Goal: Task Accomplishment & Management: Complete application form

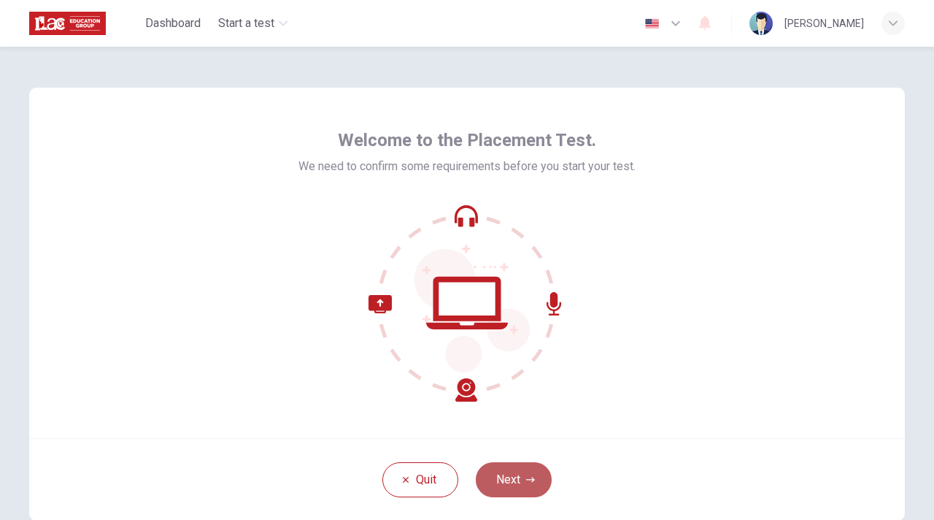
click at [514, 482] on button "Next" at bounding box center [514, 479] width 76 height 35
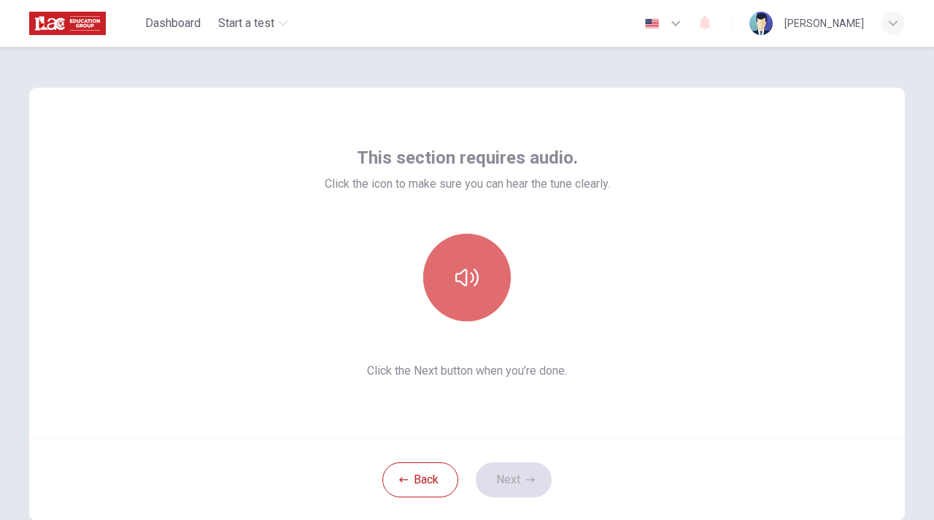
click at [464, 248] on button "button" at bounding box center [467, 278] width 88 height 88
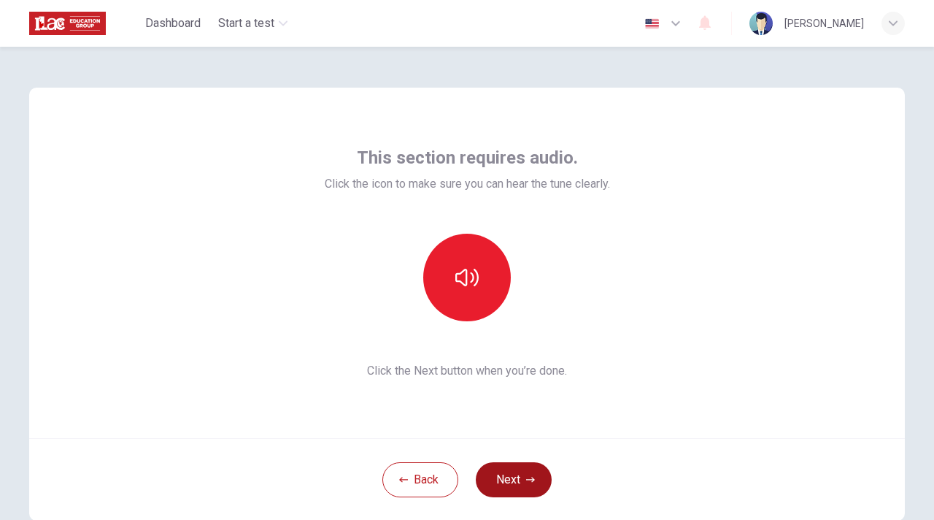
click at [526, 471] on button "Next" at bounding box center [514, 479] width 76 height 35
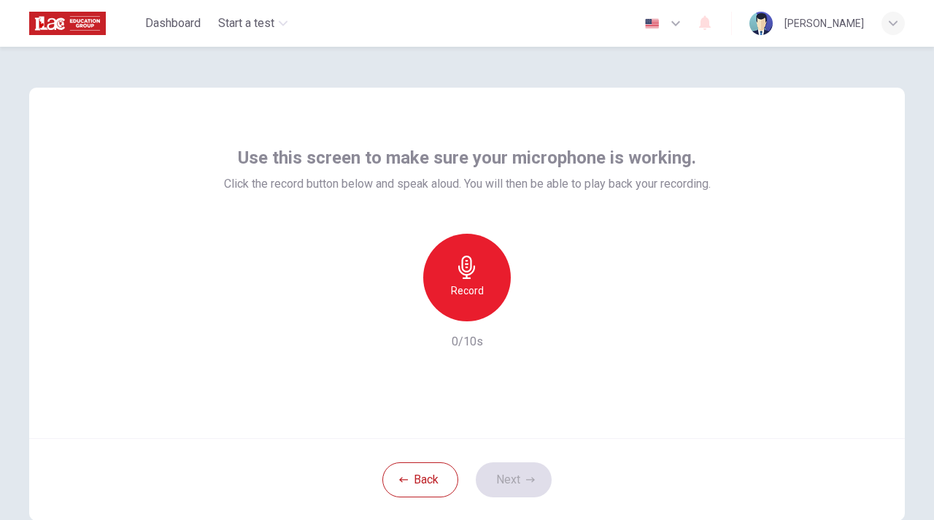
click at [485, 290] on div "Record" at bounding box center [467, 278] width 88 height 88
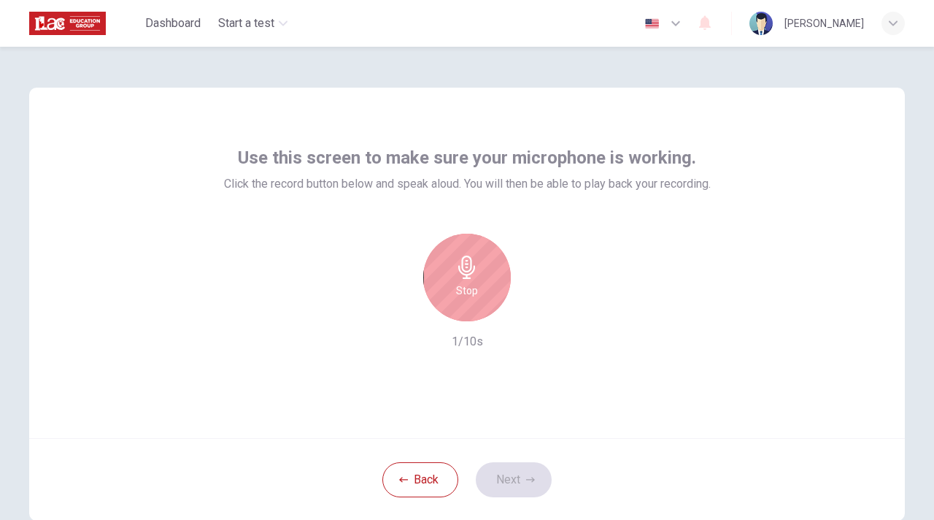
click at [485, 290] on div "Stop" at bounding box center [467, 278] width 88 height 88
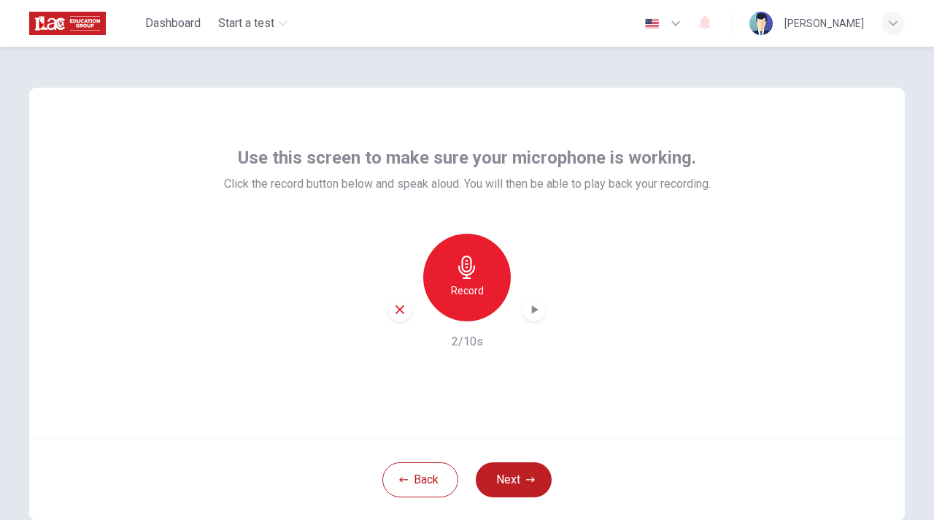
click at [401, 307] on icon "button" at bounding box center [399, 309] width 9 height 9
click at [480, 257] on div "Record" at bounding box center [467, 278] width 88 height 88
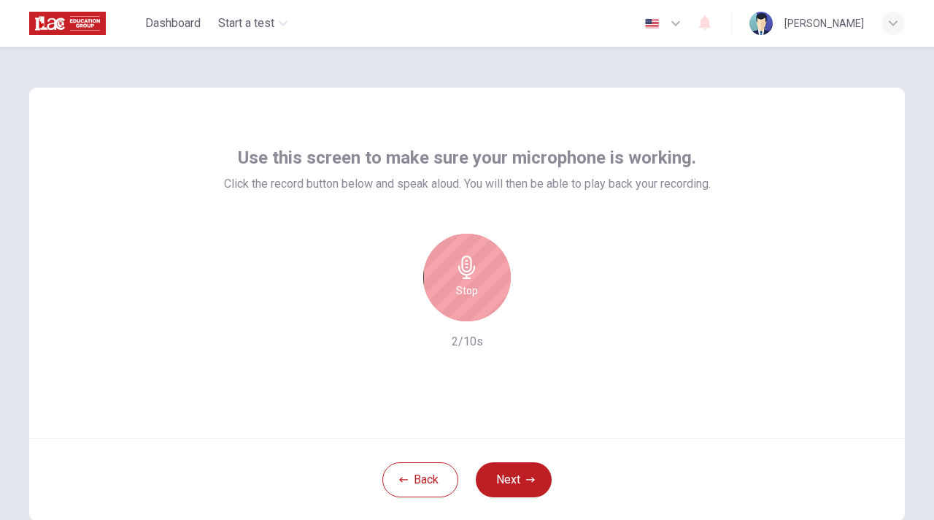
click at [480, 257] on div "Stop" at bounding box center [467, 278] width 88 height 88
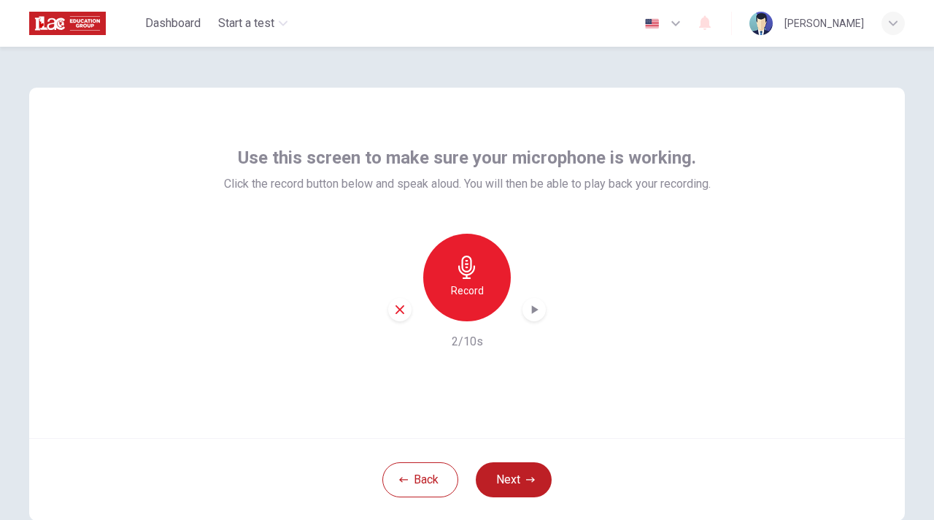
click at [536, 312] on icon "button" at bounding box center [534, 309] width 15 height 15
click at [391, 311] on div "button" at bounding box center [399, 309] width 23 height 23
click at [458, 261] on icon "button" at bounding box center [466, 266] width 23 height 23
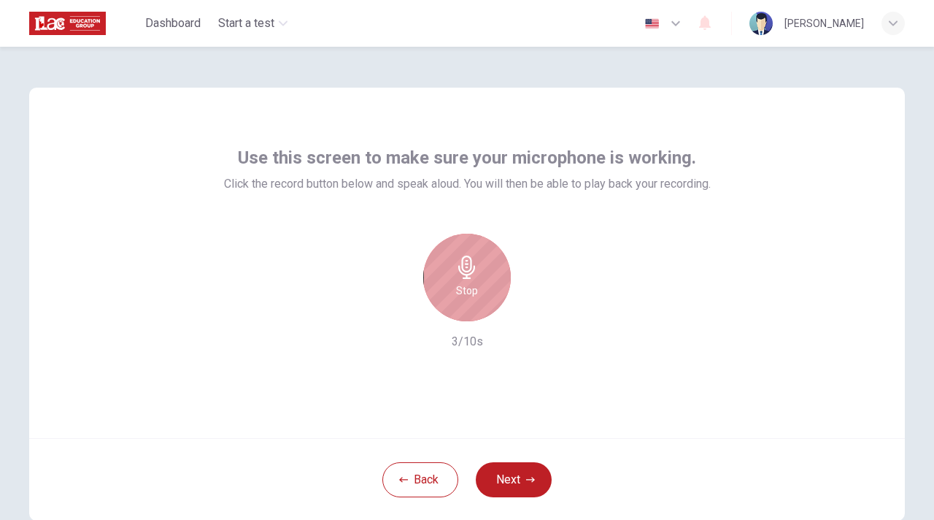
click at [458, 261] on icon "button" at bounding box center [466, 266] width 23 height 23
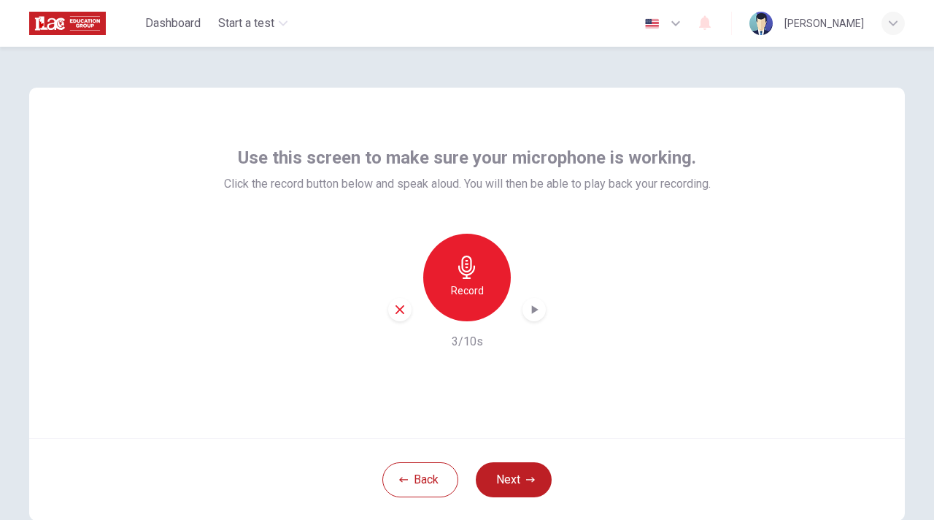
click at [533, 310] on icon "button" at bounding box center [535, 309] width 7 height 9
click at [536, 476] on button "Next" at bounding box center [514, 479] width 76 height 35
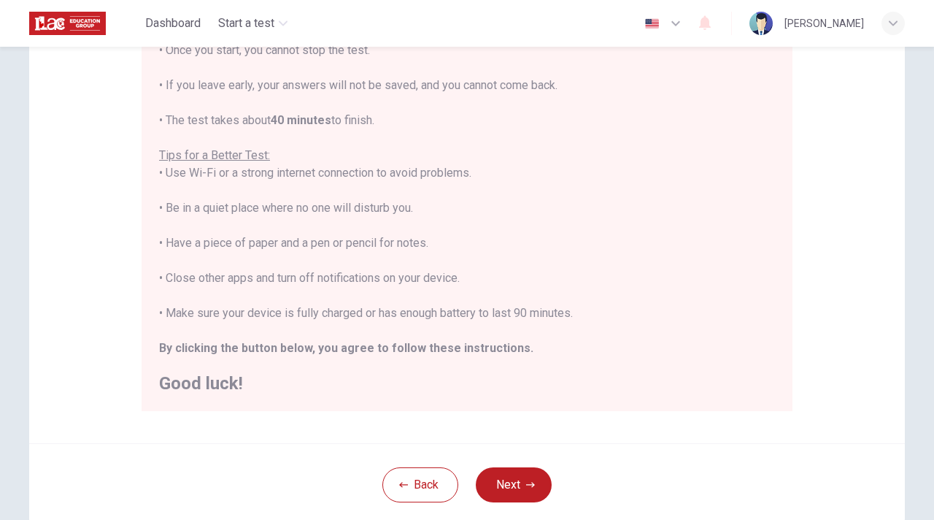
scroll to position [292, 0]
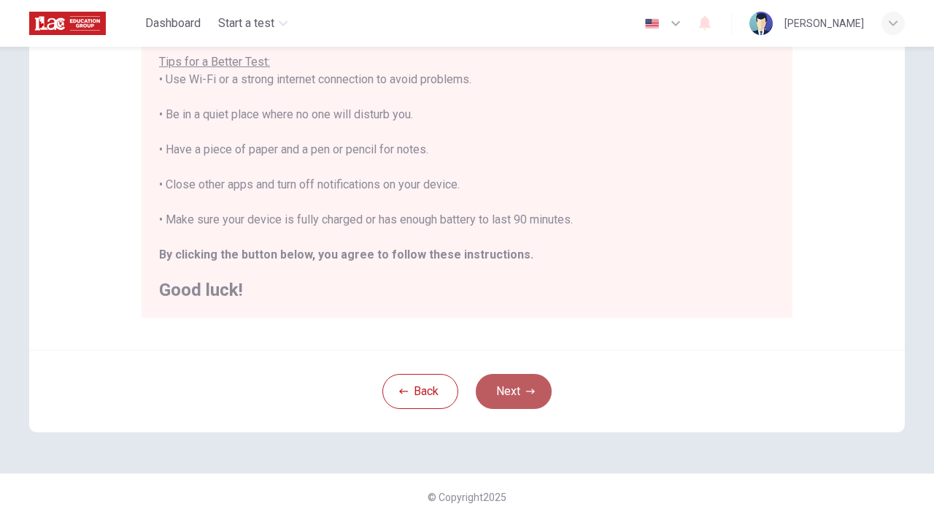
click at [523, 393] on button "Next" at bounding box center [514, 391] width 76 height 35
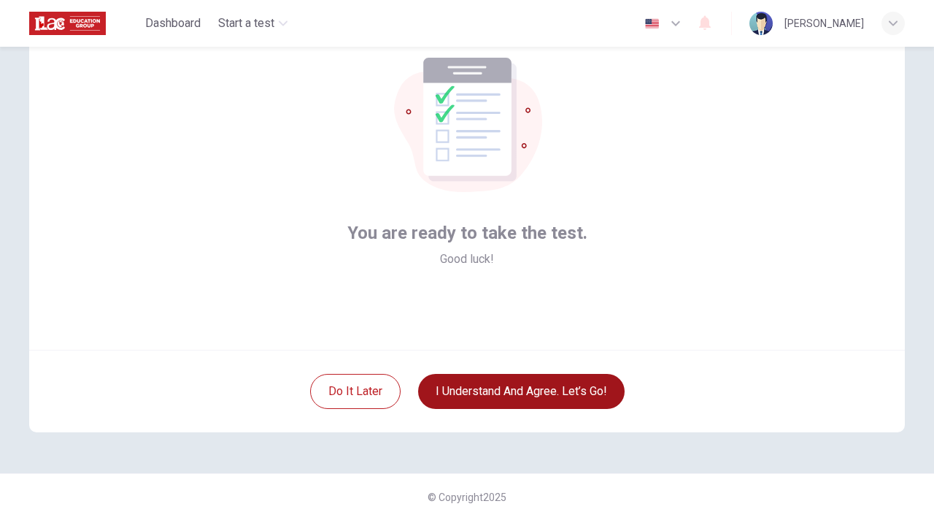
click at [523, 393] on button "I understand and agree. Let’s go!" at bounding box center [521, 391] width 207 height 35
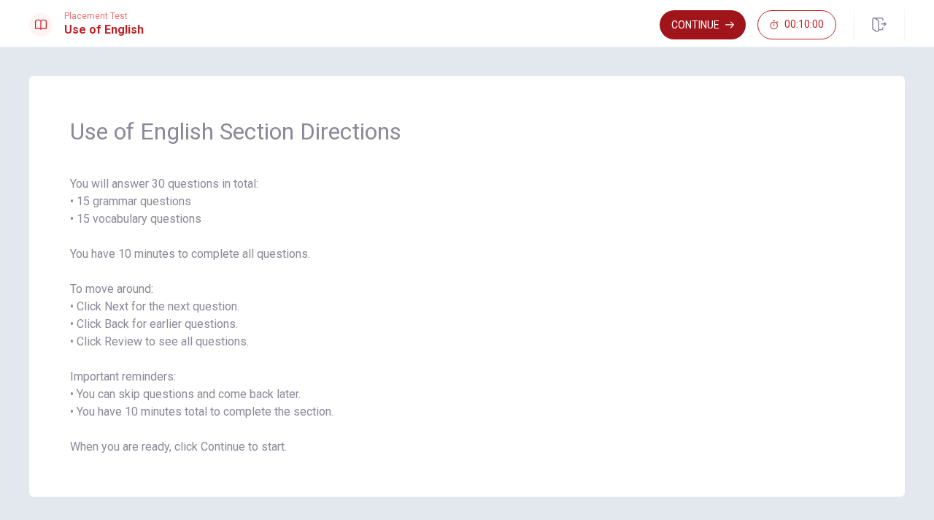
click at [684, 32] on button "Continue" at bounding box center [703, 24] width 86 height 29
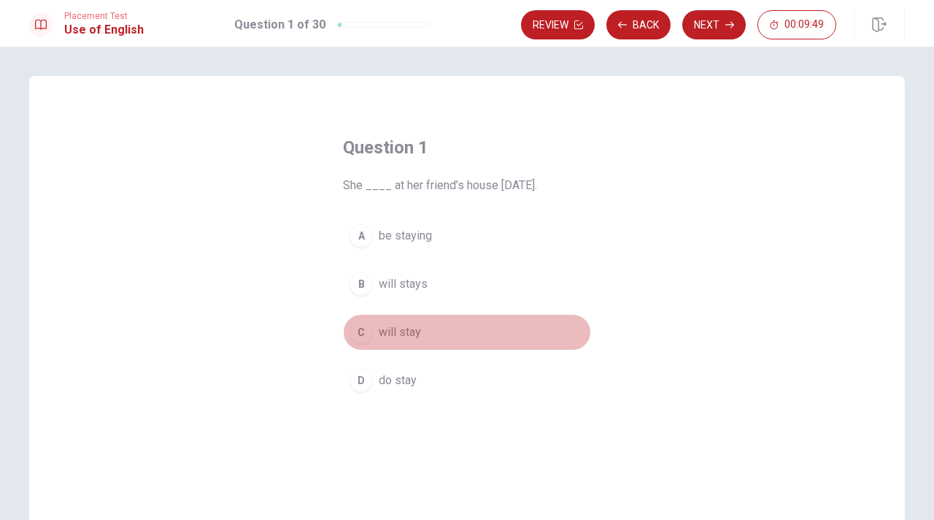
click at [368, 326] on div "C" at bounding box center [361, 331] width 23 height 23
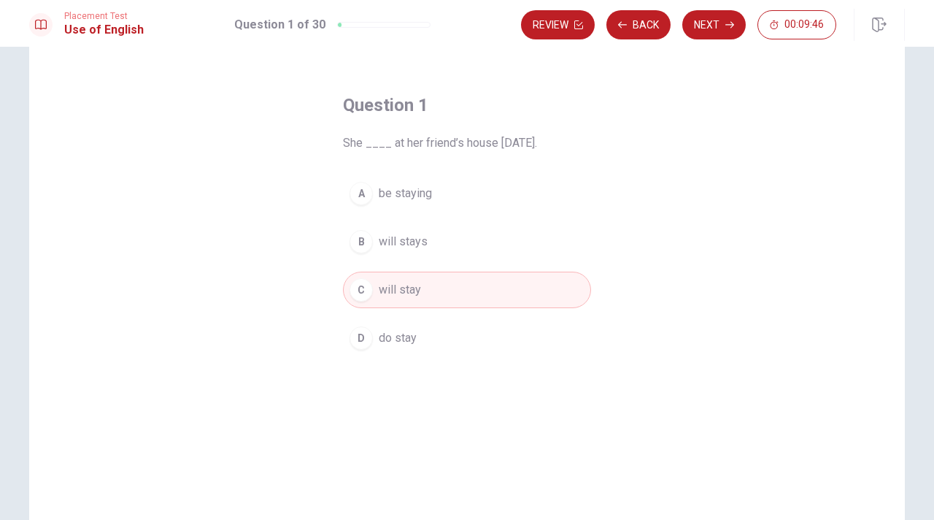
scroll to position [39, 0]
click at [705, 20] on button "Next" at bounding box center [713, 24] width 63 height 29
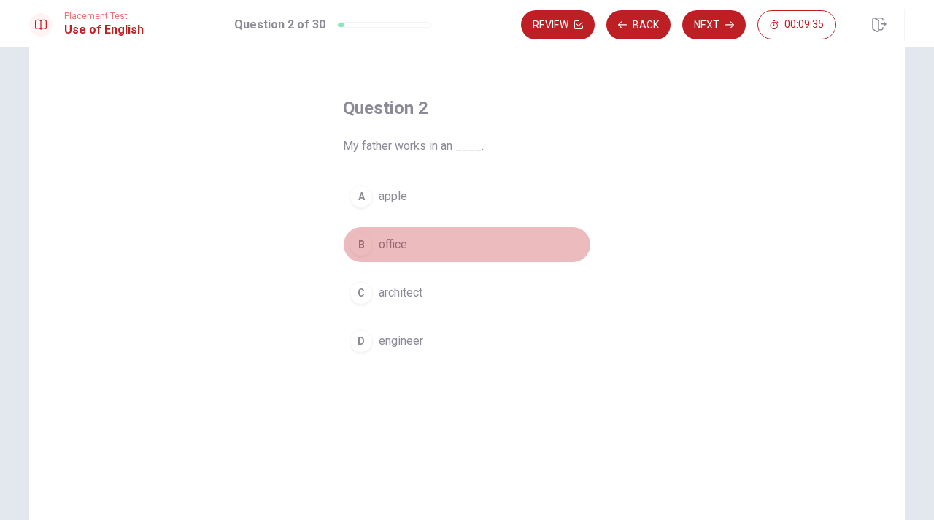
click at [370, 247] on div "B" at bounding box center [361, 244] width 23 height 23
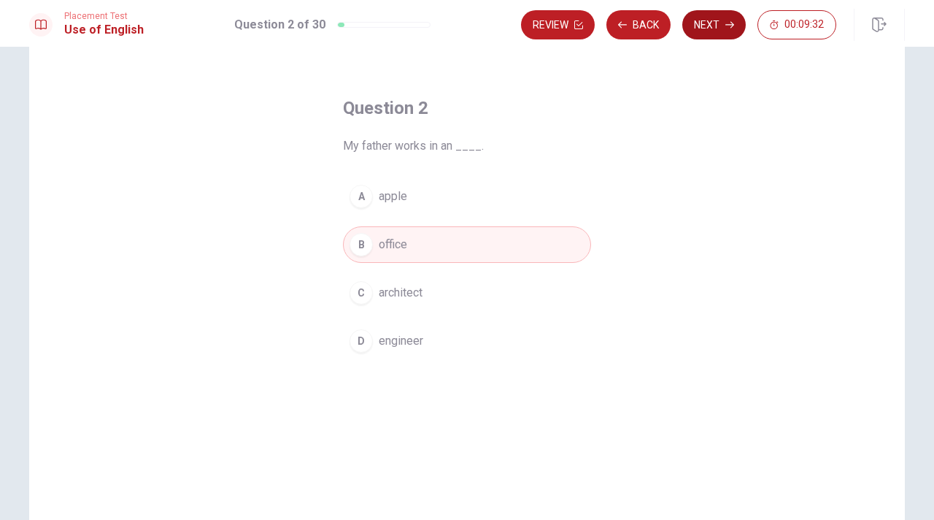
click at [728, 26] on icon "button" at bounding box center [729, 24] width 9 height 9
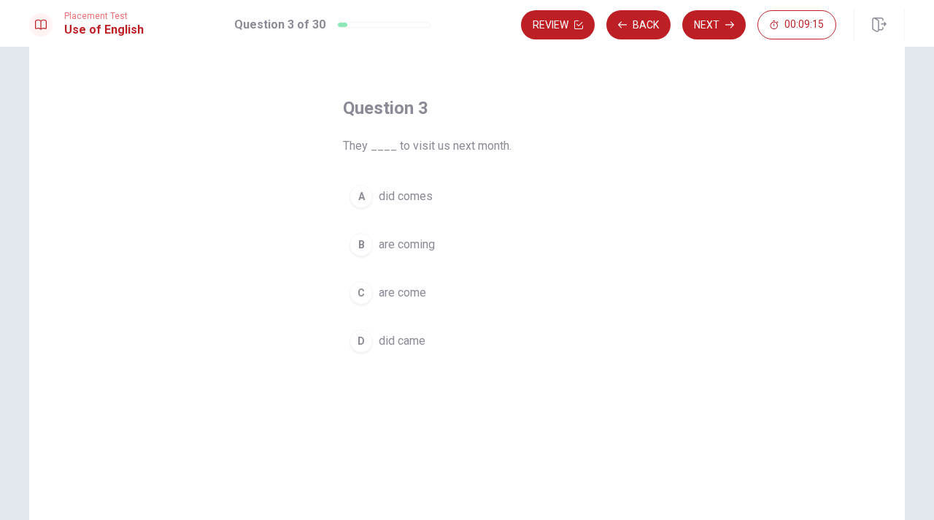
click at [372, 248] on button "B are coming" at bounding box center [467, 244] width 248 height 36
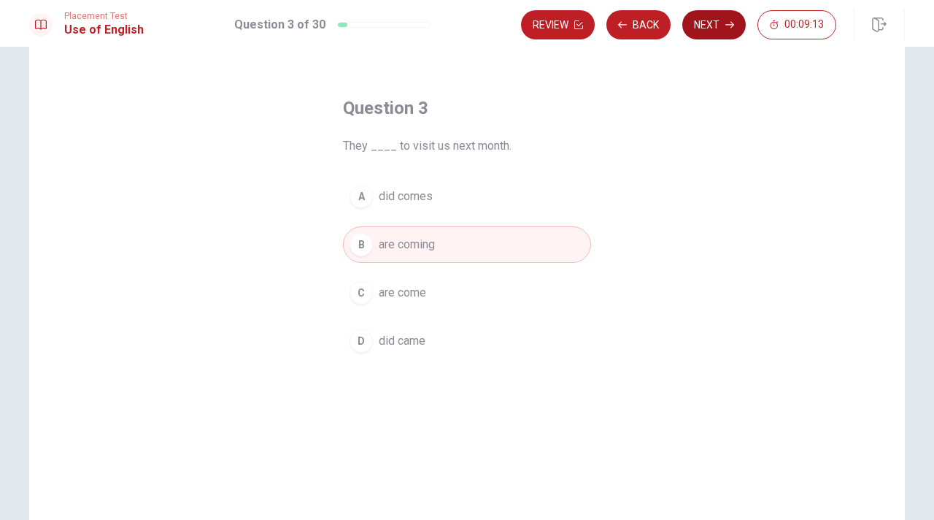
click at [721, 20] on button "Next" at bounding box center [713, 24] width 63 height 29
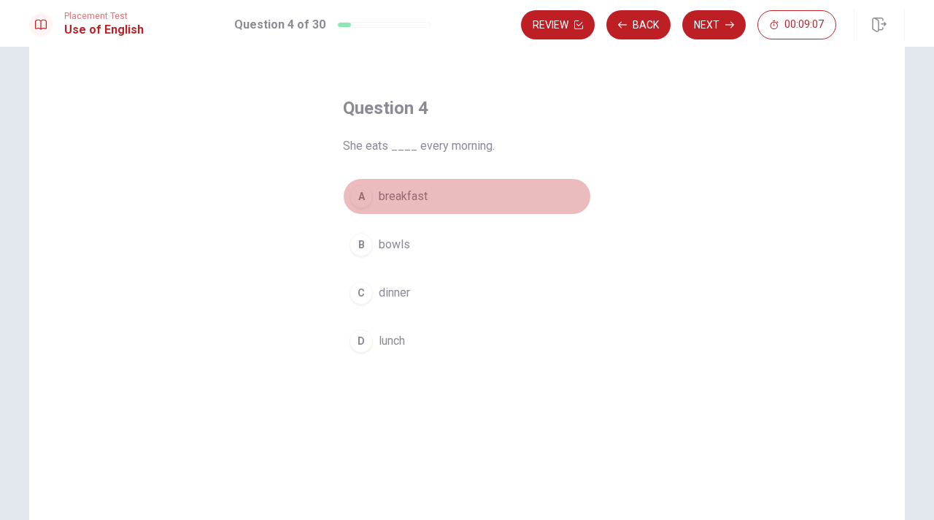
click at [363, 188] on div "A" at bounding box center [361, 196] width 23 height 23
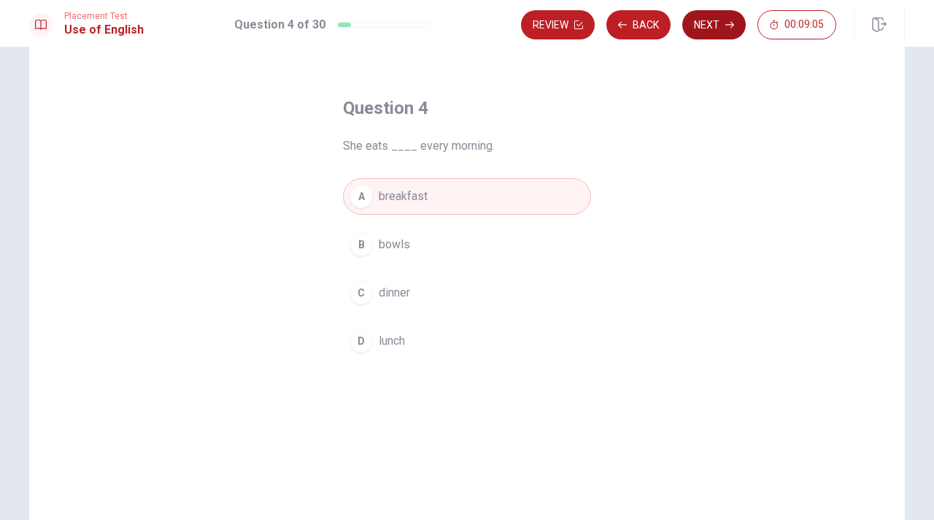
click at [719, 30] on button "Next" at bounding box center [713, 24] width 63 height 29
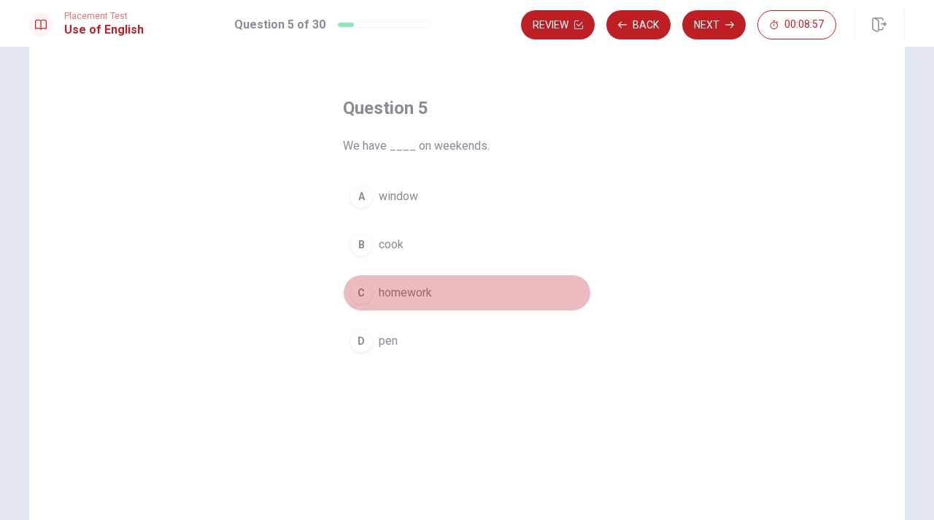
click at [382, 293] on span "homework" at bounding box center [405, 293] width 53 height 18
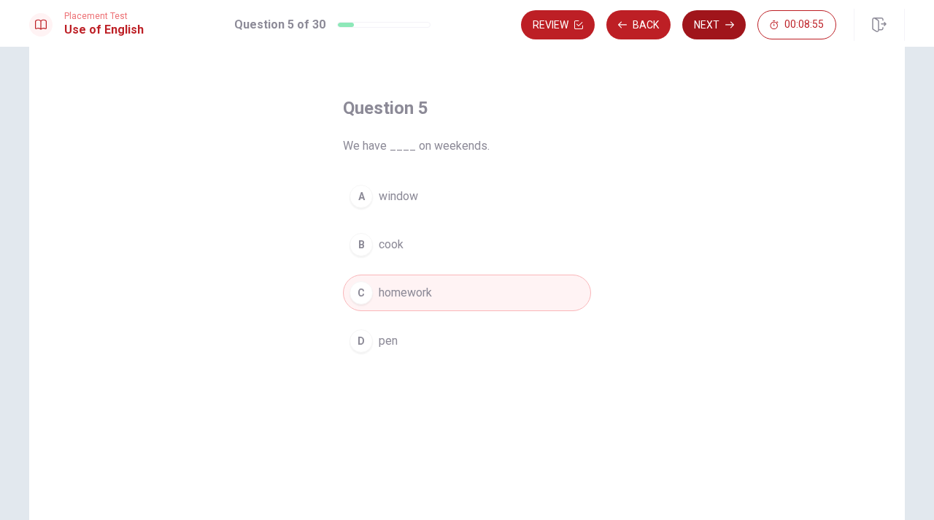
click at [706, 34] on button "Next" at bounding box center [713, 24] width 63 height 29
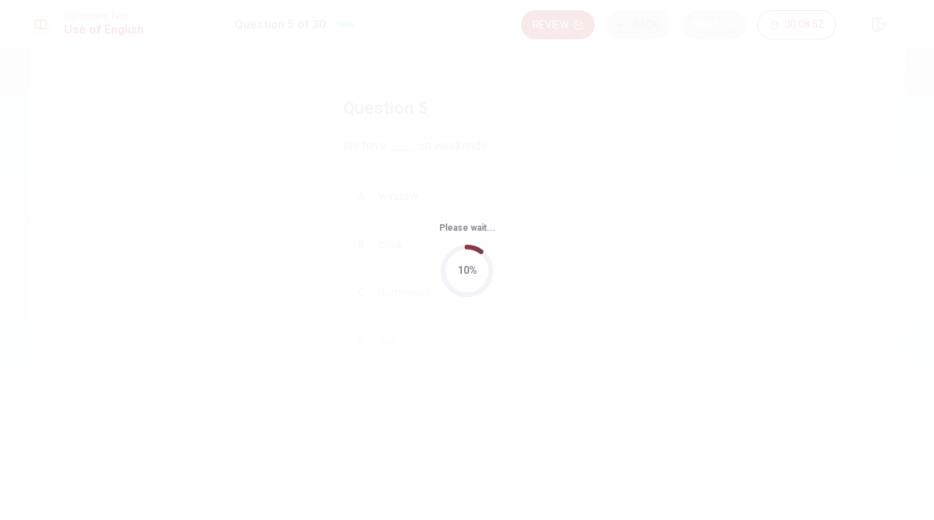
scroll to position [0, 0]
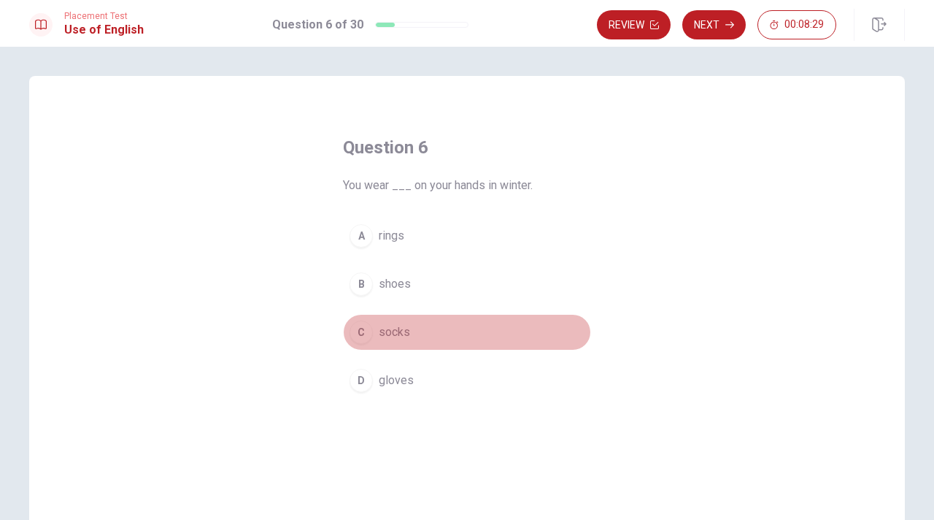
click at [397, 332] on span "socks" at bounding box center [394, 332] width 31 height 18
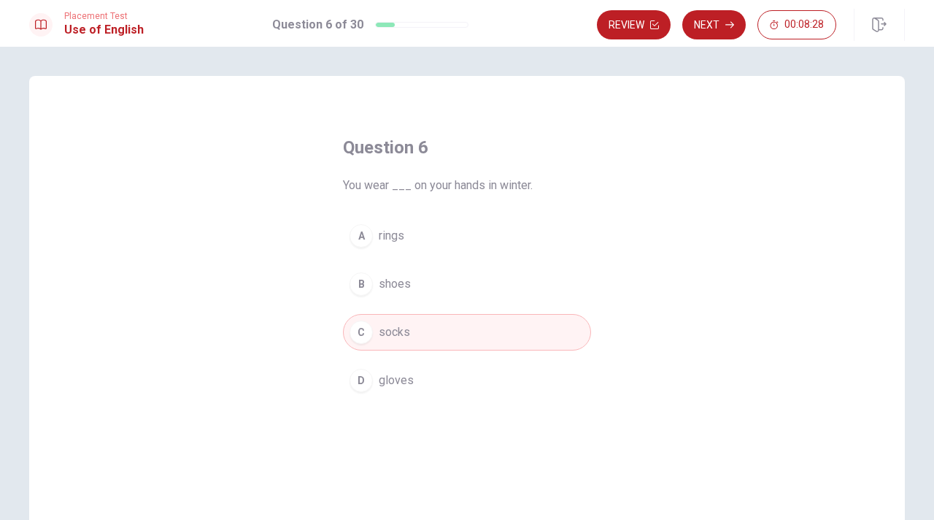
click at [400, 373] on span "gloves" at bounding box center [396, 380] width 35 height 18
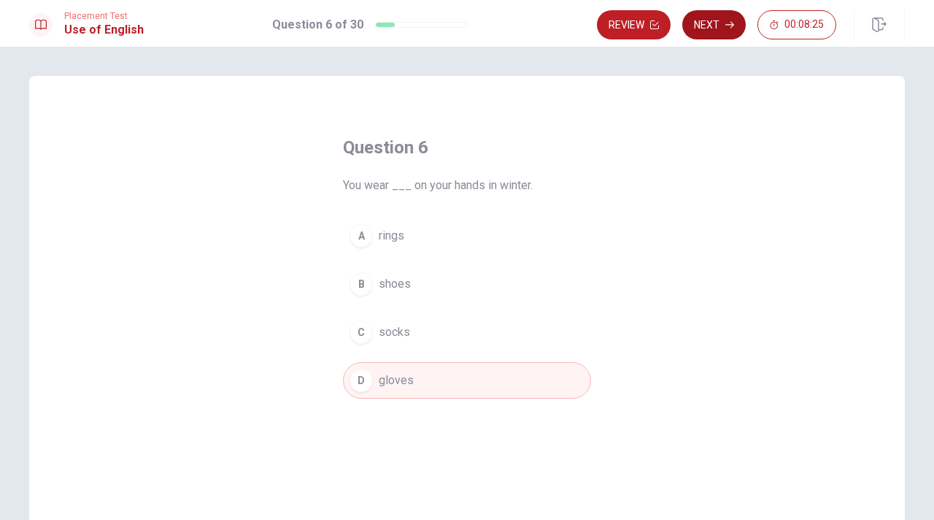
click at [706, 30] on button "Next" at bounding box center [713, 24] width 63 height 29
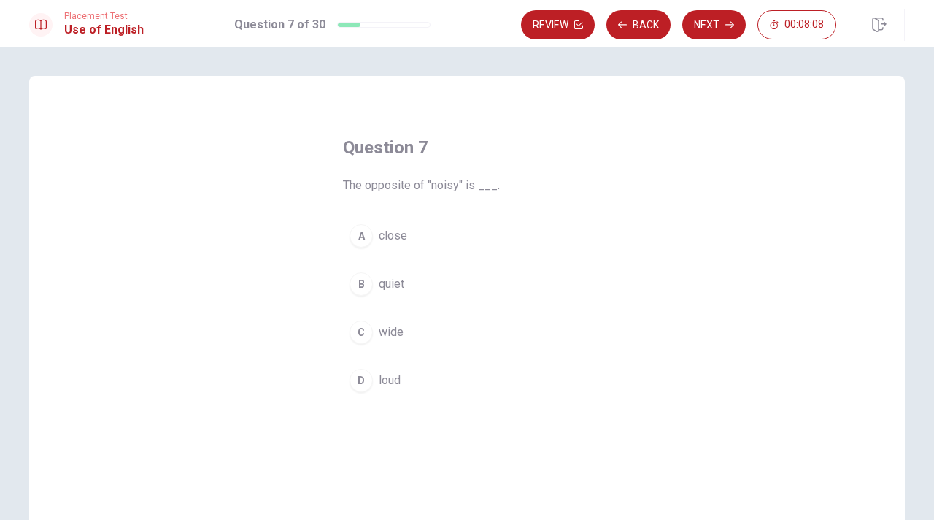
click at [392, 374] on span "loud" at bounding box center [390, 380] width 22 height 18
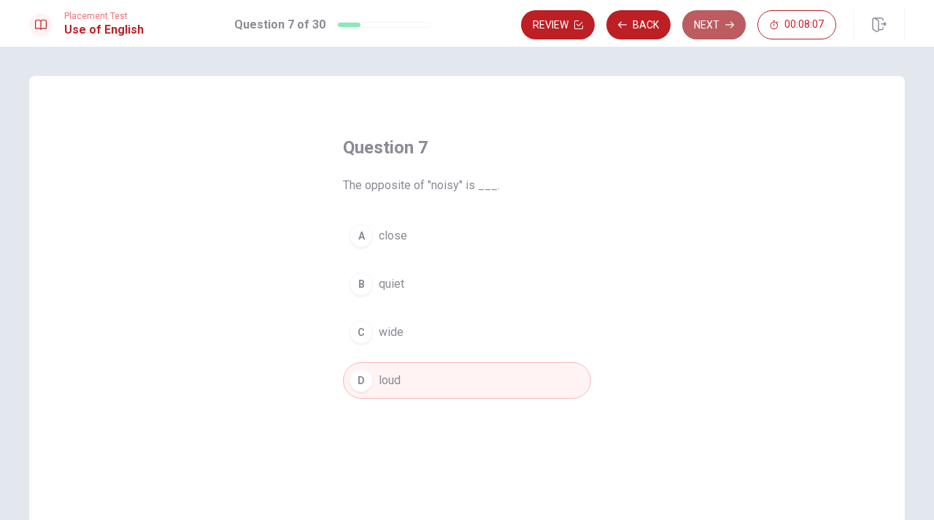
click at [703, 21] on button "Next" at bounding box center [713, 24] width 63 height 29
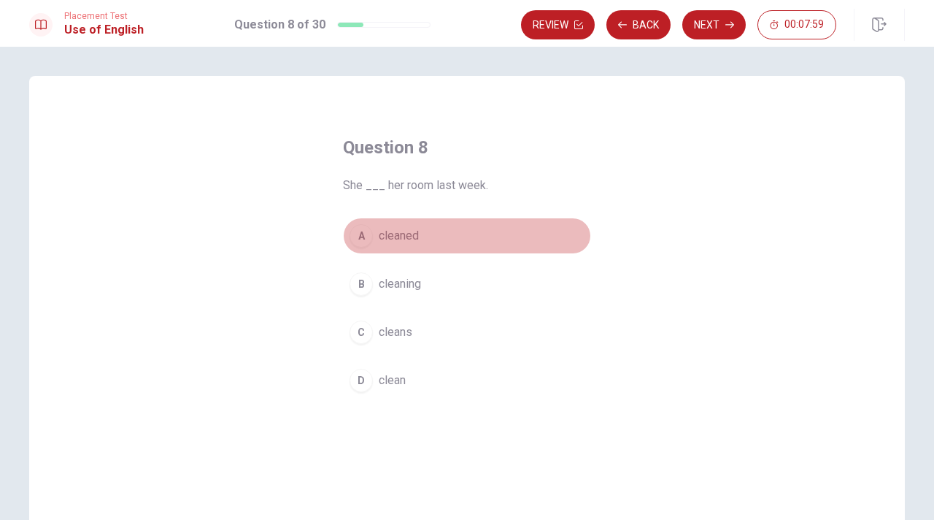
click at [377, 231] on button "A cleaned" at bounding box center [467, 235] width 248 height 36
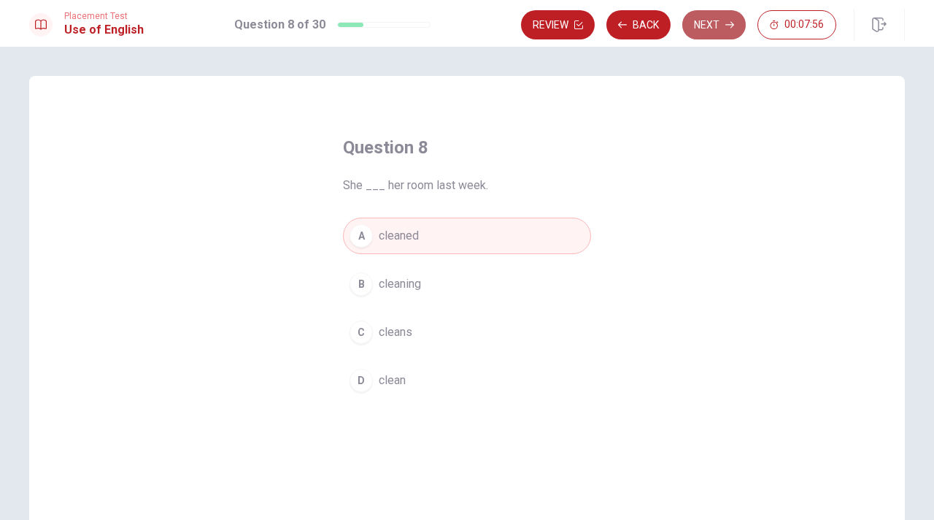
click at [702, 33] on button "Next" at bounding box center [713, 24] width 63 height 29
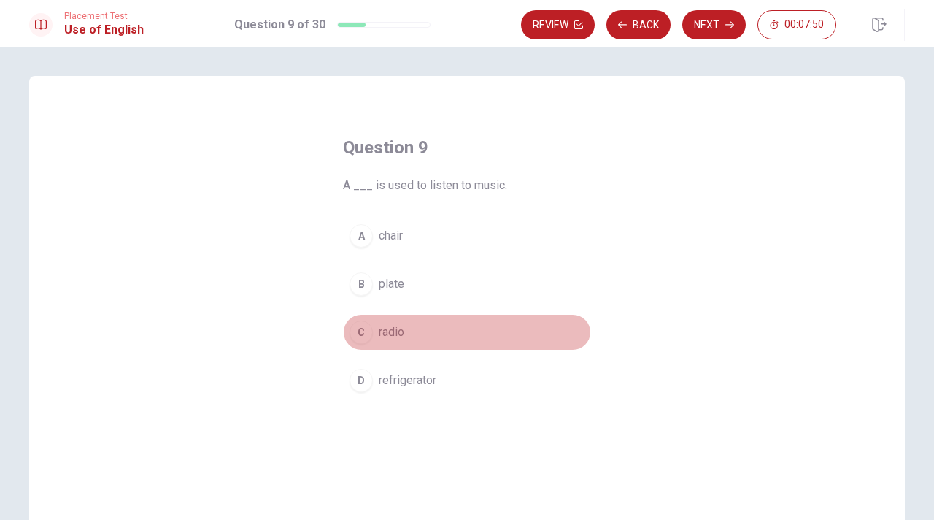
click at [401, 323] on button "C radio" at bounding box center [467, 332] width 248 height 36
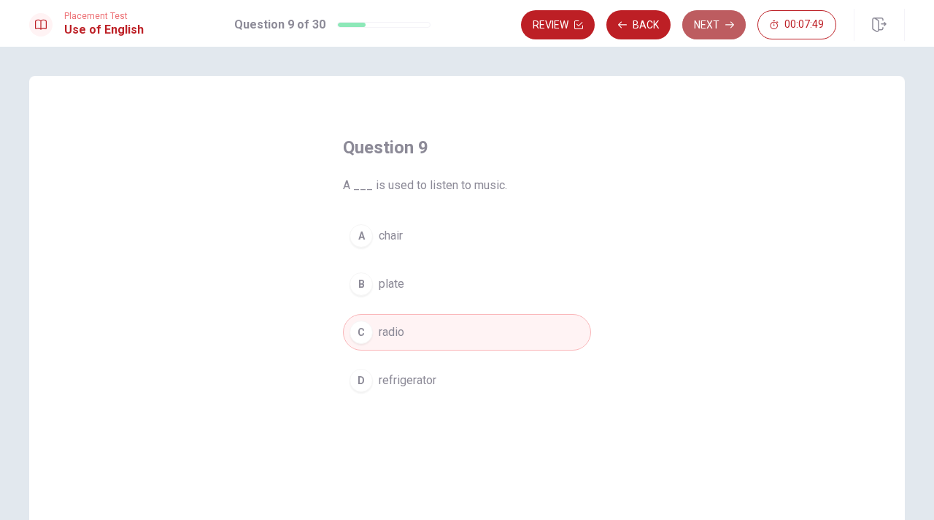
click at [712, 30] on button "Next" at bounding box center [713, 24] width 63 height 29
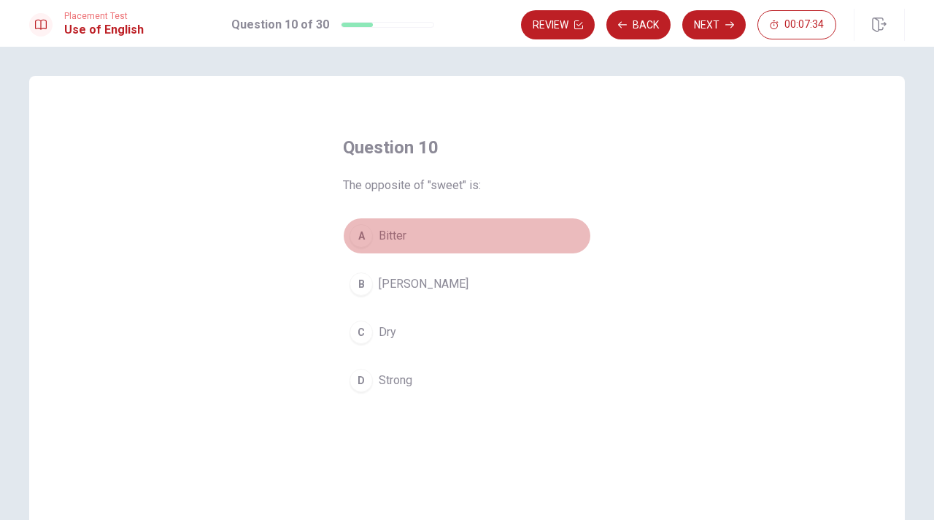
click at [409, 237] on button "A Bitter" at bounding box center [467, 235] width 248 height 36
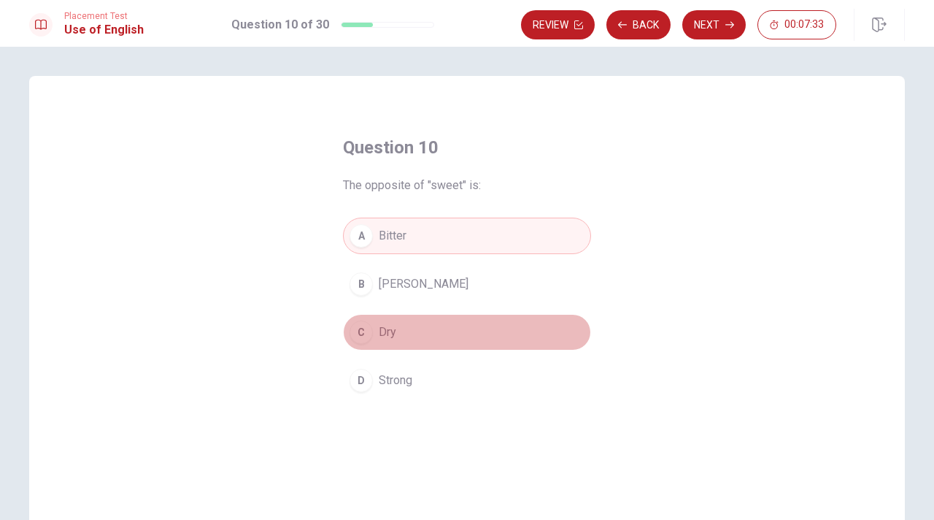
click at [408, 331] on button "C Dry" at bounding box center [467, 332] width 248 height 36
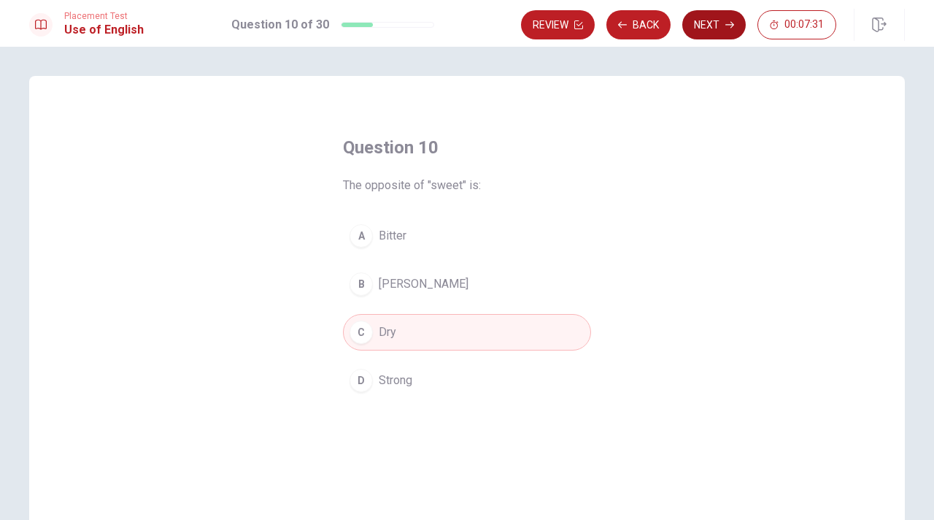
click at [730, 29] on button "Next" at bounding box center [713, 24] width 63 height 29
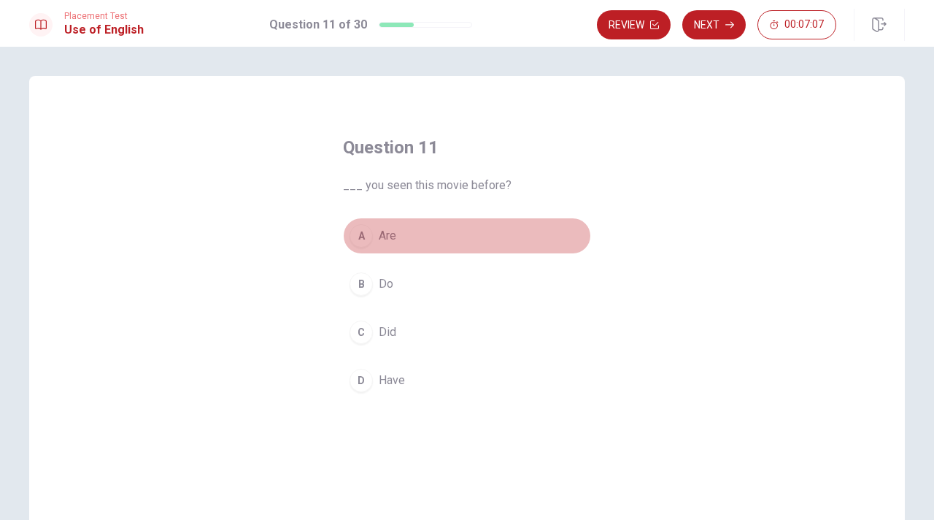
click at [369, 243] on div "A" at bounding box center [361, 235] width 23 height 23
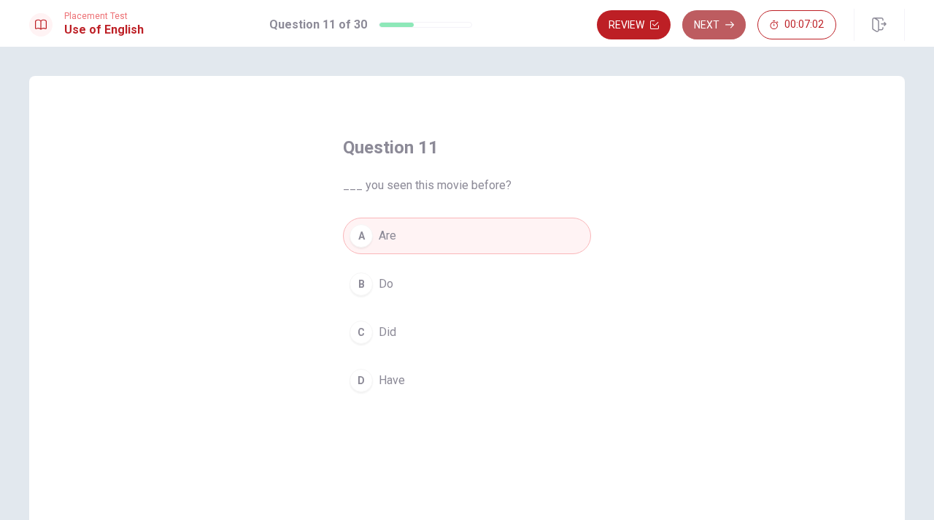
click at [724, 18] on button "Next" at bounding box center [713, 24] width 63 height 29
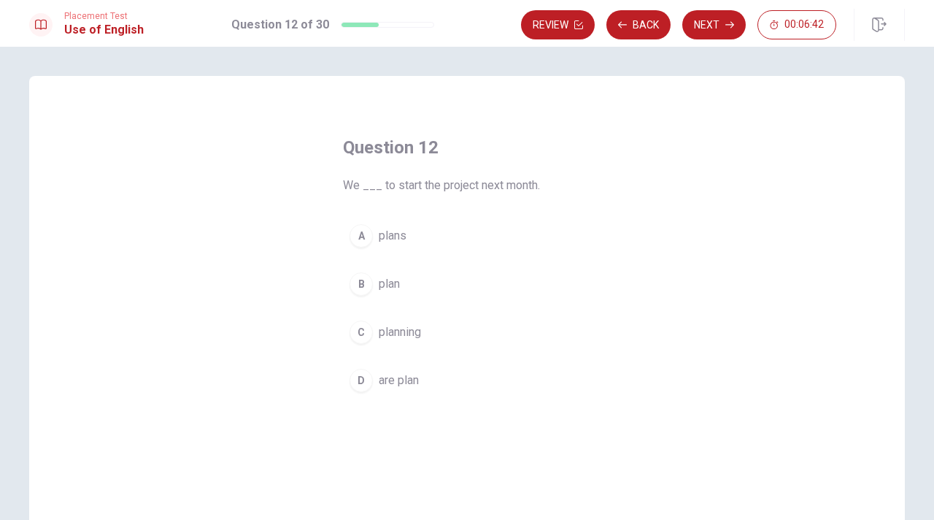
click at [391, 328] on span "planning" at bounding box center [400, 332] width 42 height 18
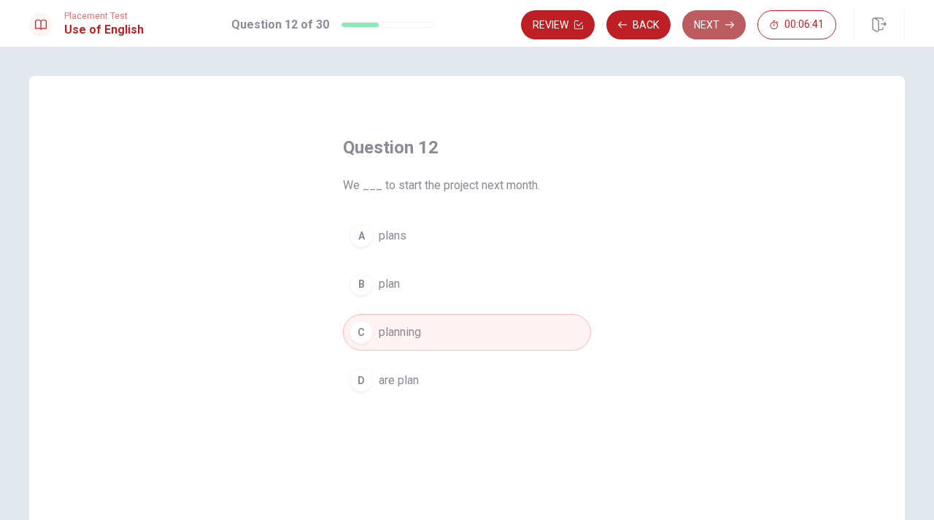
click at [720, 26] on button "Next" at bounding box center [713, 24] width 63 height 29
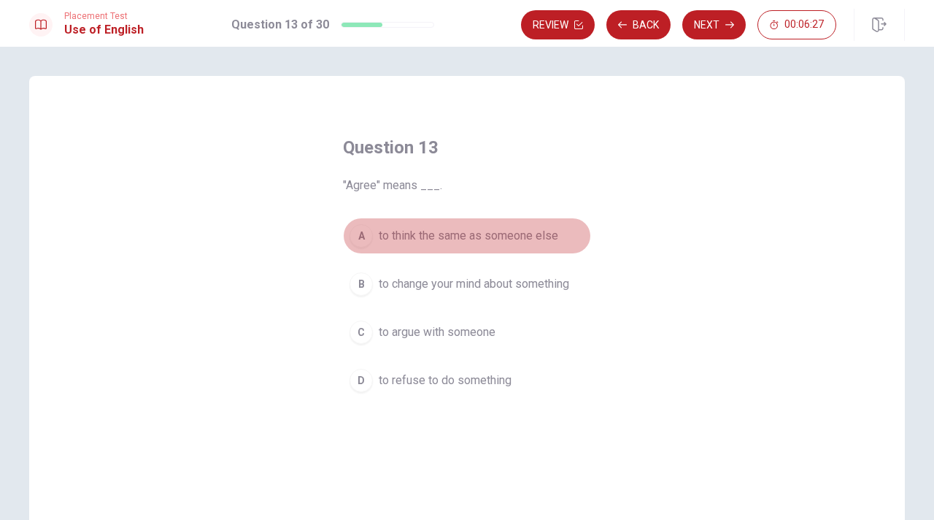
click at [427, 237] on span "to think the same as someone else" at bounding box center [469, 236] width 180 height 18
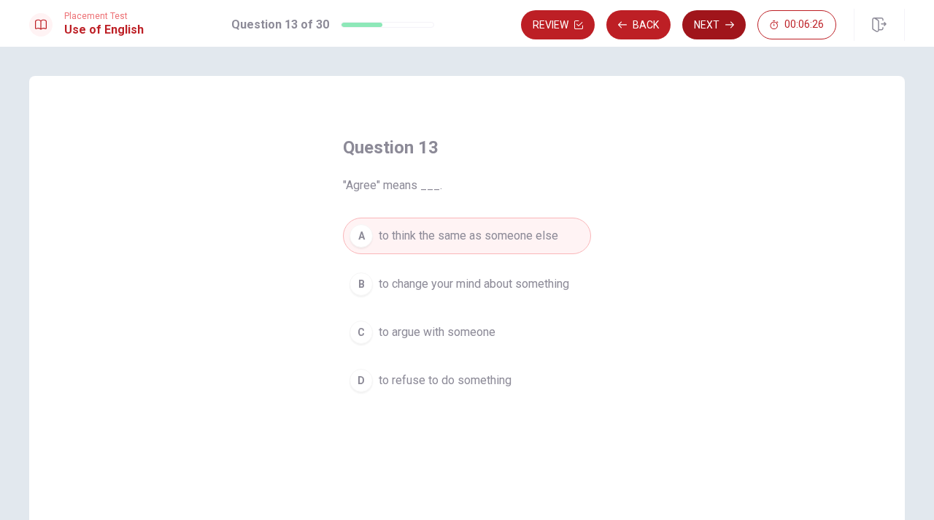
click at [707, 32] on button "Next" at bounding box center [713, 24] width 63 height 29
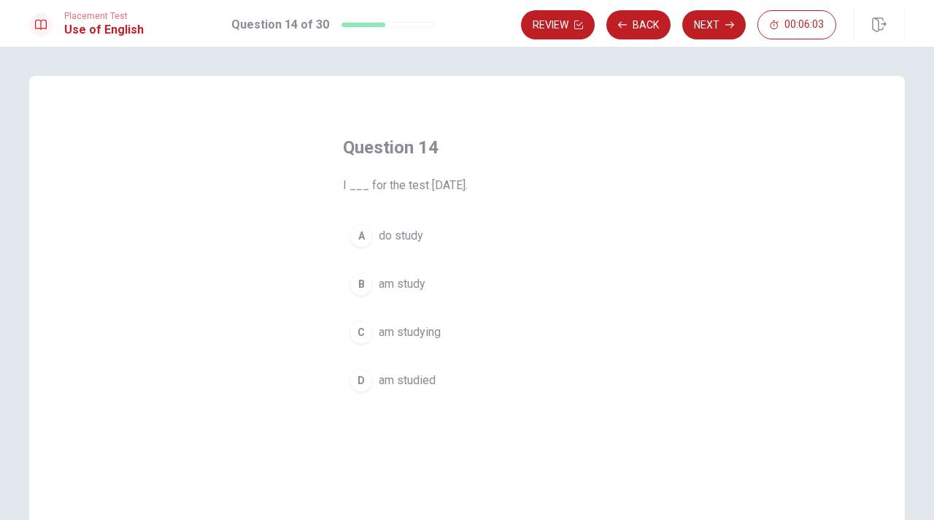
click at [422, 322] on button "C am studying" at bounding box center [467, 332] width 248 height 36
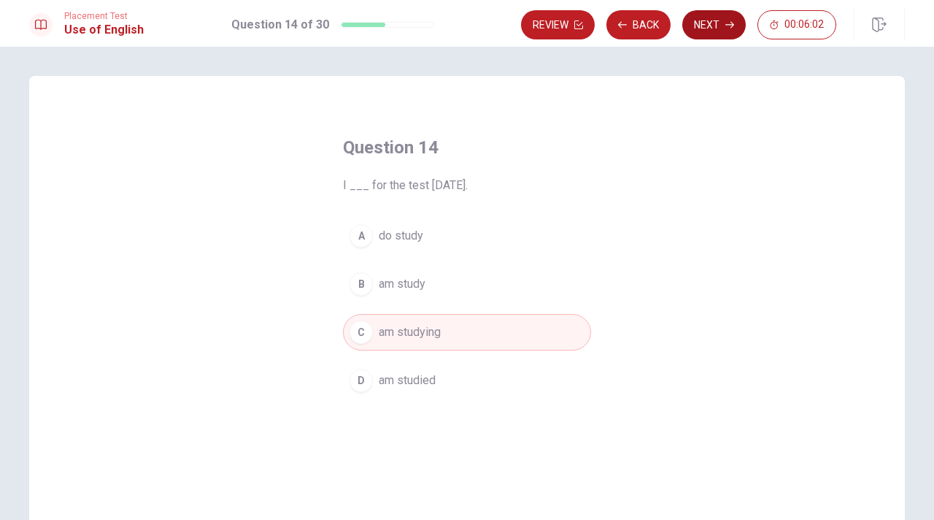
click at [714, 35] on button "Next" at bounding box center [713, 24] width 63 height 29
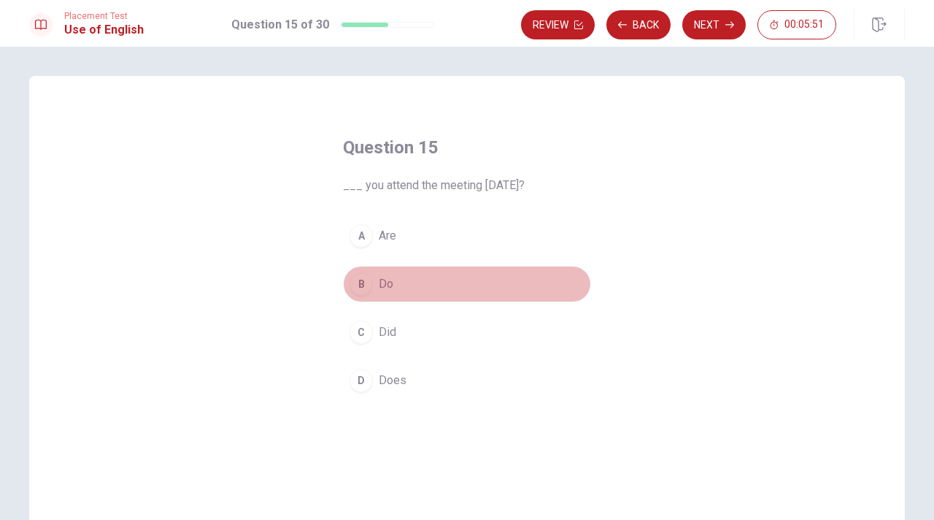
click at [374, 282] on button "B Do" at bounding box center [467, 284] width 248 height 36
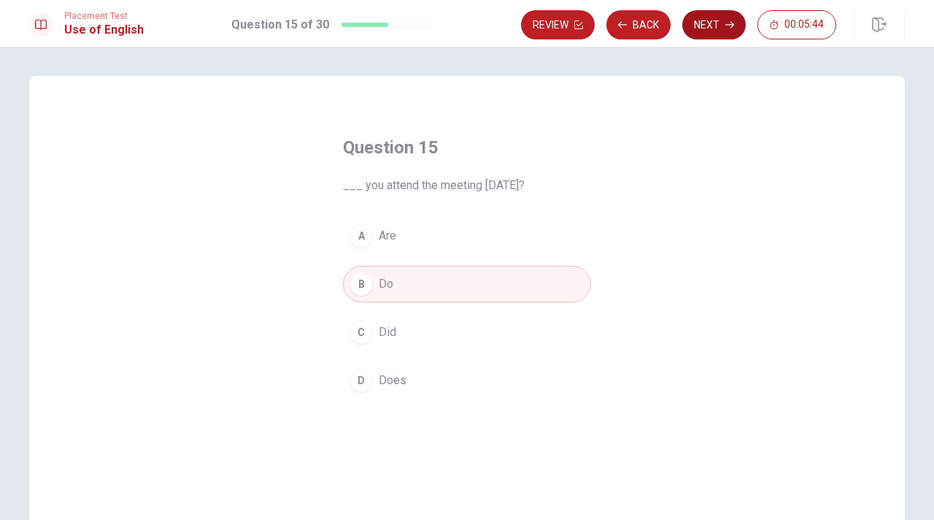
click at [704, 28] on button "Next" at bounding box center [713, 24] width 63 height 29
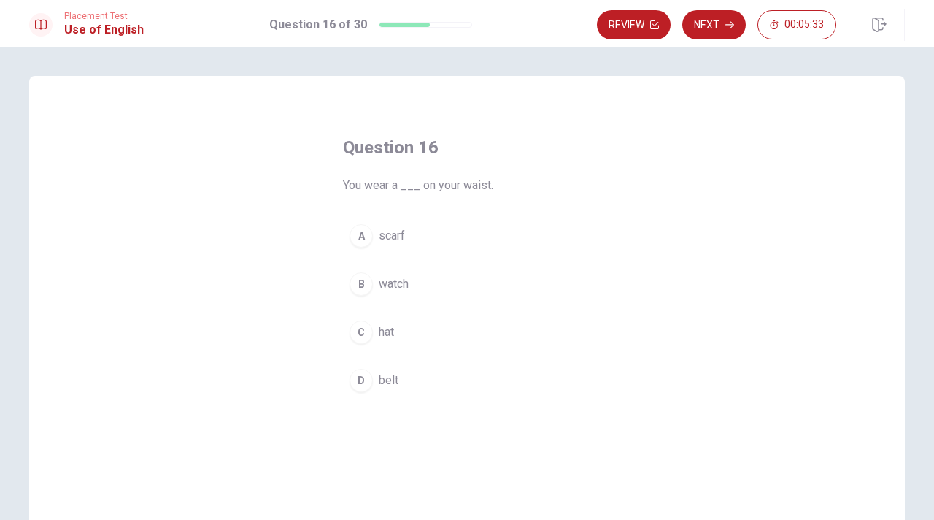
click at [366, 282] on div "B" at bounding box center [361, 283] width 23 height 23
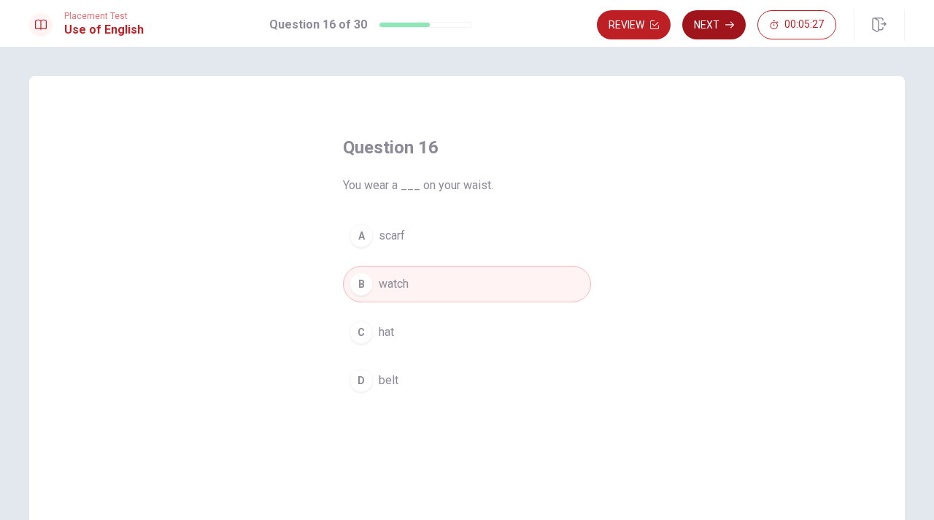
click at [722, 13] on button "Next" at bounding box center [713, 24] width 63 height 29
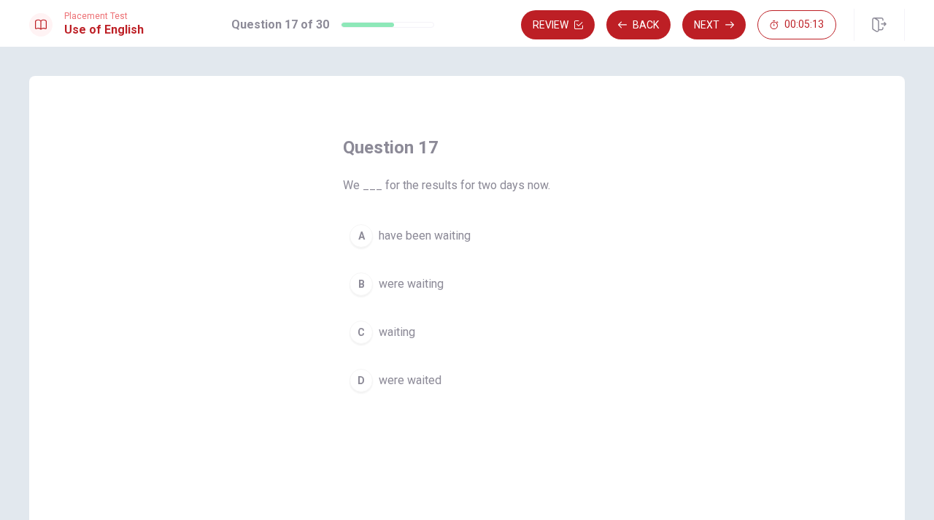
click at [416, 282] on span "were waiting" at bounding box center [411, 284] width 65 height 18
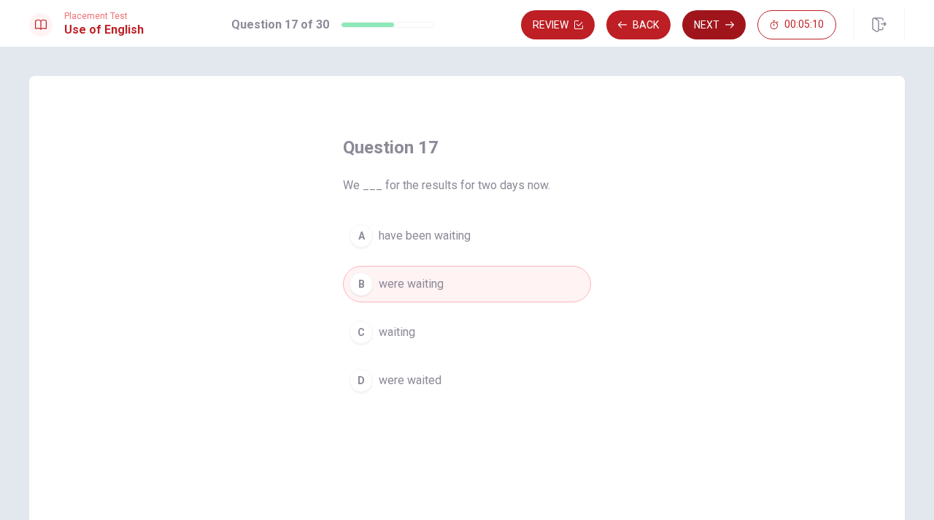
click at [714, 26] on button "Next" at bounding box center [713, 24] width 63 height 29
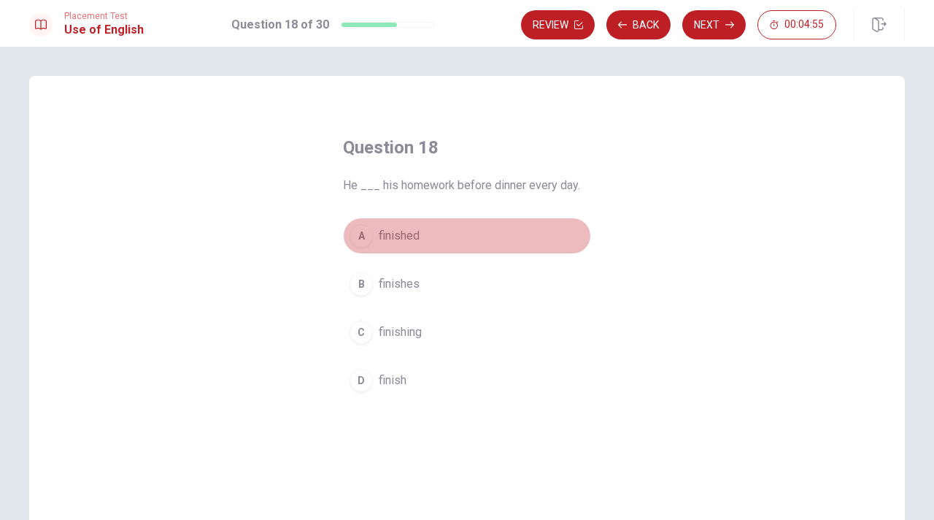
click at [393, 236] on span "finished" at bounding box center [399, 236] width 41 height 18
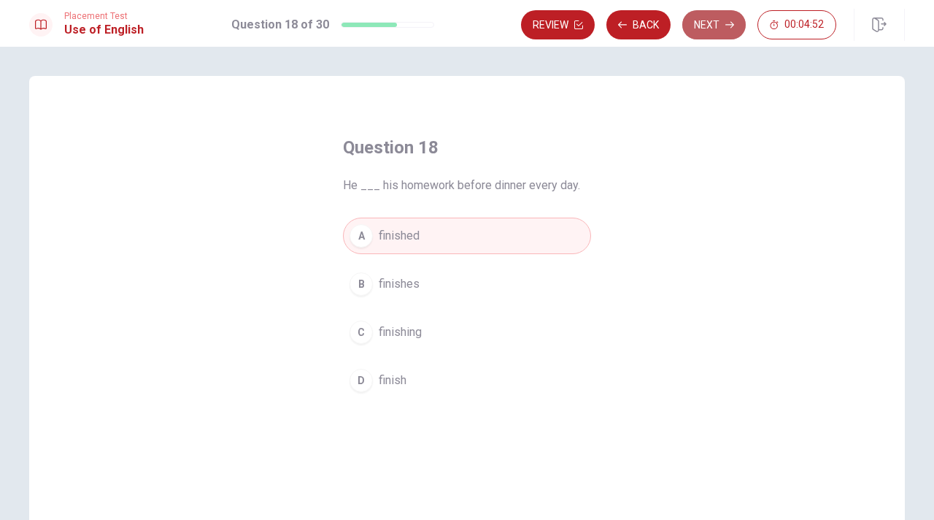
click at [714, 22] on button "Next" at bounding box center [713, 24] width 63 height 29
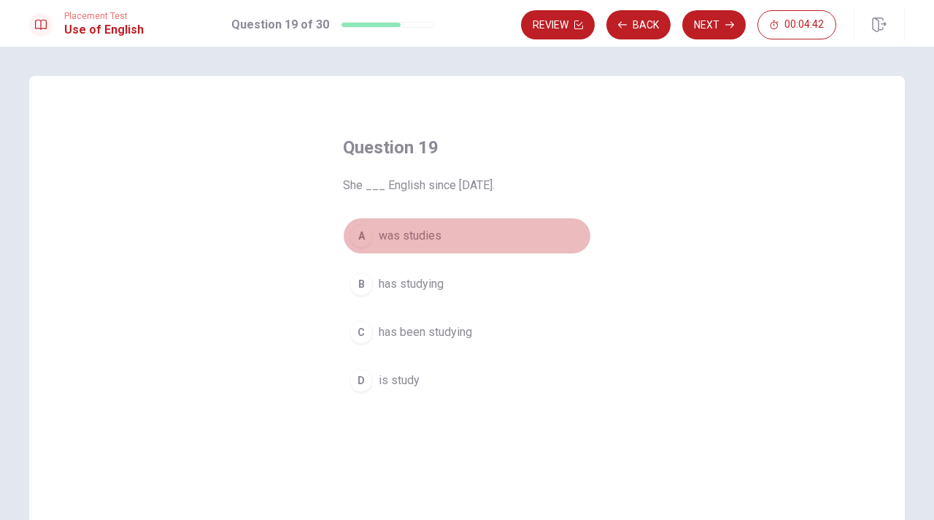
click at [410, 234] on span "was studies" at bounding box center [410, 236] width 63 height 18
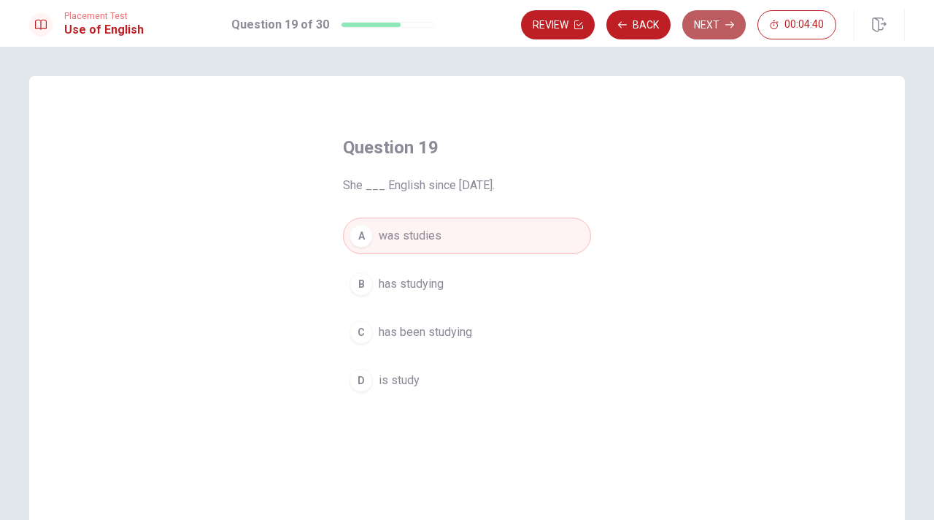
click at [720, 22] on button "Next" at bounding box center [713, 24] width 63 height 29
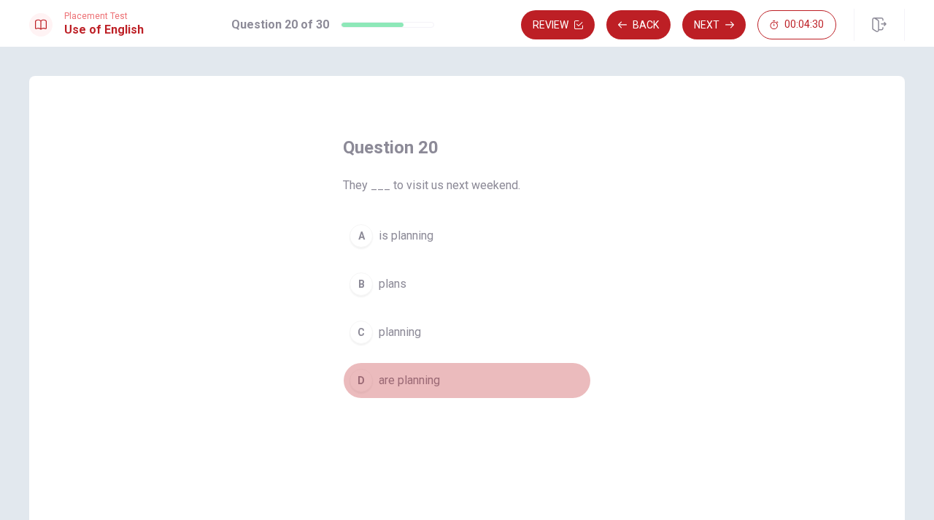
click at [436, 382] on span "are planning" at bounding box center [409, 380] width 61 height 18
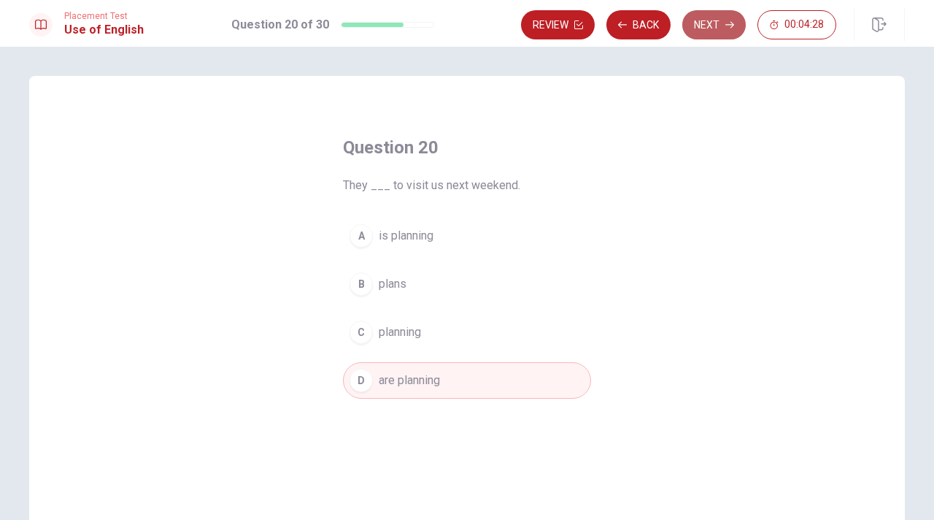
click at [721, 26] on button "Next" at bounding box center [713, 24] width 63 height 29
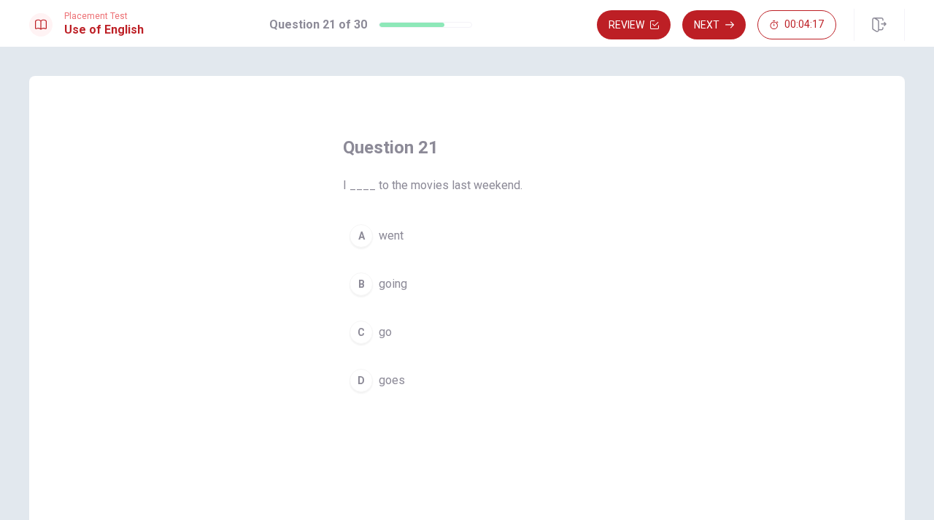
click at [364, 239] on div "A" at bounding box center [361, 235] width 23 height 23
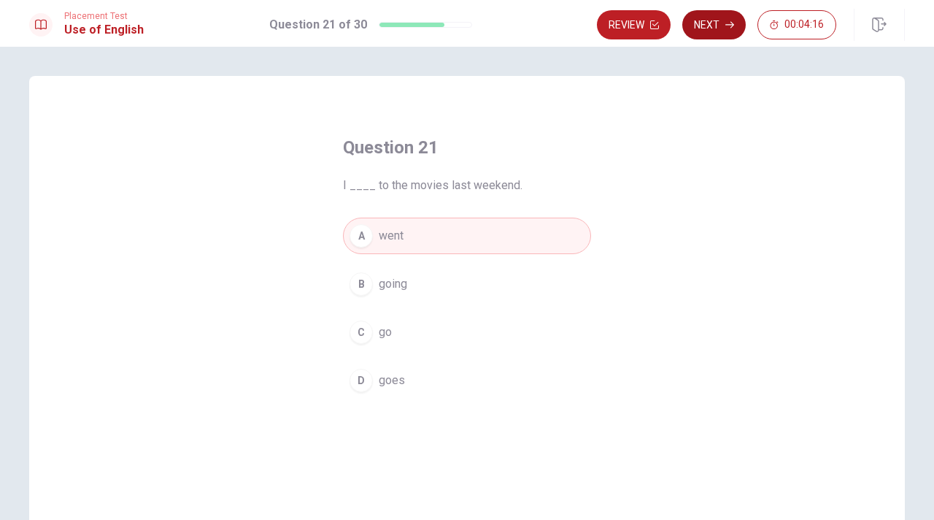
click at [711, 26] on button "Next" at bounding box center [713, 24] width 63 height 29
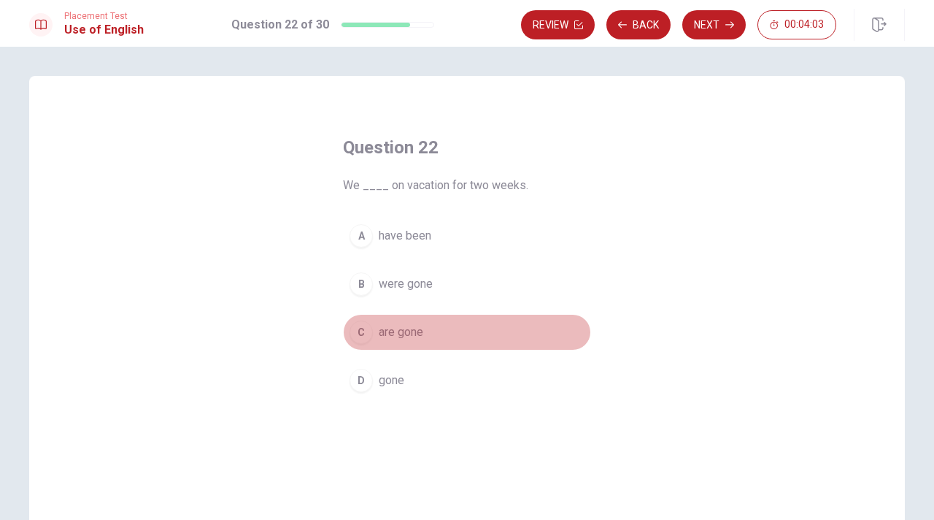
click at [406, 333] on span "are gone" at bounding box center [401, 332] width 45 height 18
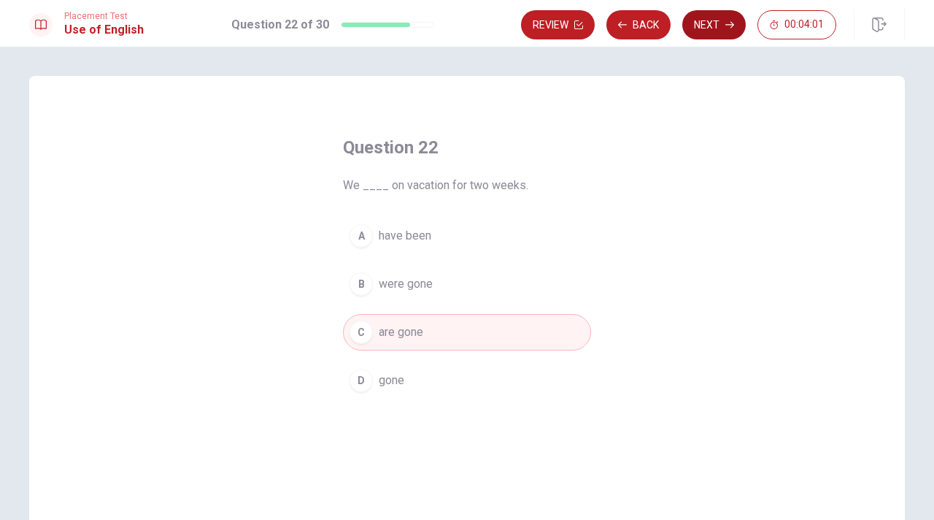
click at [711, 26] on button "Next" at bounding box center [713, 24] width 63 height 29
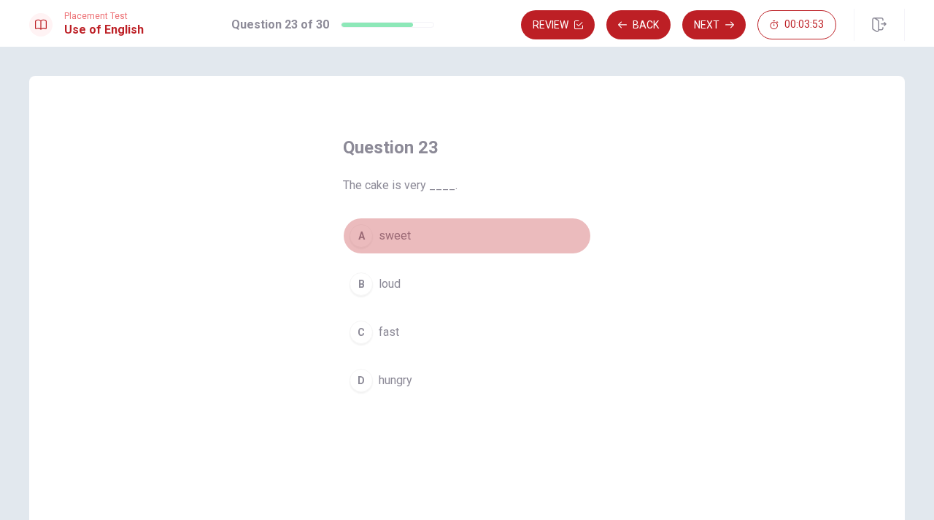
click at [393, 233] on span "sweet" at bounding box center [395, 236] width 32 height 18
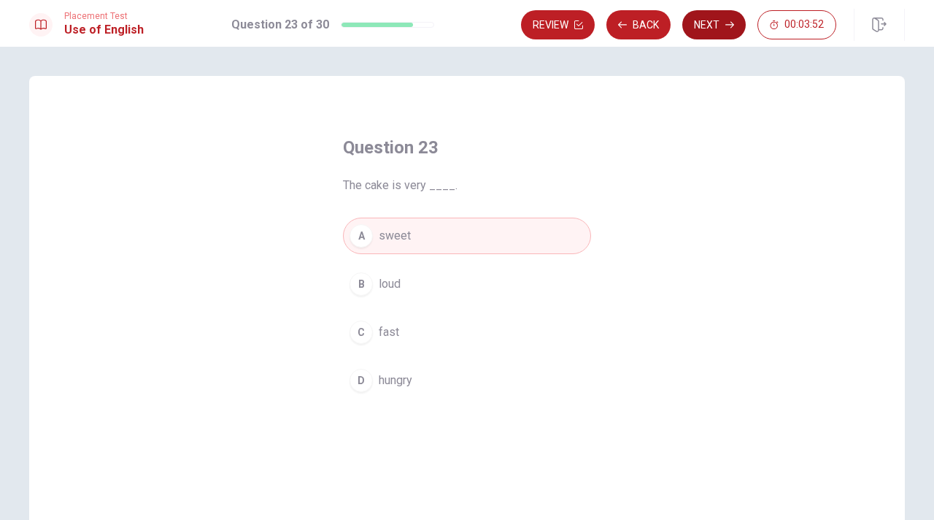
click at [713, 20] on button "Next" at bounding box center [713, 24] width 63 height 29
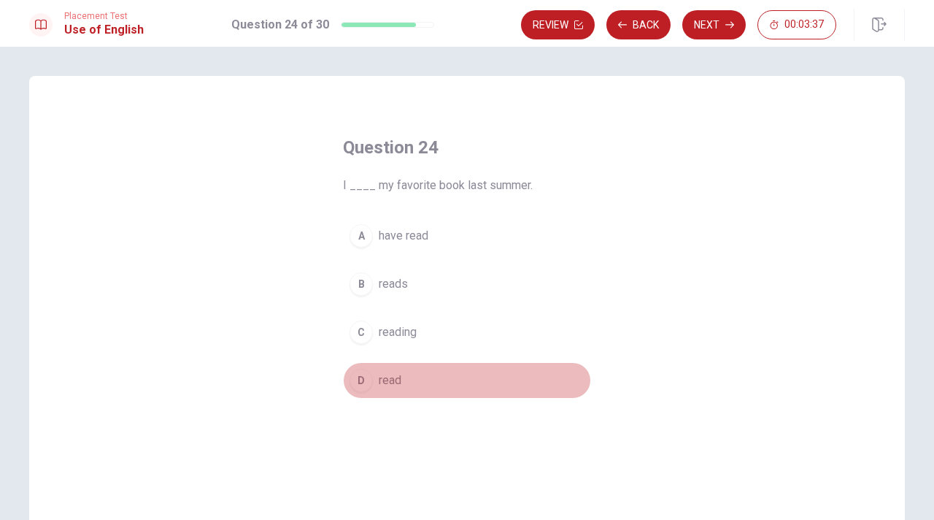
click at [368, 372] on div "D" at bounding box center [361, 379] width 23 height 23
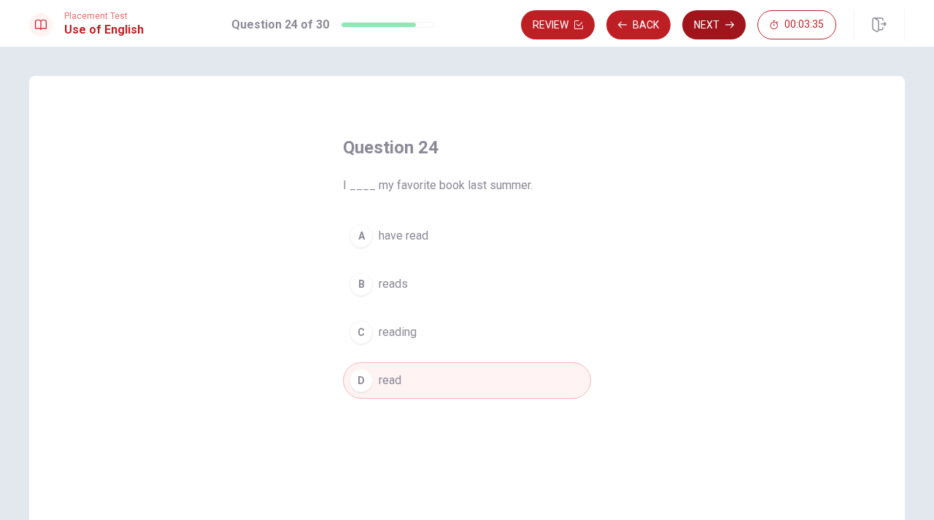
click at [700, 35] on button "Next" at bounding box center [713, 24] width 63 height 29
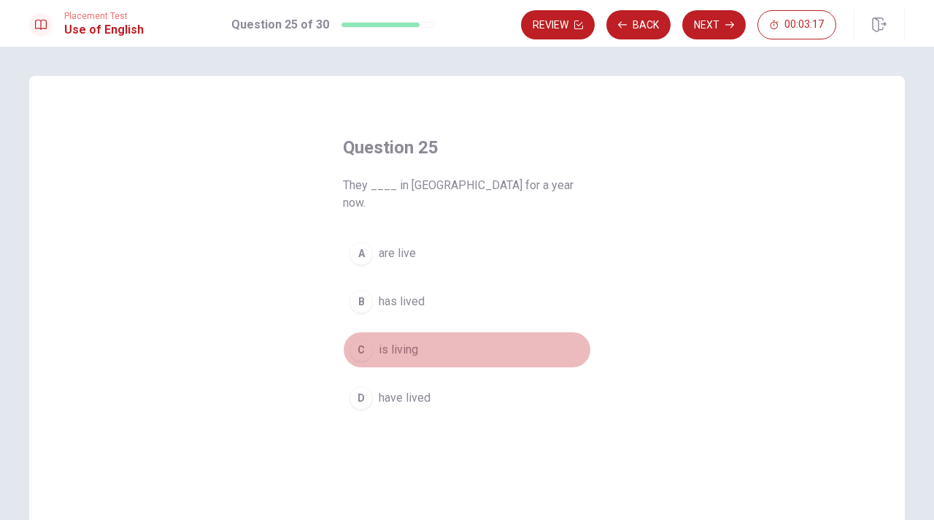
click at [406, 341] on span "is living" at bounding box center [398, 350] width 39 height 18
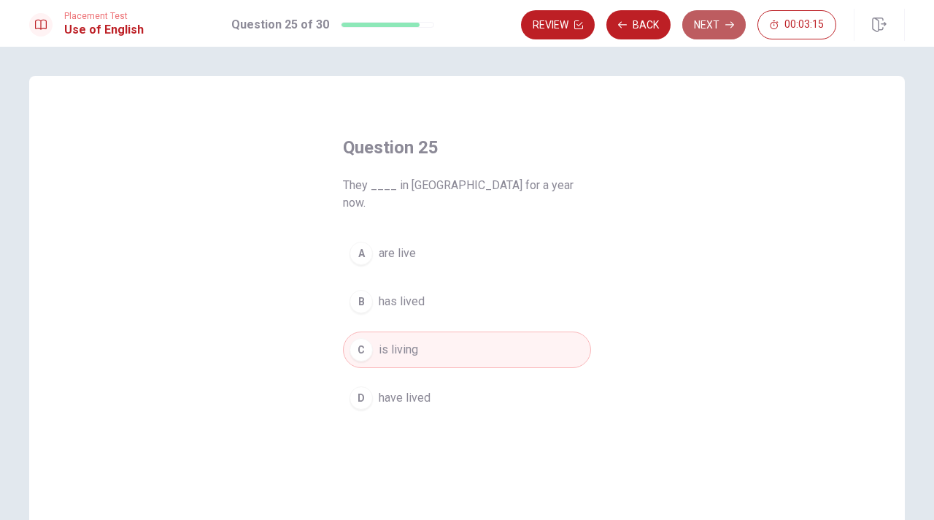
click at [725, 12] on button "Next" at bounding box center [713, 24] width 63 height 29
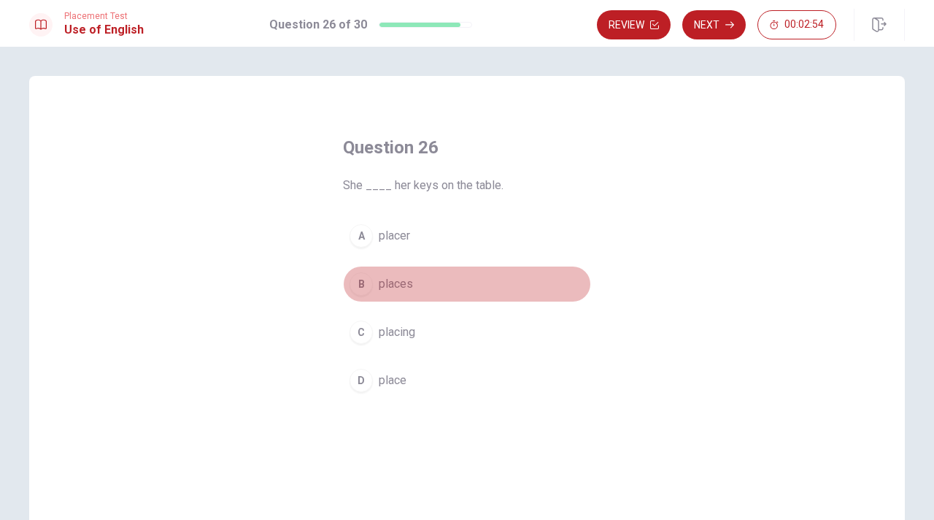
click at [379, 296] on button "B places" at bounding box center [467, 284] width 248 height 36
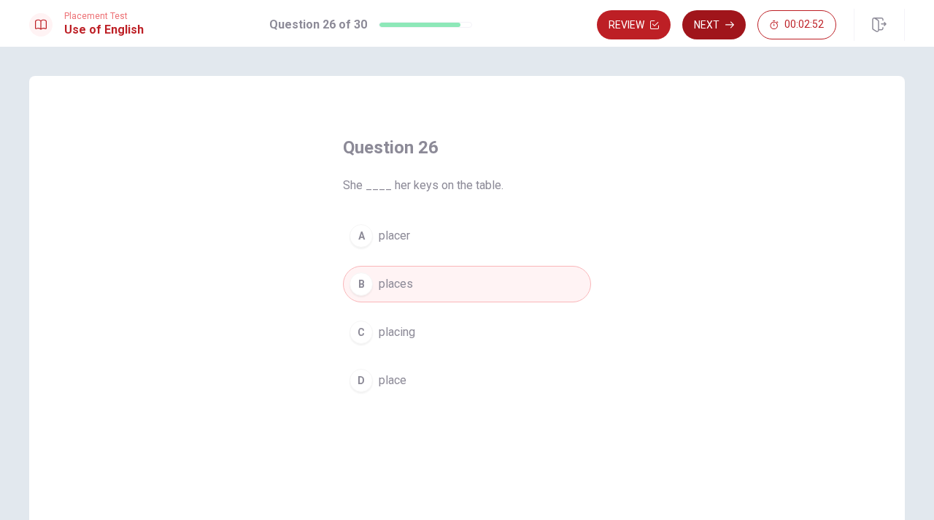
click at [711, 23] on button "Next" at bounding box center [713, 24] width 63 height 29
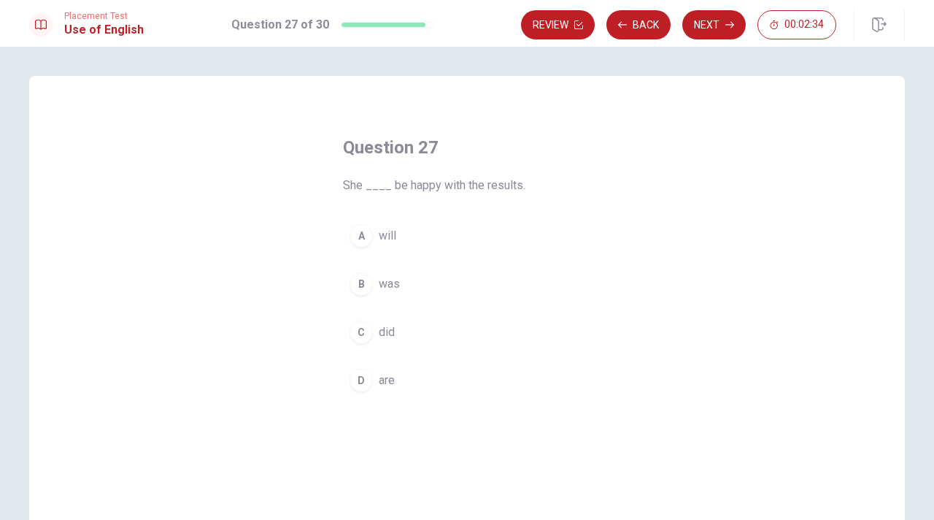
click at [371, 226] on button "A will" at bounding box center [467, 235] width 248 height 36
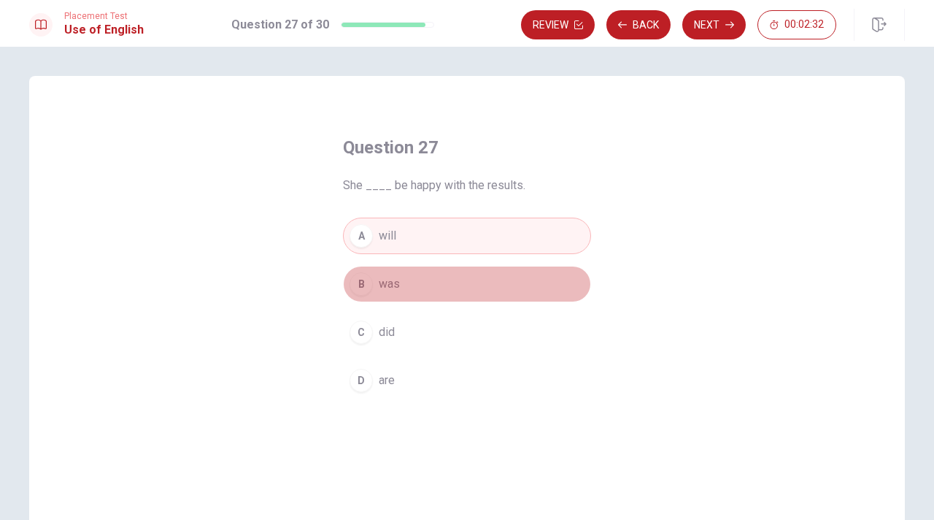
click at [379, 287] on span "was" at bounding box center [389, 284] width 21 height 18
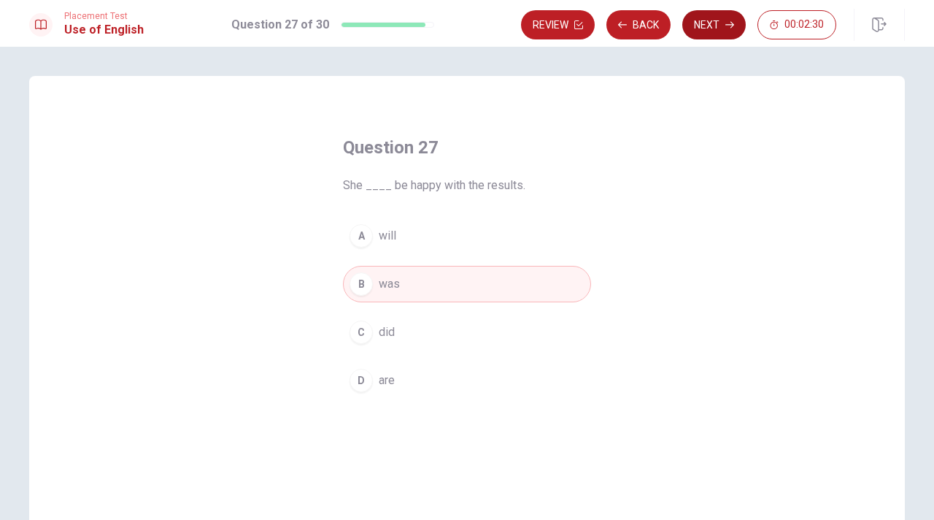
click at [709, 29] on button "Next" at bounding box center [713, 24] width 63 height 29
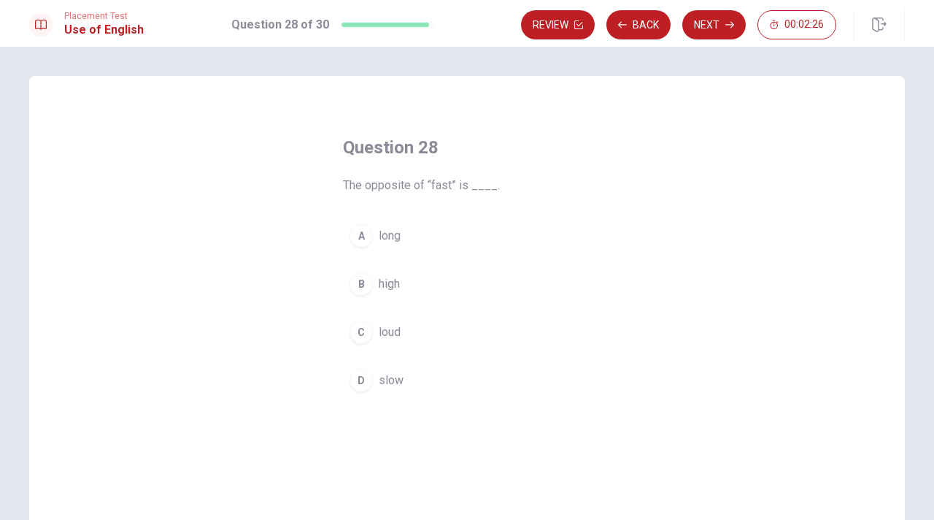
click at [367, 379] on div "D" at bounding box center [361, 379] width 23 height 23
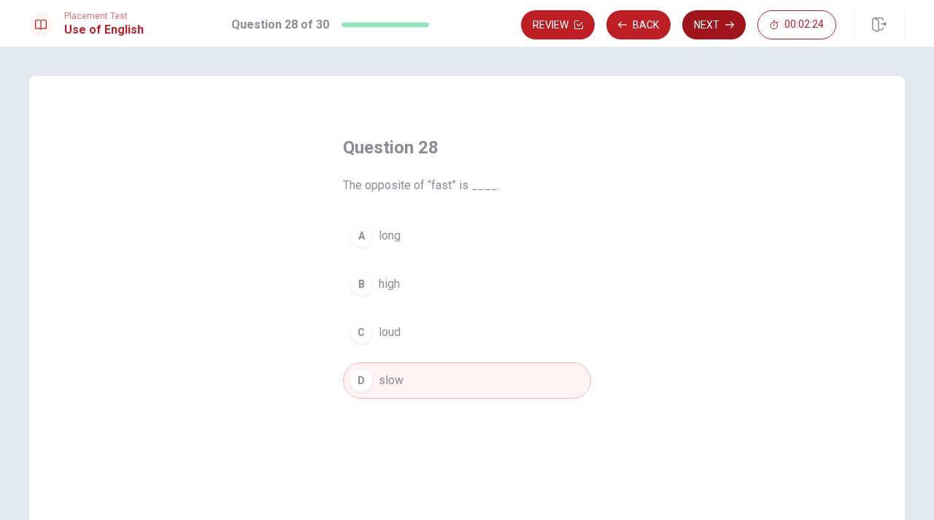
click at [716, 31] on button "Next" at bounding box center [713, 24] width 63 height 29
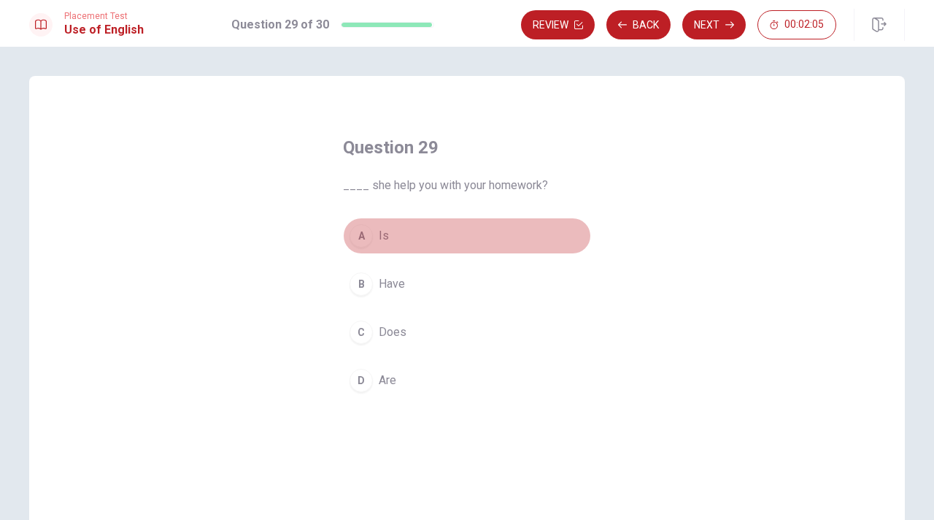
click at [386, 236] on span "Is" at bounding box center [384, 236] width 10 height 18
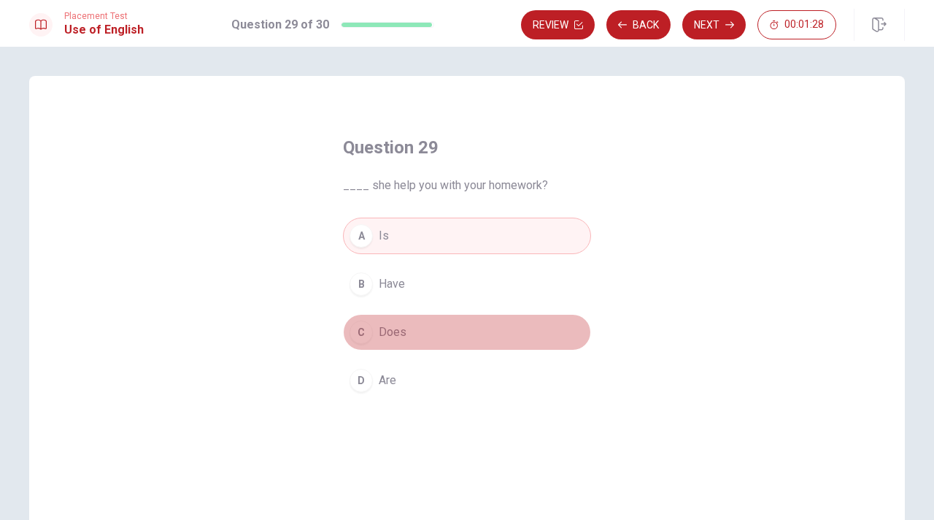
click at [427, 342] on button "C Does" at bounding box center [467, 332] width 248 height 36
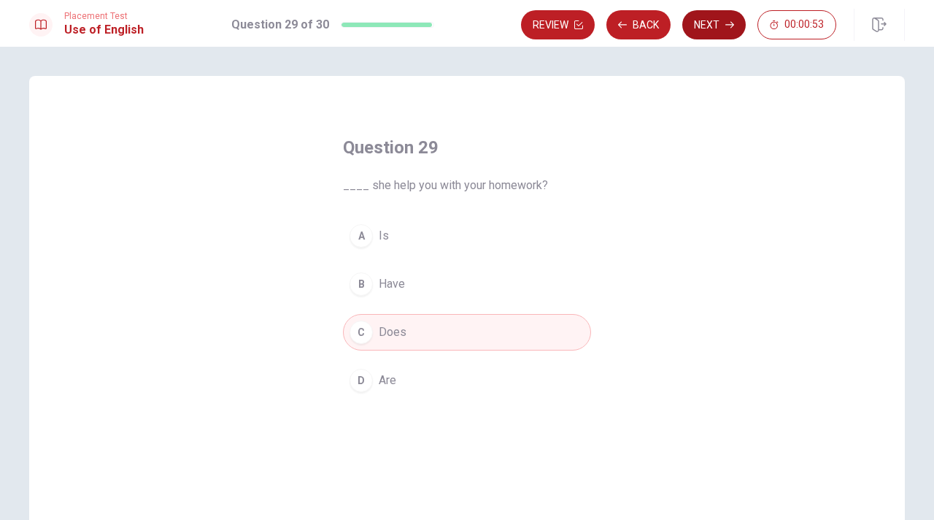
click at [722, 23] on button "Next" at bounding box center [713, 24] width 63 height 29
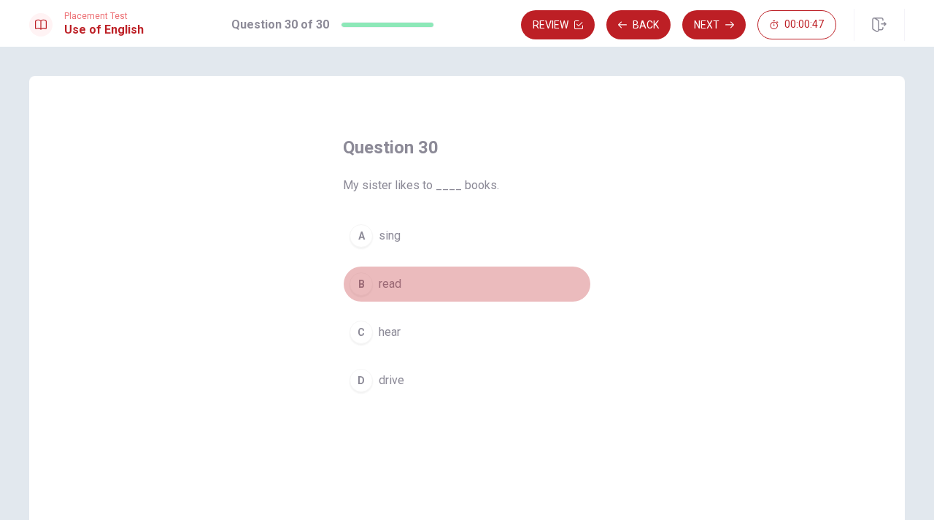
click at [390, 289] on span "read" at bounding box center [390, 284] width 23 height 18
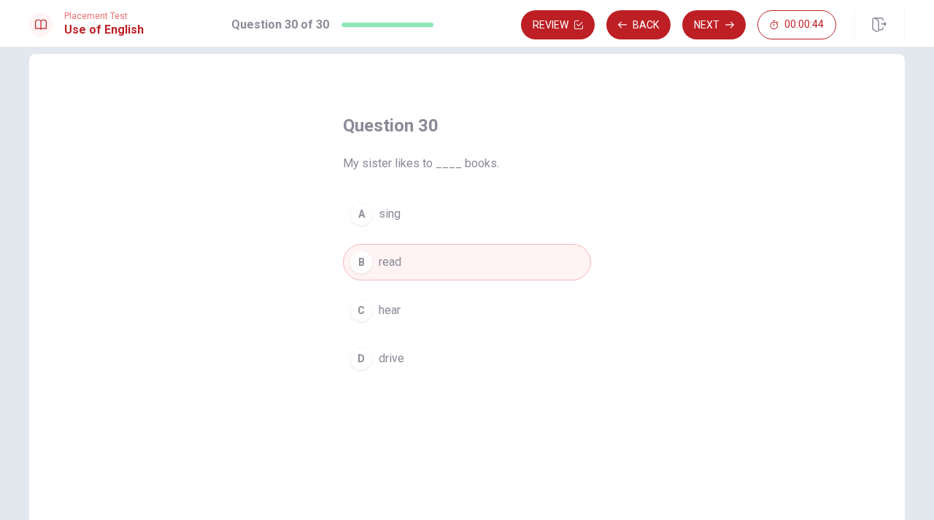
scroll to position [23, 0]
click at [714, 28] on button "Next" at bounding box center [713, 24] width 63 height 29
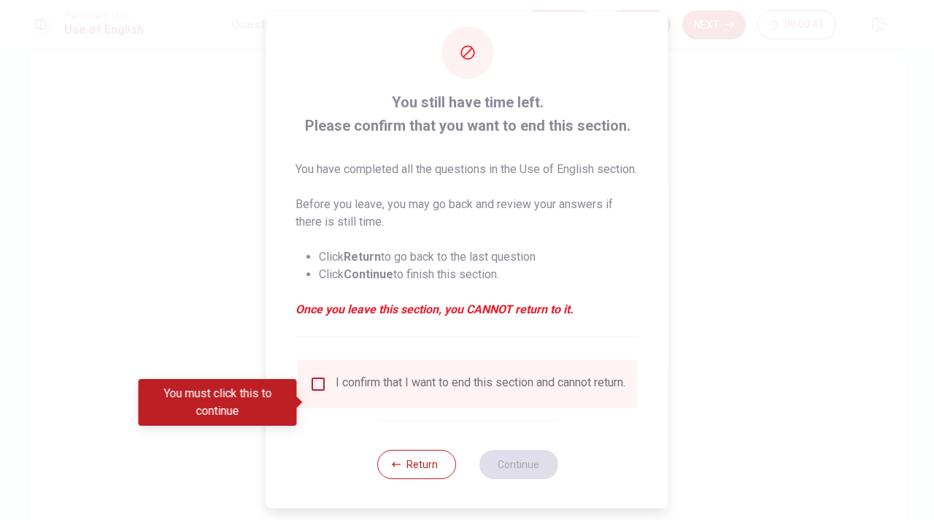
scroll to position [26, 0]
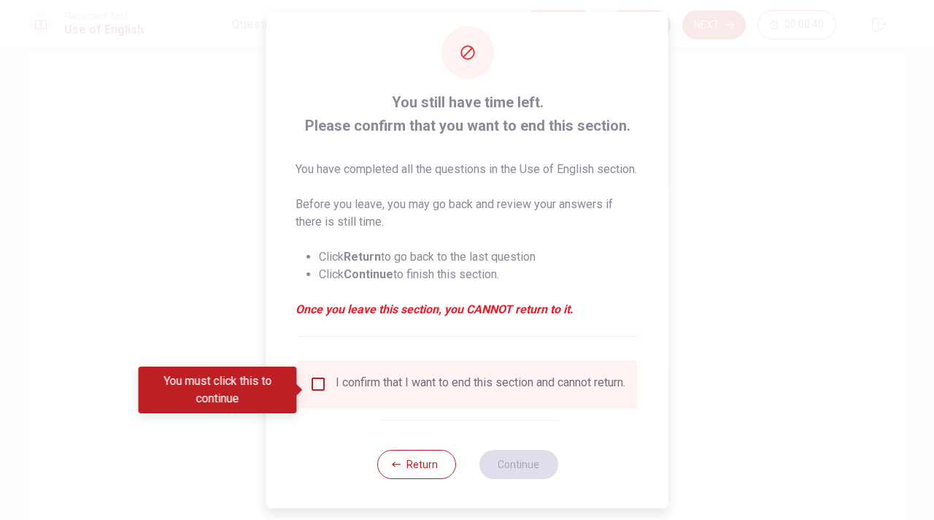
click at [314, 389] on input "You must click this to continue" at bounding box center [318, 384] width 18 height 18
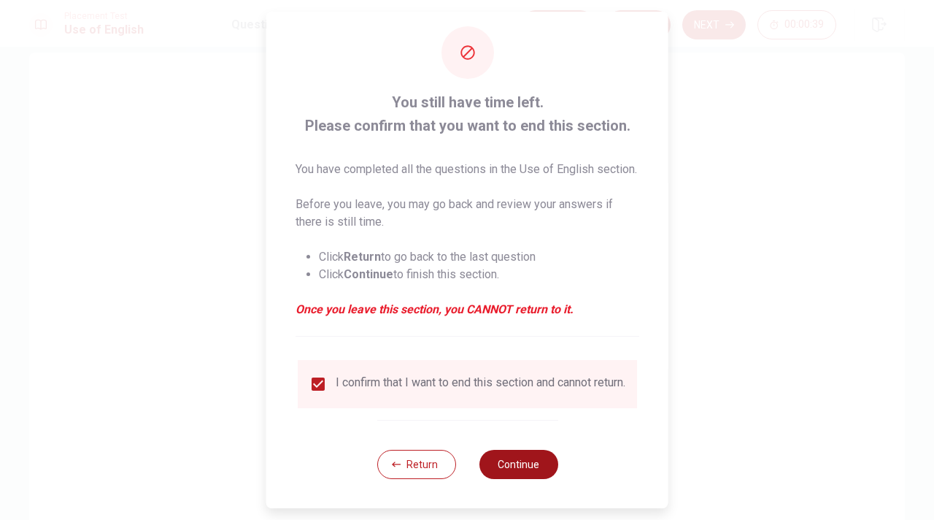
click at [512, 473] on button "Continue" at bounding box center [518, 463] width 79 height 29
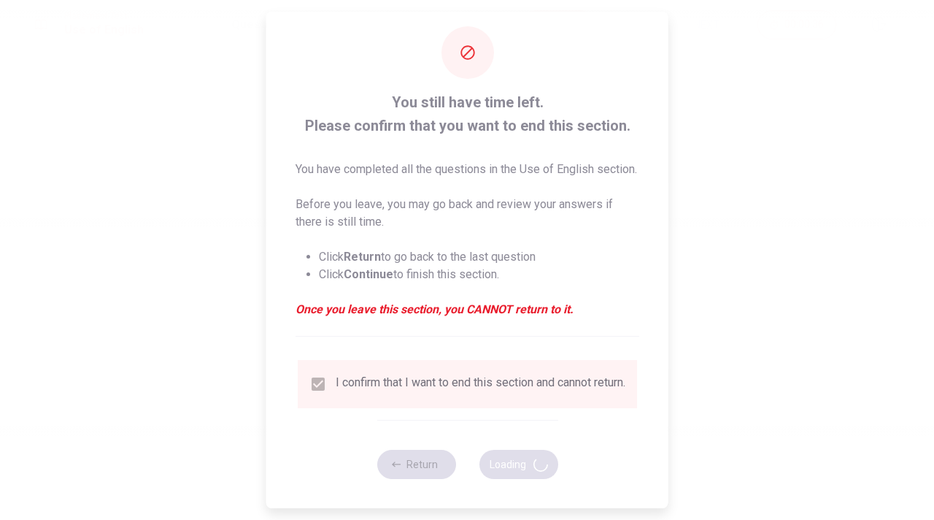
scroll to position [0, 0]
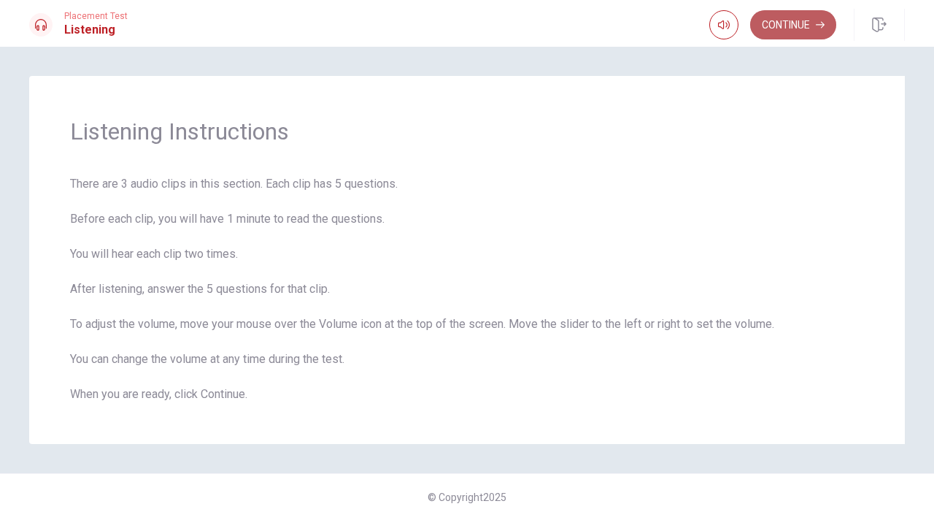
click at [791, 23] on button "Continue" at bounding box center [793, 24] width 86 height 29
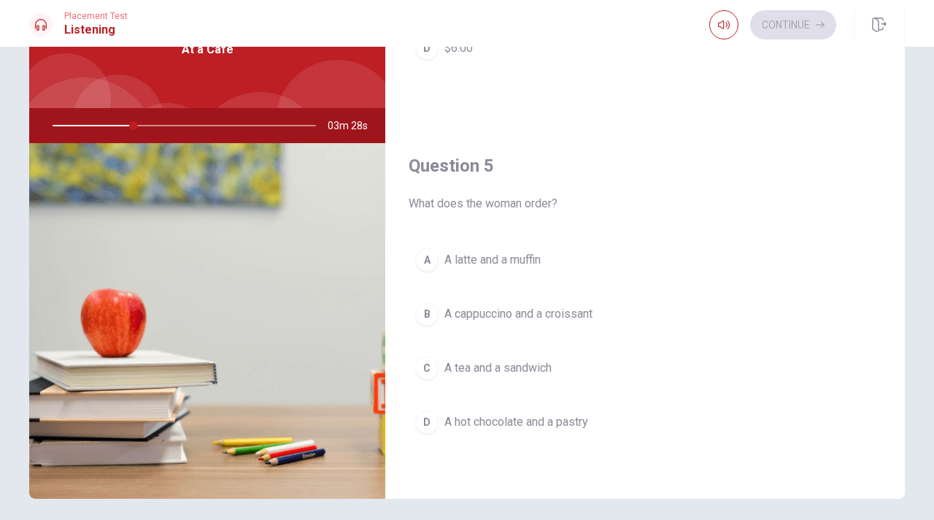
scroll to position [81, 0]
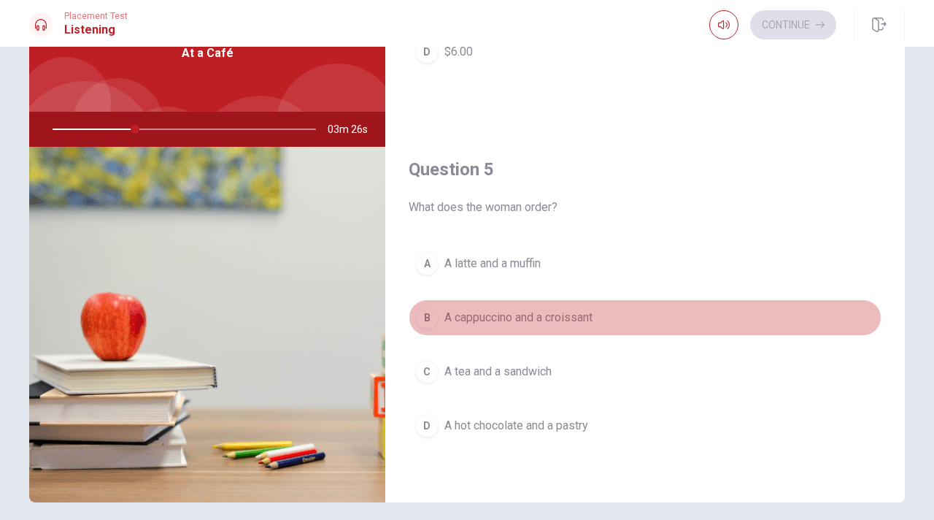
click at [443, 313] on button "B A cappuccino and a croissant" at bounding box center [645, 317] width 473 height 36
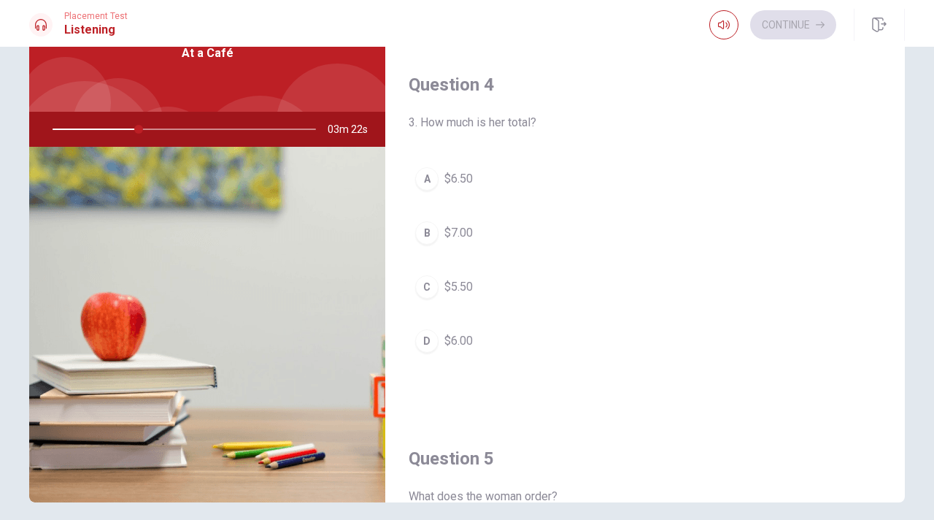
scroll to position [1075, 0]
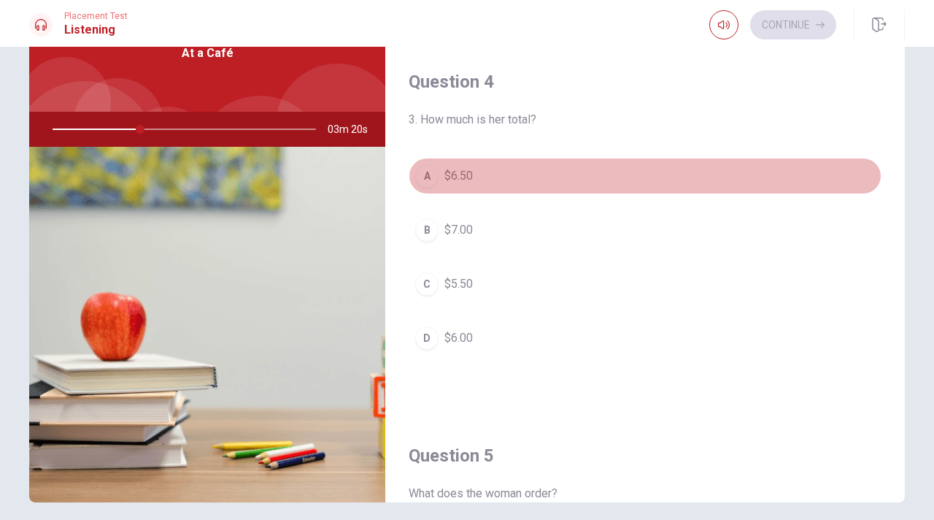
click at [482, 172] on button "A $6.50" at bounding box center [645, 176] width 473 height 36
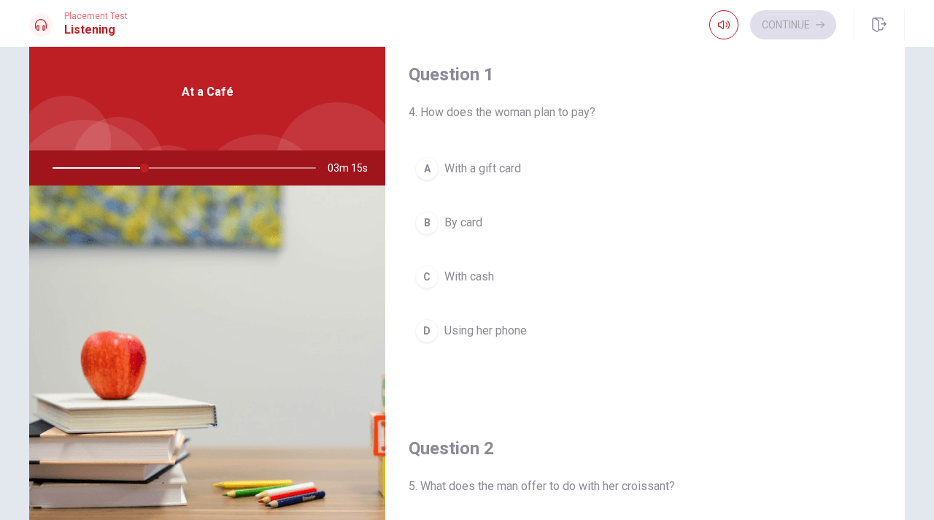
scroll to position [42, 0]
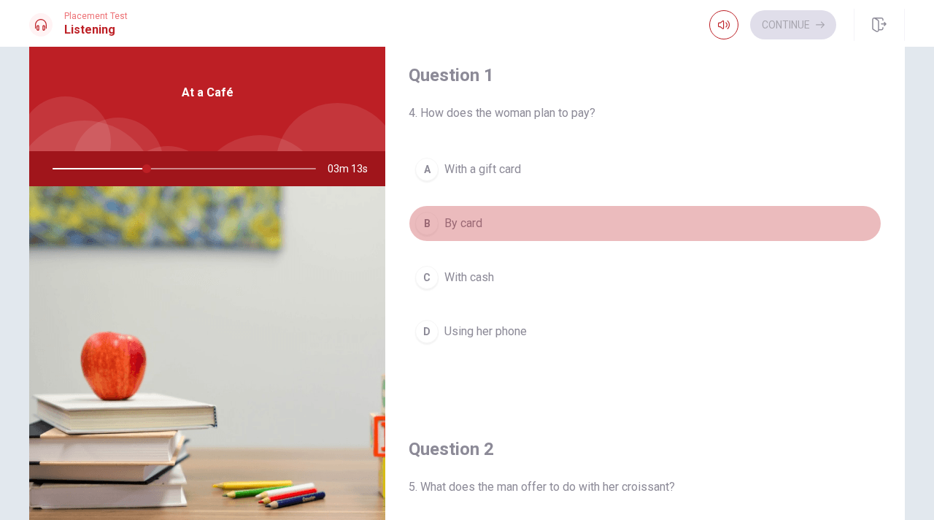
click at [495, 225] on button "B By card" at bounding box center [645, 223] width 473 height 36
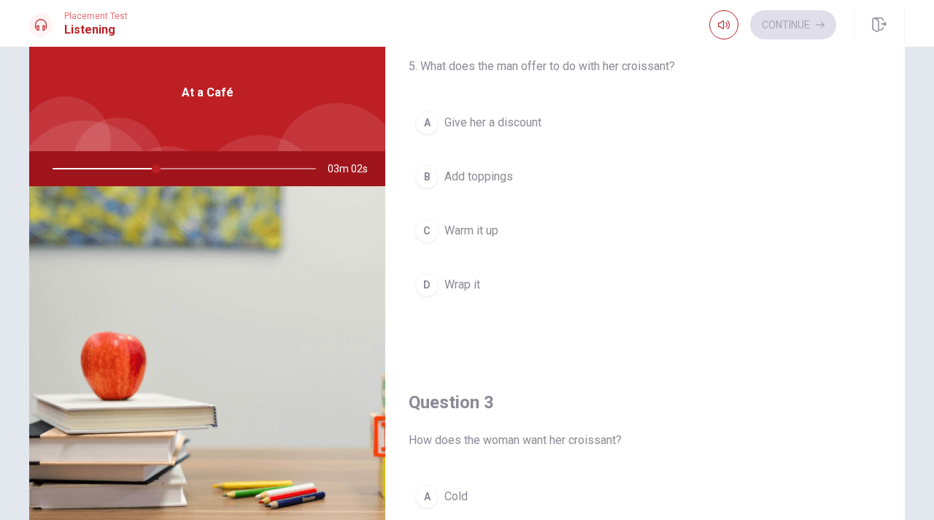
scroll to position [420, 0]
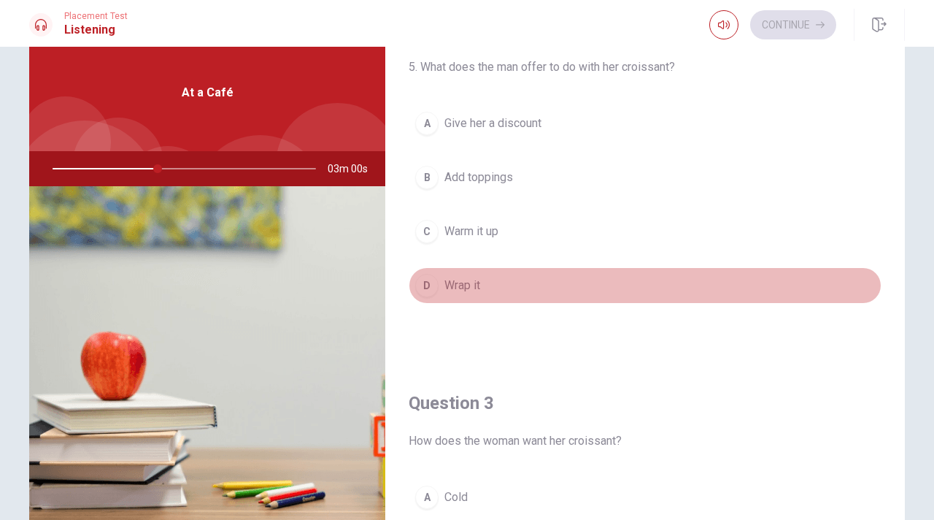
click at [468, 280] on span "Wrap it" at bounding box center [462, 286] width 36 height 18
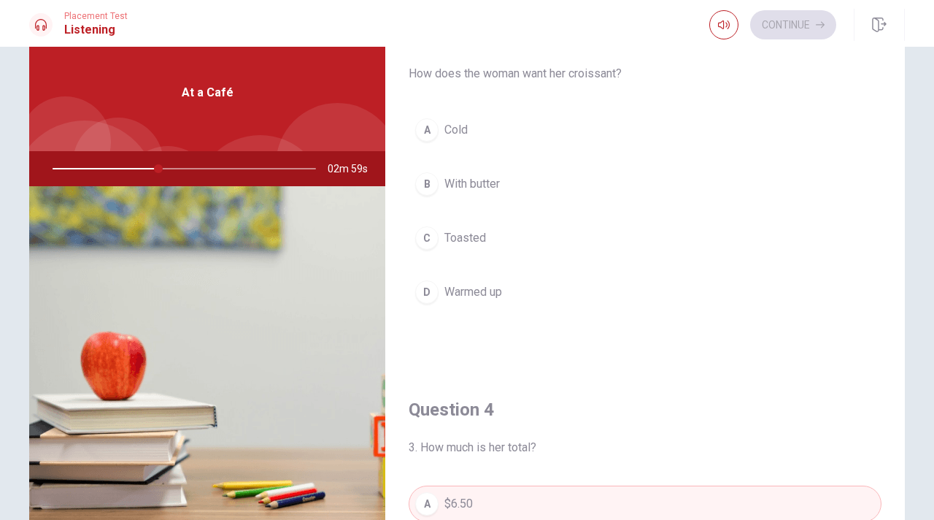
scroll to position [788, 0]
click at [520, 290] on button "D Warmed up" at bounding box center [645, 290] width 473 height 36
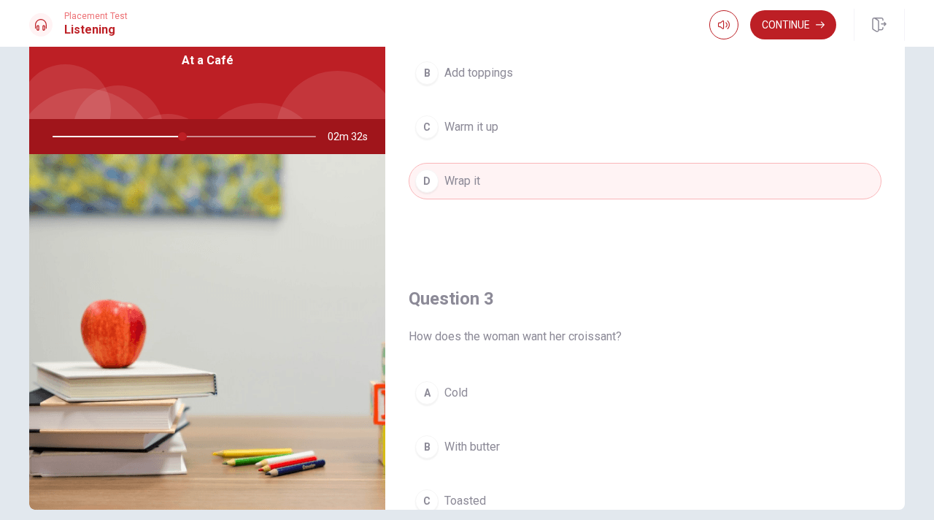
scroll to position [337, 0]
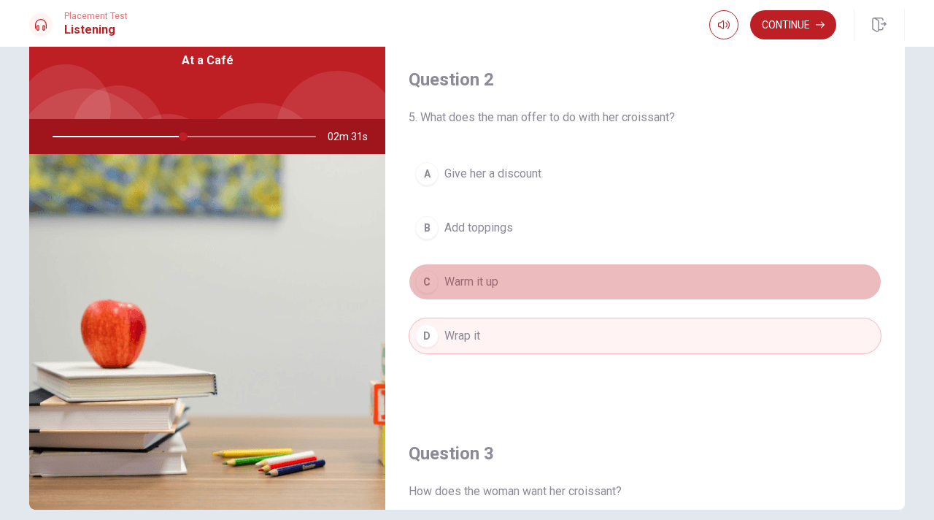
click at [498, 280] on span "Warm it up" at bounding box center [471, 282] width 54 height 18
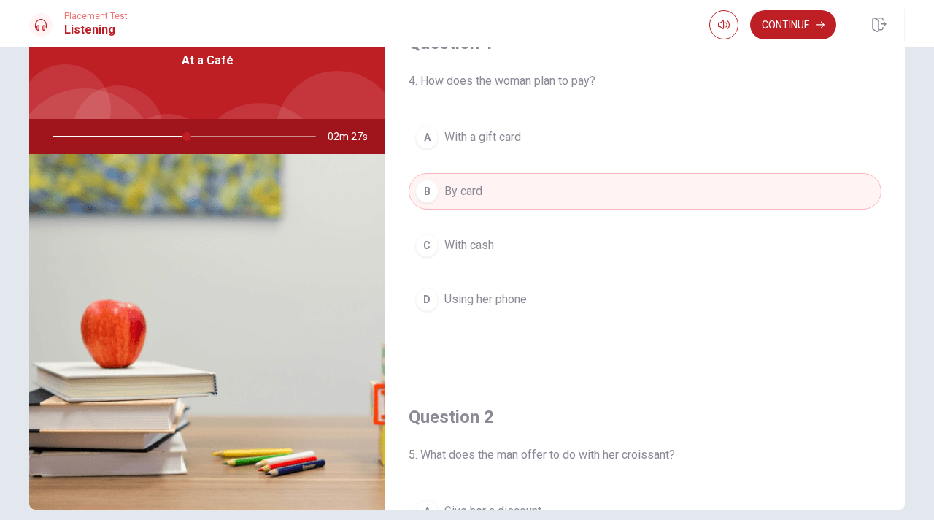
scroll to position [0, 0]
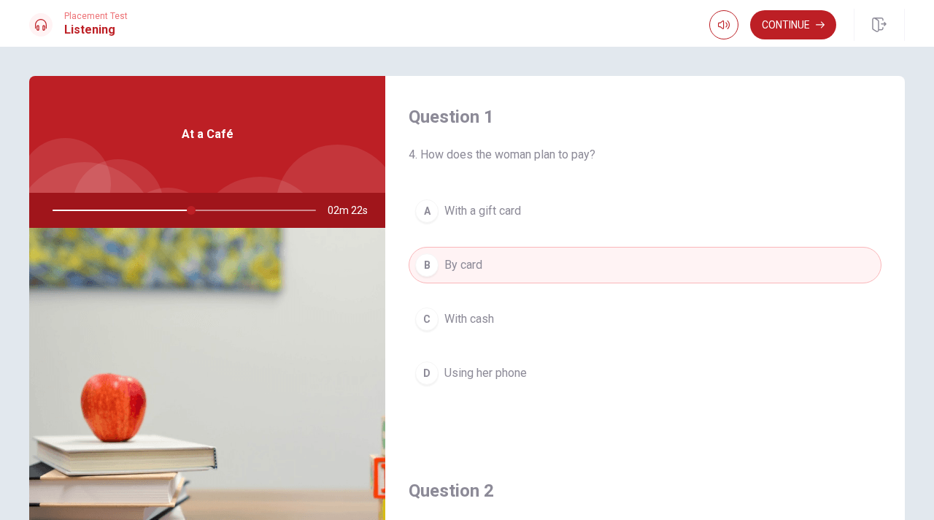
drag, startPoint x: 192, startPoint y: 211, endPoint x: 208, endPoint y: 211, distance: 16.1
click at [208, 211] on div at bounding box center [181, 210] width 293 height 35
click at [784, 23] on button "Continue" at bounding box center [793, 24] width 86 height 29
type input "0"
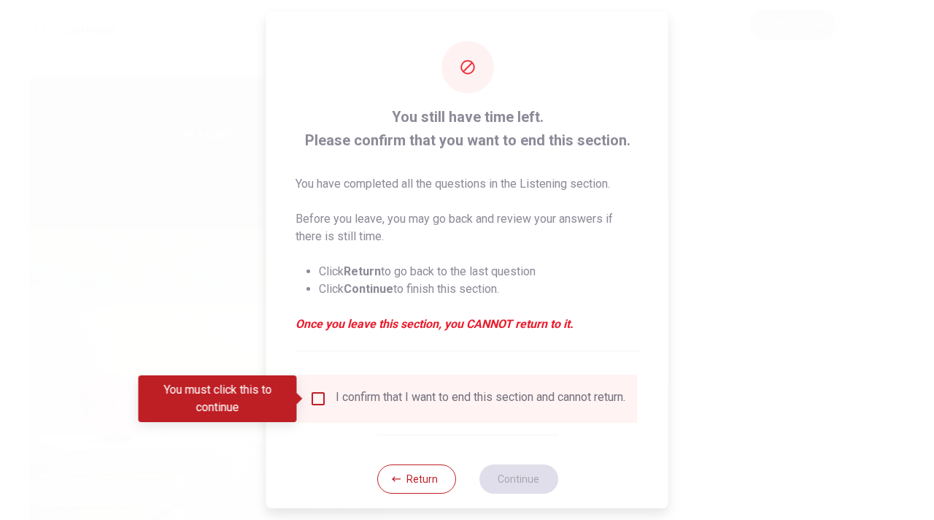
click at [323, 396] on input "You must click this to continue" at bounding box center [318, 399] width 18 height 18
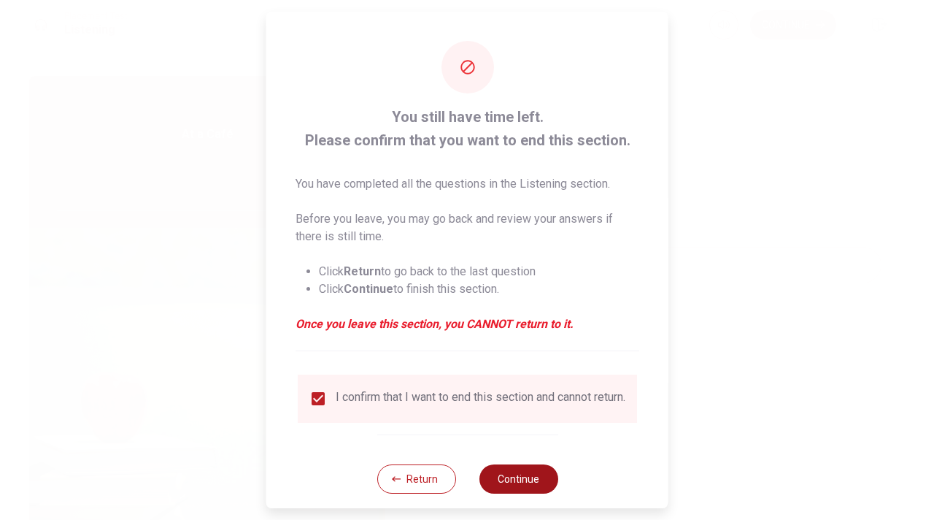
click at [518, 493] on button "Continue" at bounding box center [518, 478] width 79 height 29
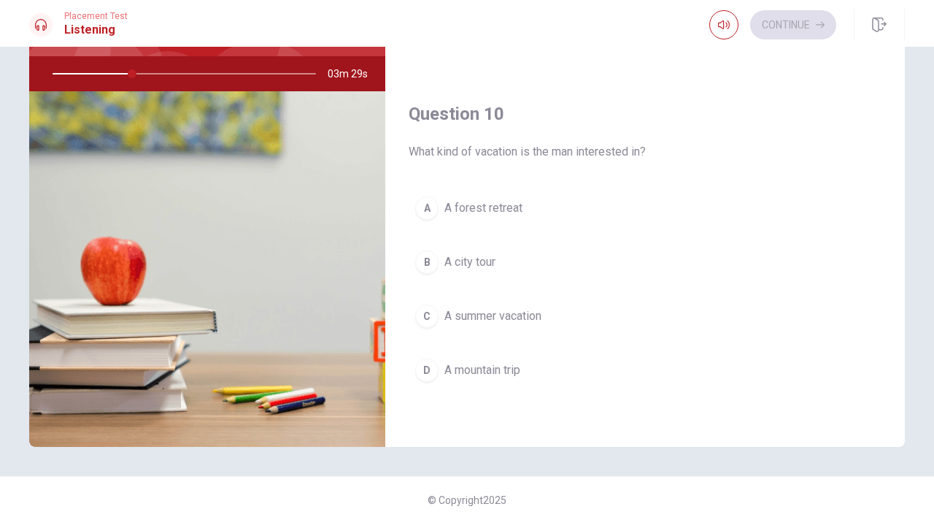
scroll to position [137, 0]
click at [446, 310] on span "A summer vacation" at bounding box center [492, 315] width 97 height 18
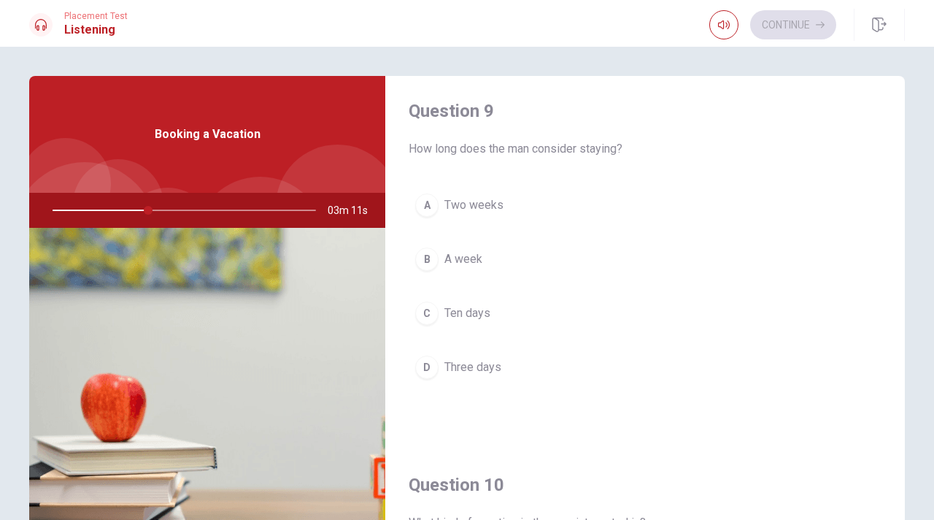
scroll to position [1129, 0]
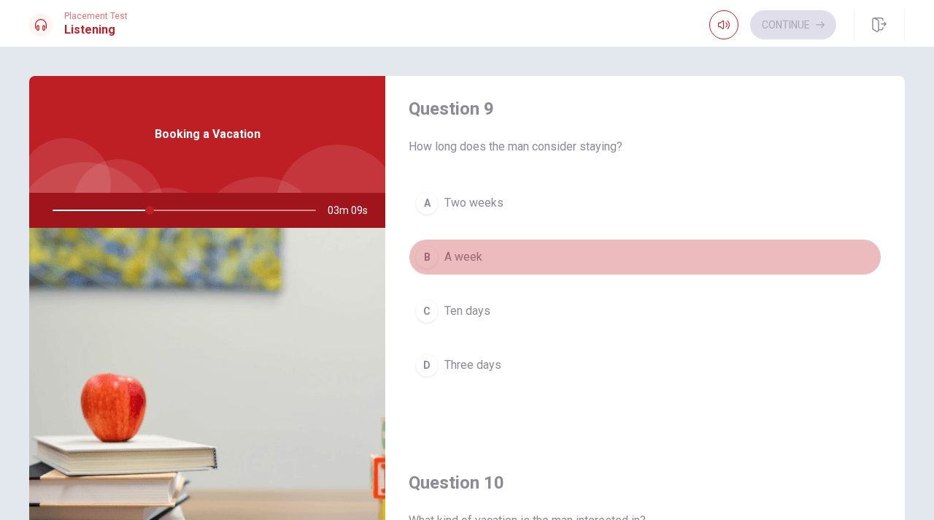
click at [434, 252] on div "B" at bounding box center [426, 256] width 23 height 23
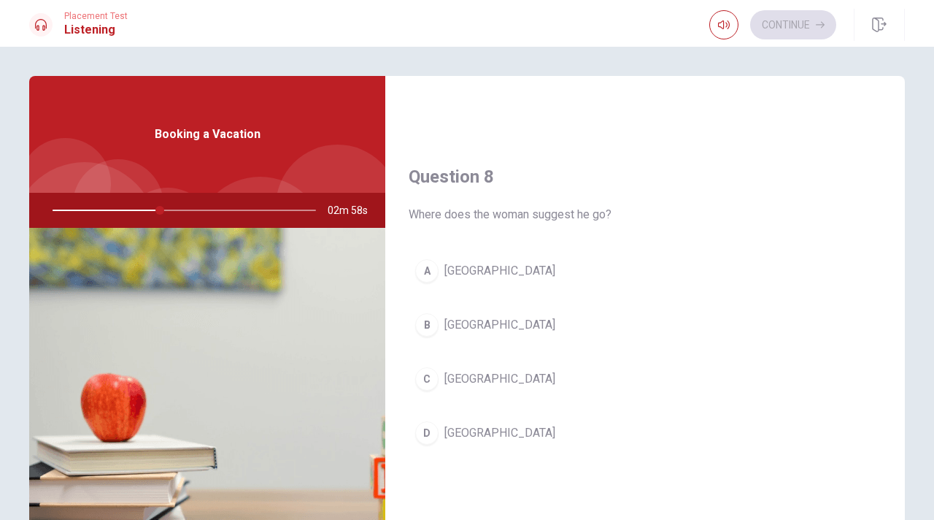
scroll to position [681, 0]
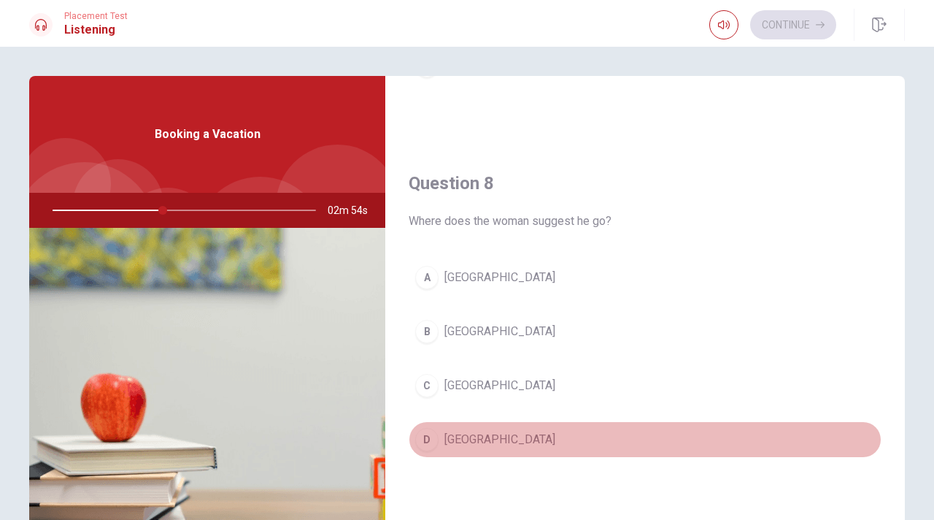
click at [471, 431] on span "[GEOGRAPHIC_DATA]" at bounding box center [499, 440] width 111 height 18
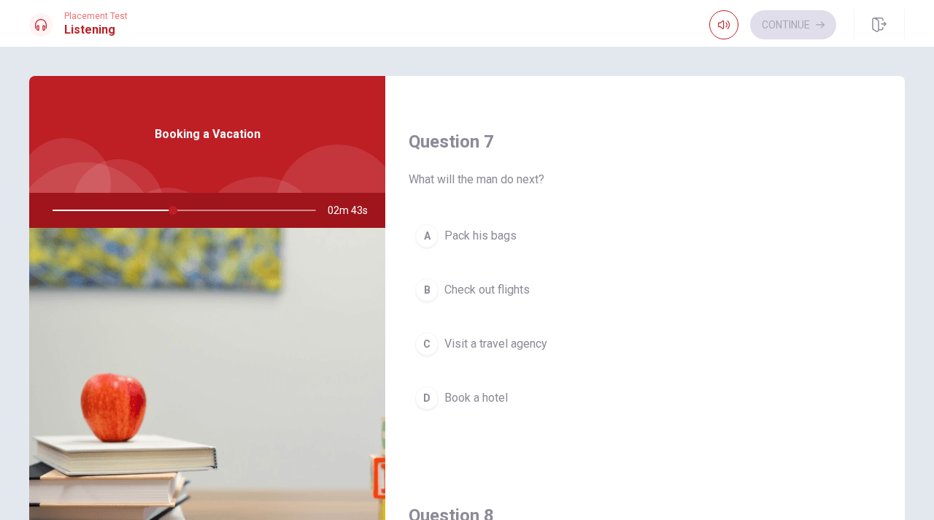
scroll to position [348, 0]
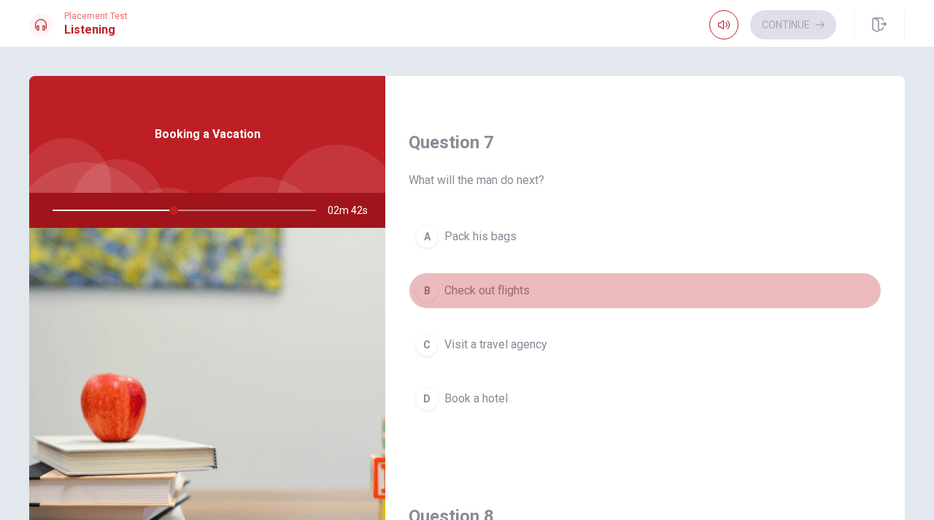
click at [517, 274] on button "B Check out flights" at bounding box center [645, 290] width 473 height 36
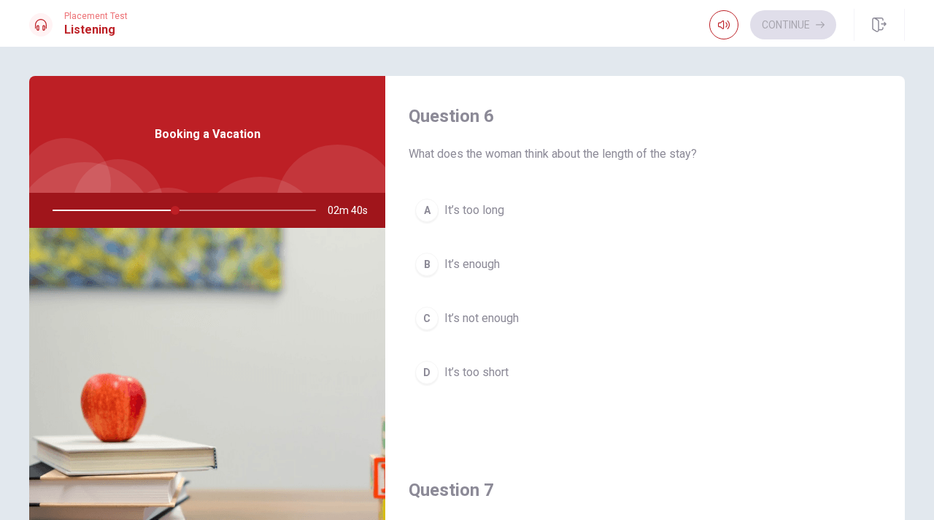
scroll to position [0, 0]
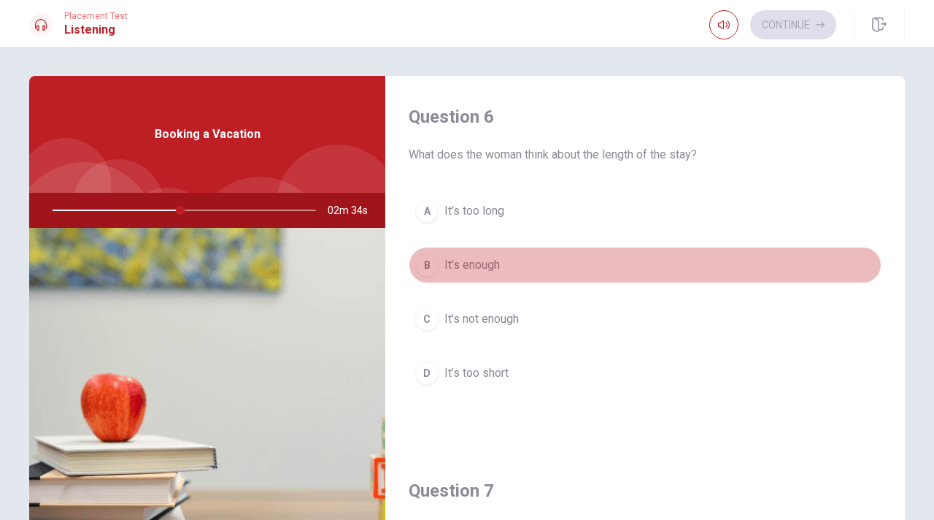
click at [497, 265] on span "It’s enough" at bounding box center [471, 265] width 55 height 18
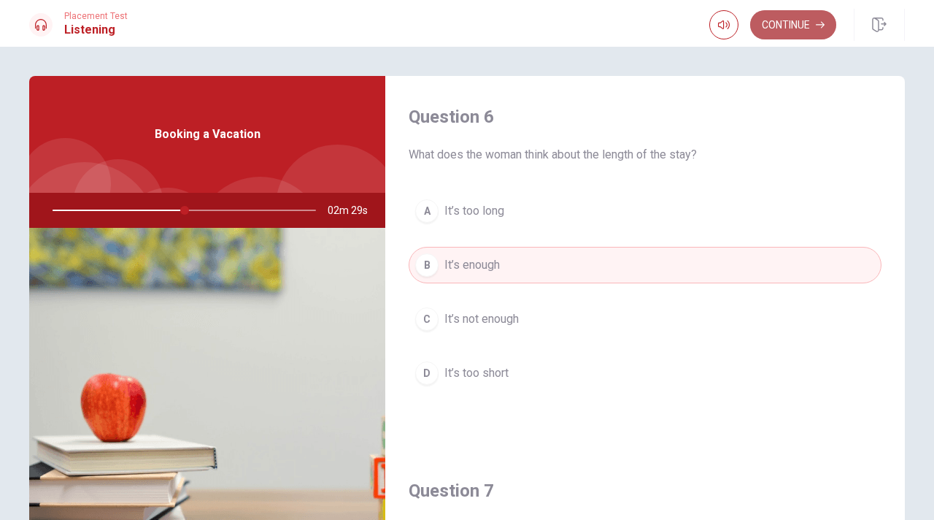
click at [802, 21] on button "Continue" at bounding box center [793, 24] width 86 height 29
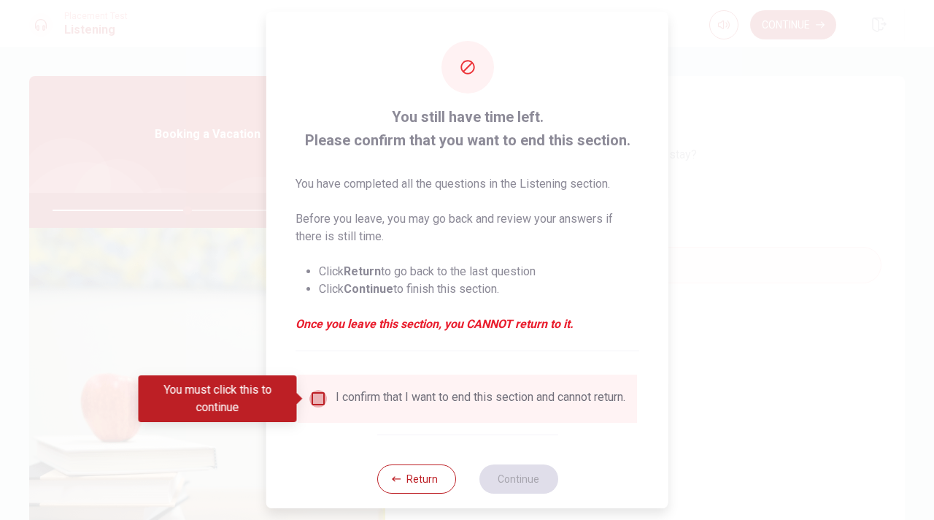
click at [310, 396] on input "You must click this to continue" at bounding box center [318, 399] width 18 height 18
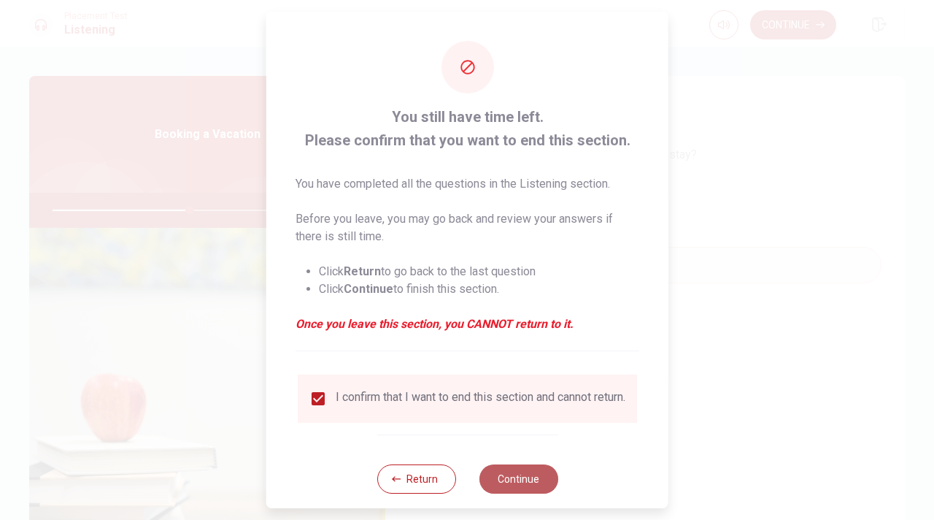
click at [512, 485] on button "Continue" at bounding box center [518, 478] width 79 height 29
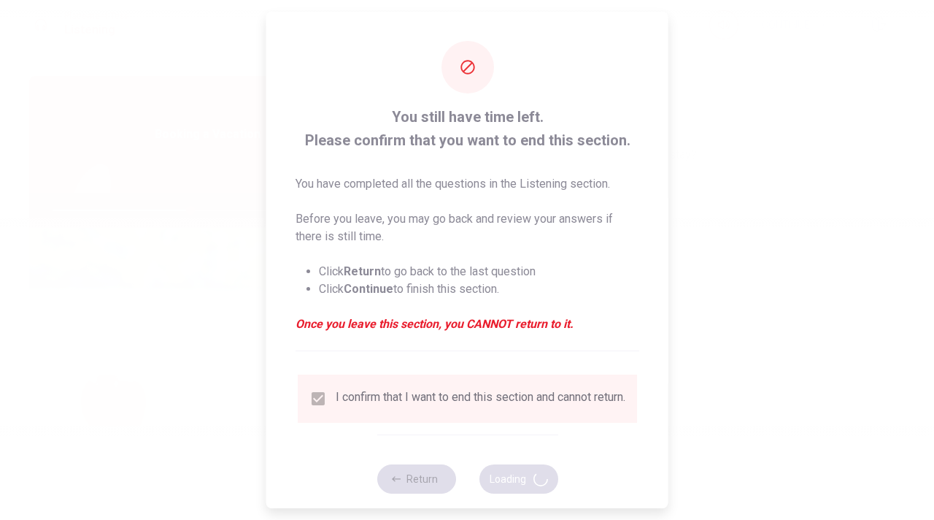
type input "53"
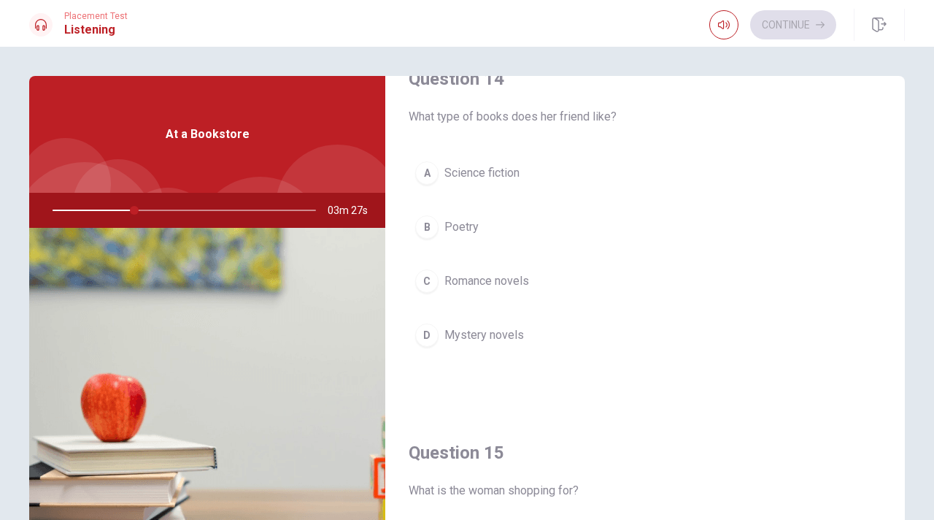
scroll to position [1149, 0]
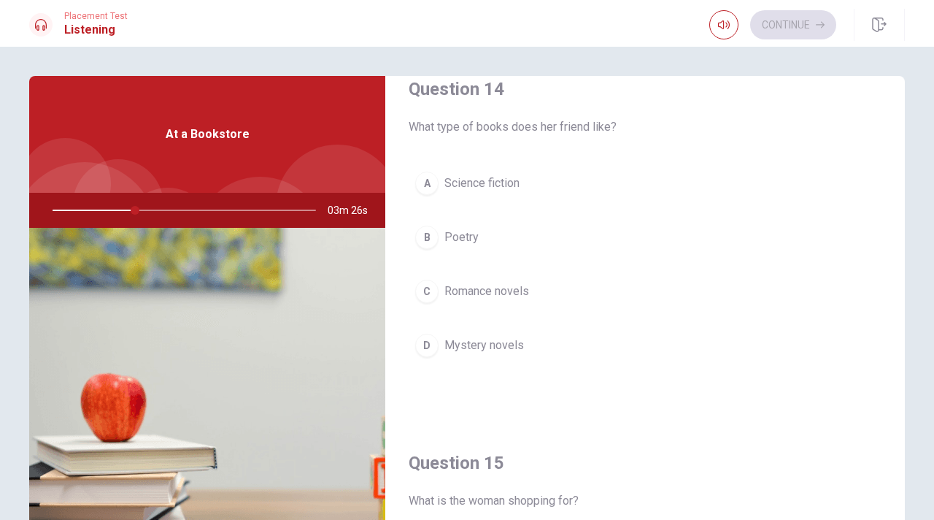
click at [484, 343] on span "Mystery novels" at bounding box center [484, 345] width 80 height 18
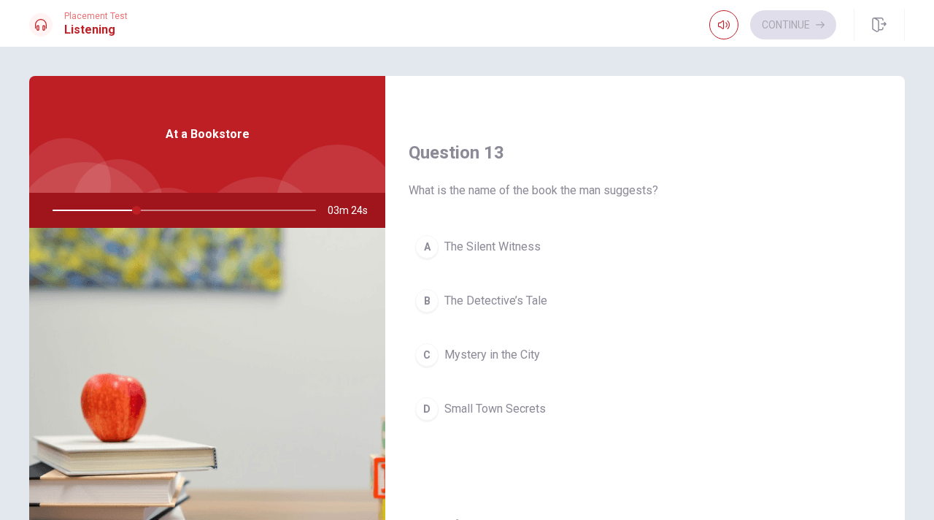
scroll to position [711, 0]
click at [544, 247] on button "A The Silent Witness" at bounding box center [645, 247] width 473 height 36
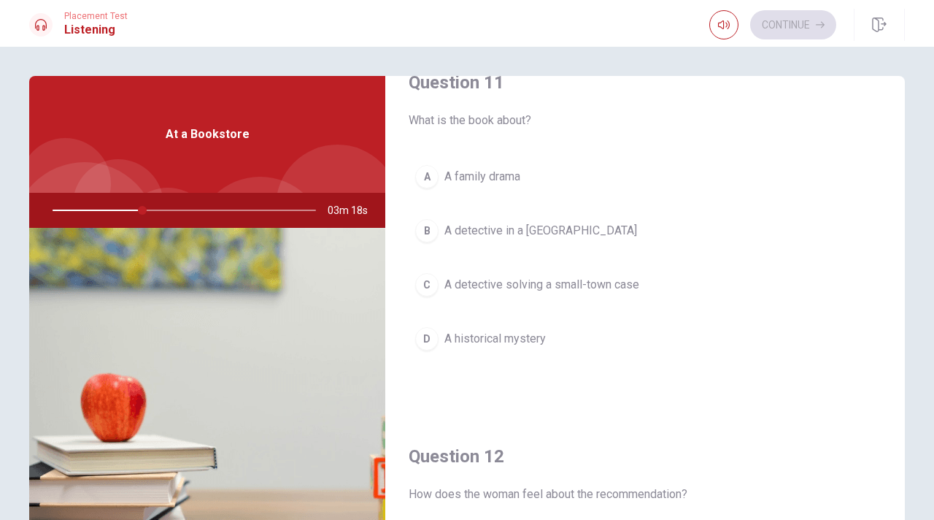
scroll to position [11, 0]
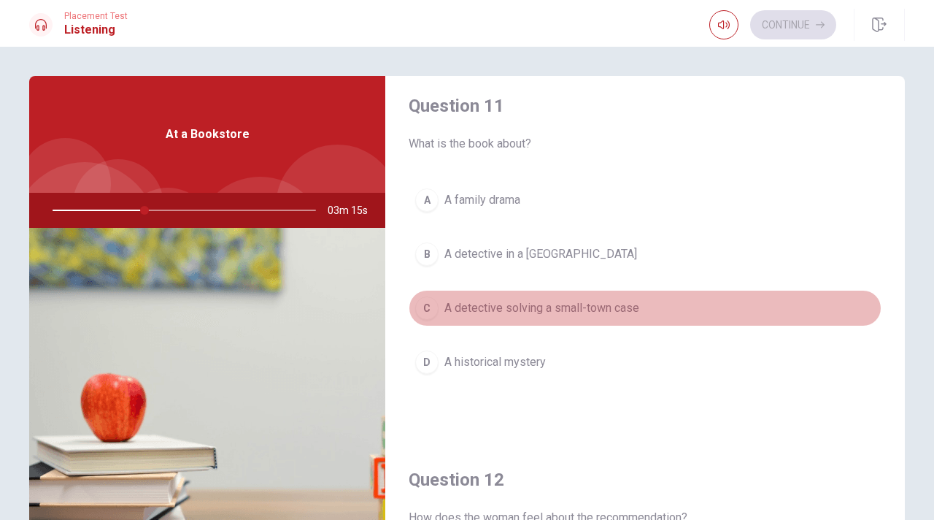
click at [540, 294] on button "C A detective solving a small-town case" at bounding box center [645, 308] width 473 height 36
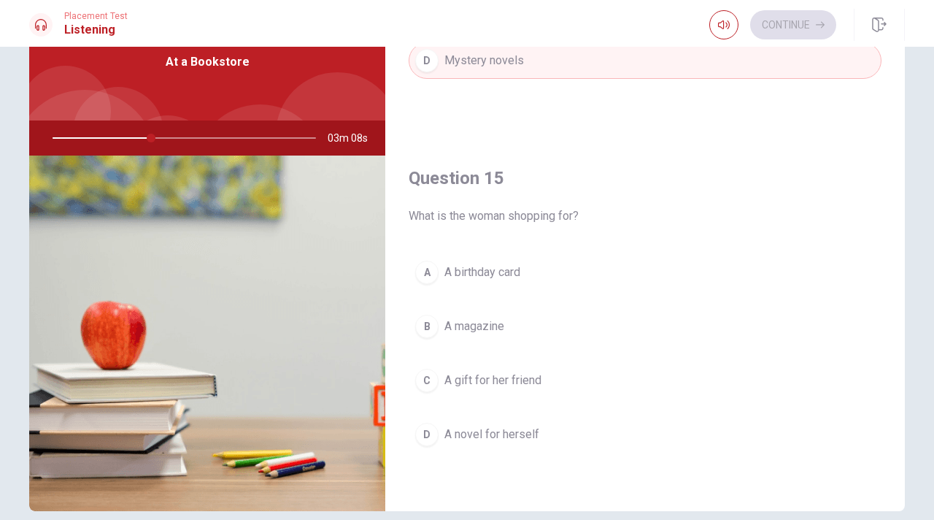
scroll to position [80, 0]
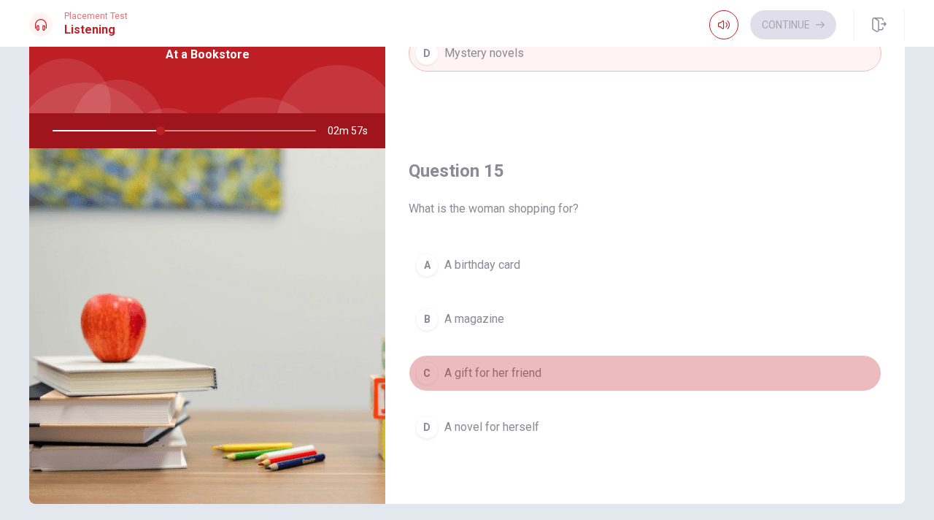
click at [507, 377] on span "A gift for her friend" at bounding box center [492, 373] width 97 height 18
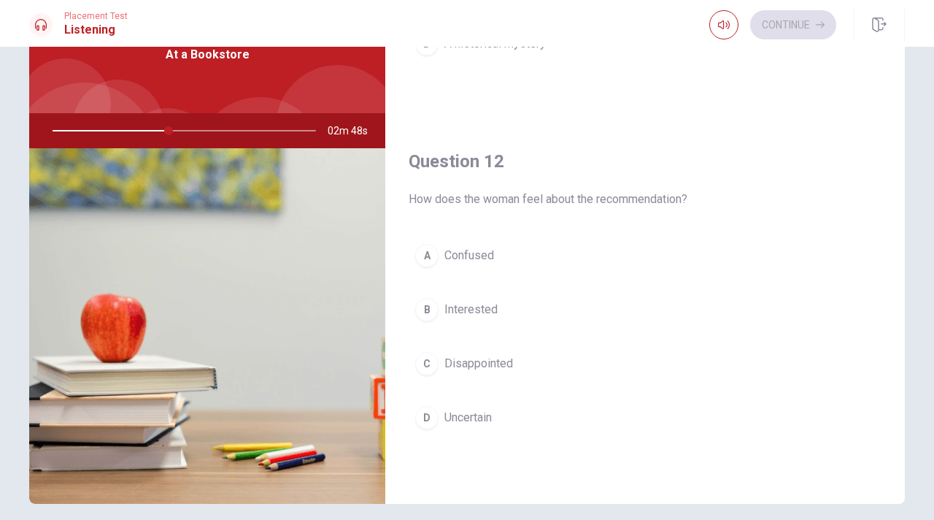
scroll to position [266, 0]
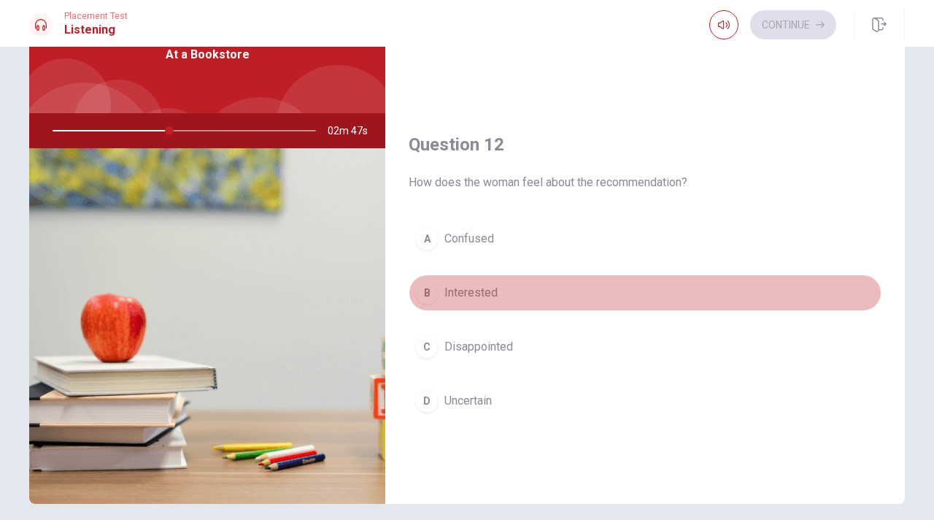
click at [544, 281] on button "B Interested" at bounding box center [645, 292] width 473 height 36
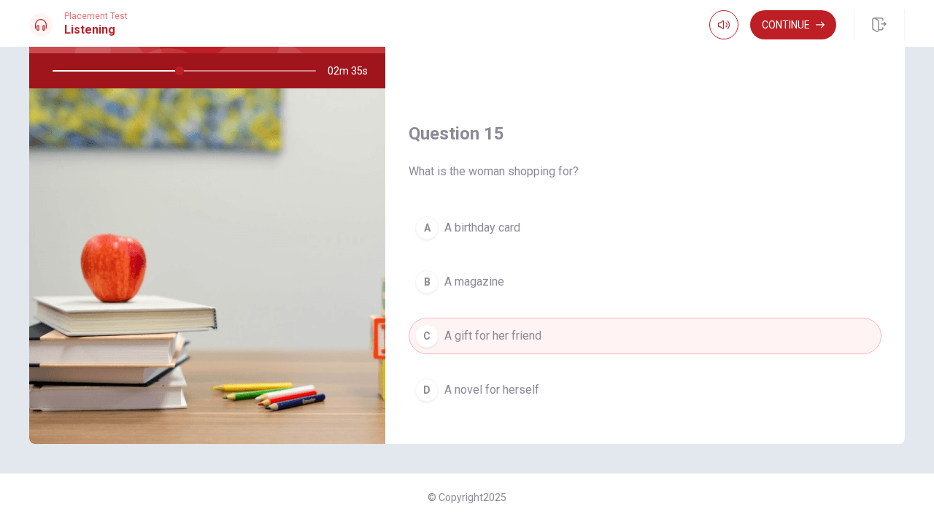
scroll to position [1361, 0]
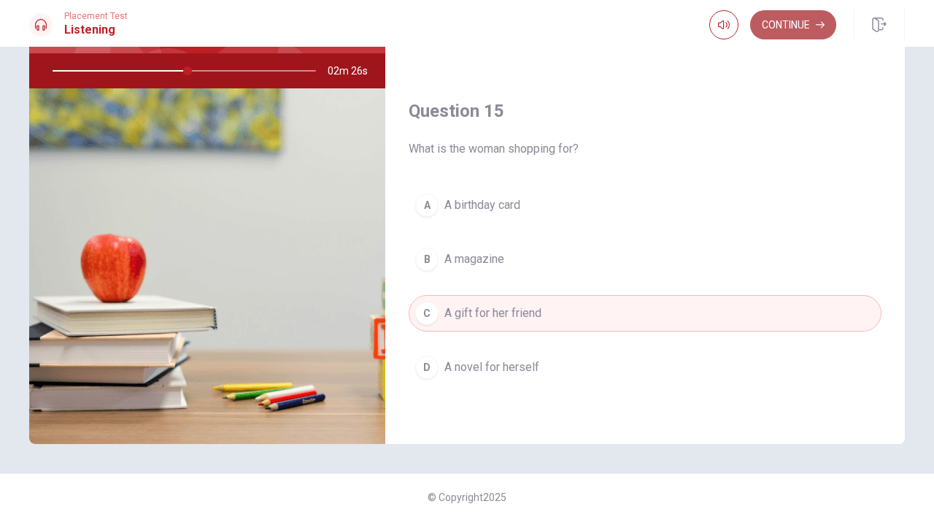
click at [776, 31] on button "Continue" at bounding box center [793, 24] width 86 height 29
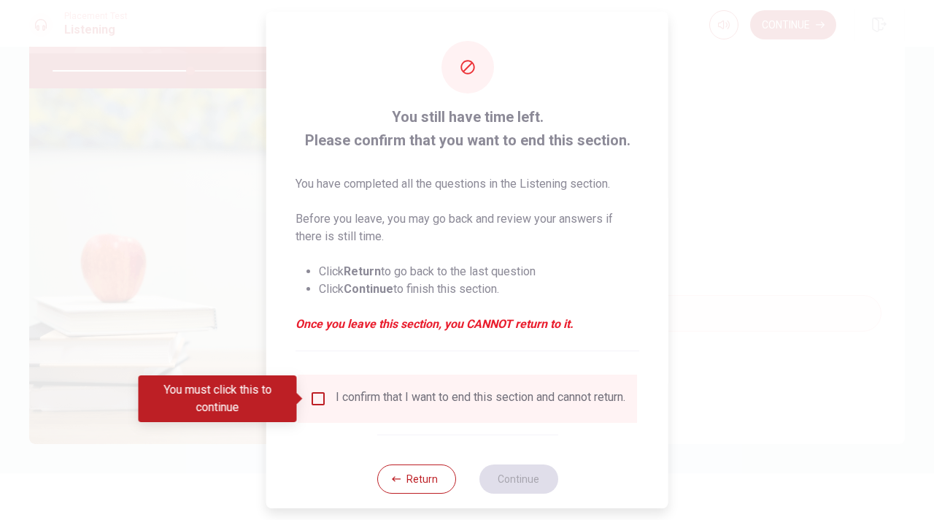
click at [318, 404] on input "You must click this to continue" at bounding box center [318, 399] width 18 height 18
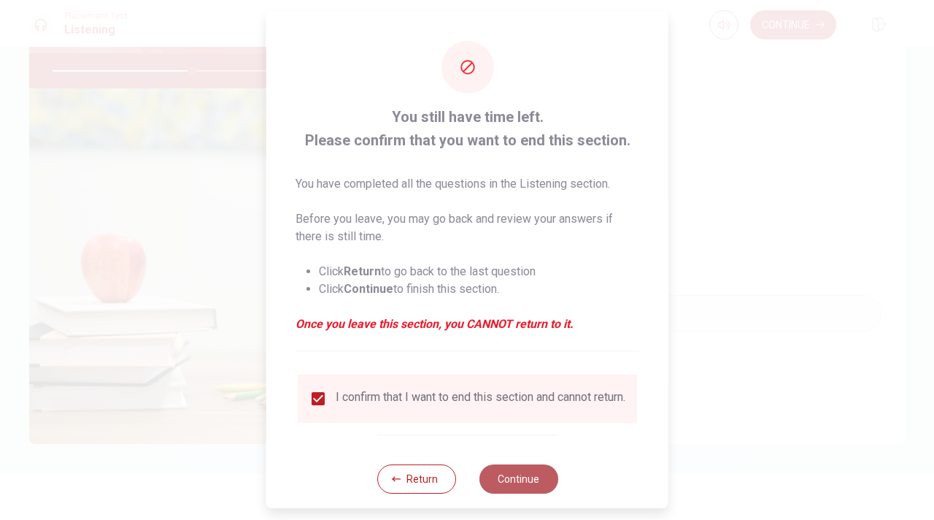
click at [523, 482] on button "Continue" at bounding box center [518, 478] width 79 height 29
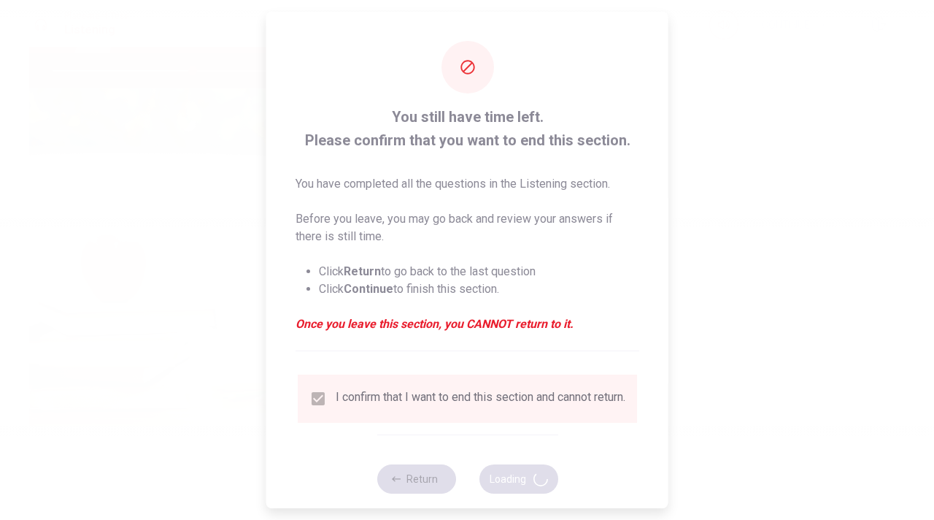
type input "54"
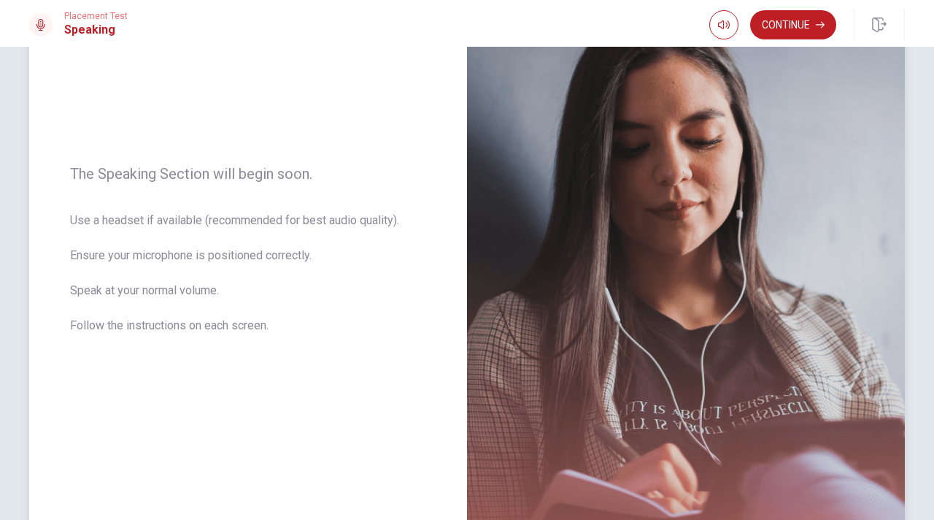
scroll to position [269, 0]
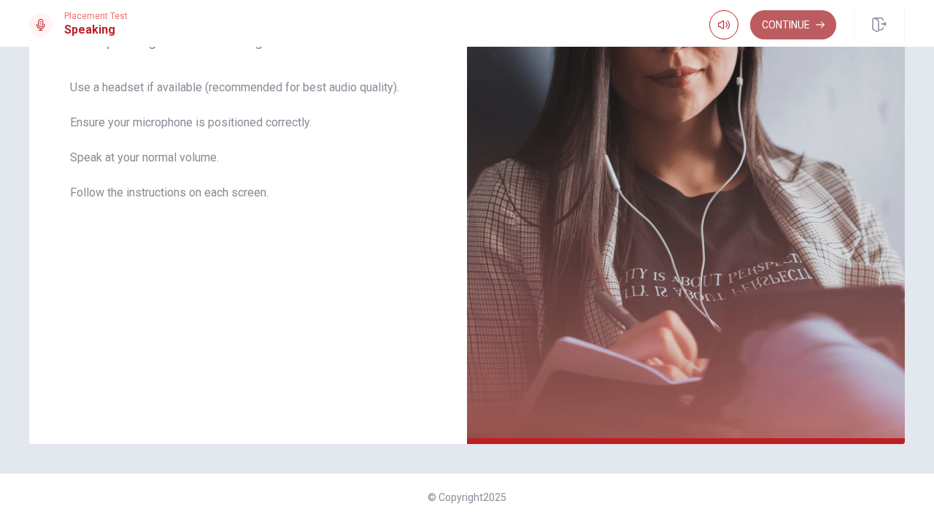
click at [800, 26] on button "Continue" at bounding box center [793, 24] width 86 height 29
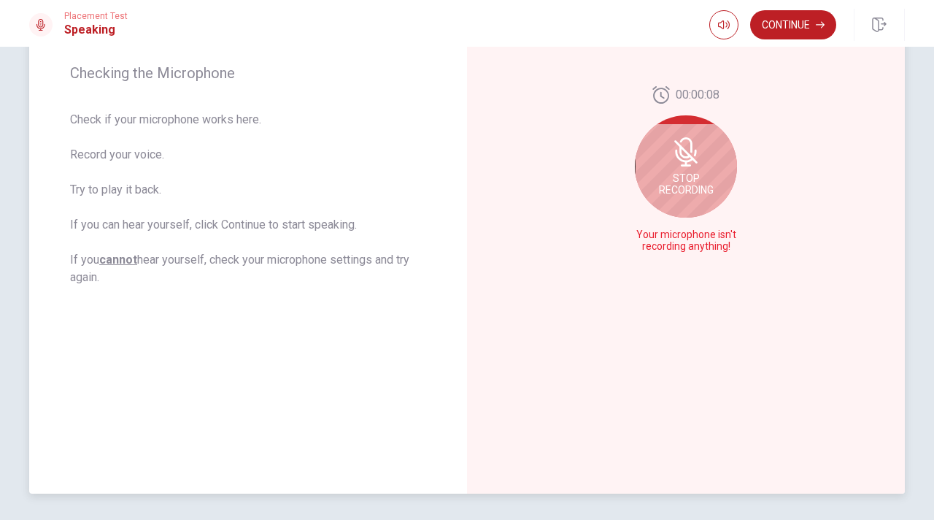
scroll to position [217, 0]
click at [688, 165] on icon at bounding box center [685, 153] width 29 height 29
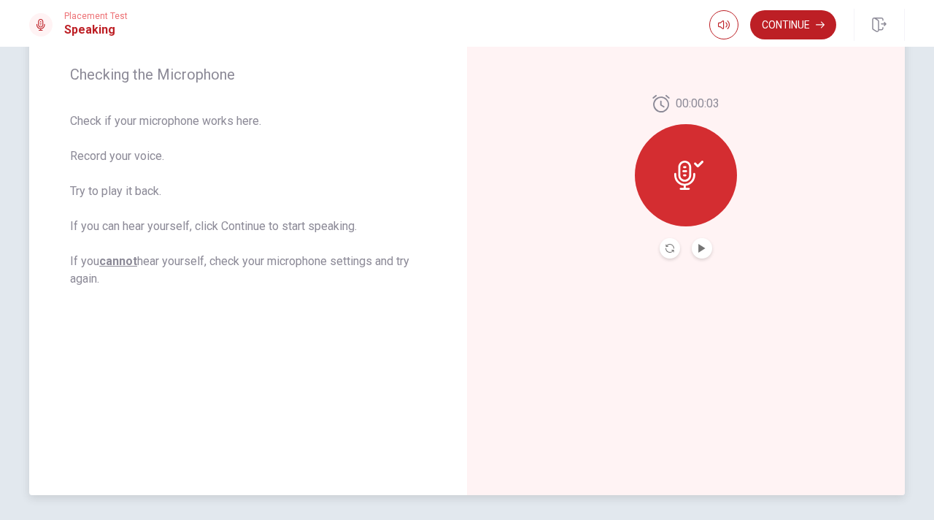
click at [692, 152] on div at bounding box center [686, 175] width 102 height 102
click at [701, 242] on button "Play Audio" at bounding box center [702, 248] width 20 height 20
click at [798, 26] on button "Continue" at bounding box center [793, 24] width 86 height 29
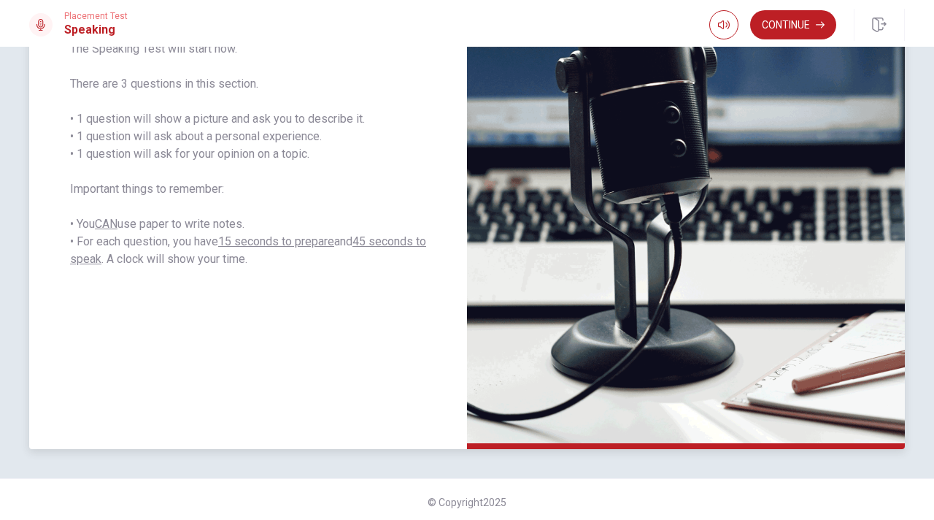
scroll to position [269, 0]
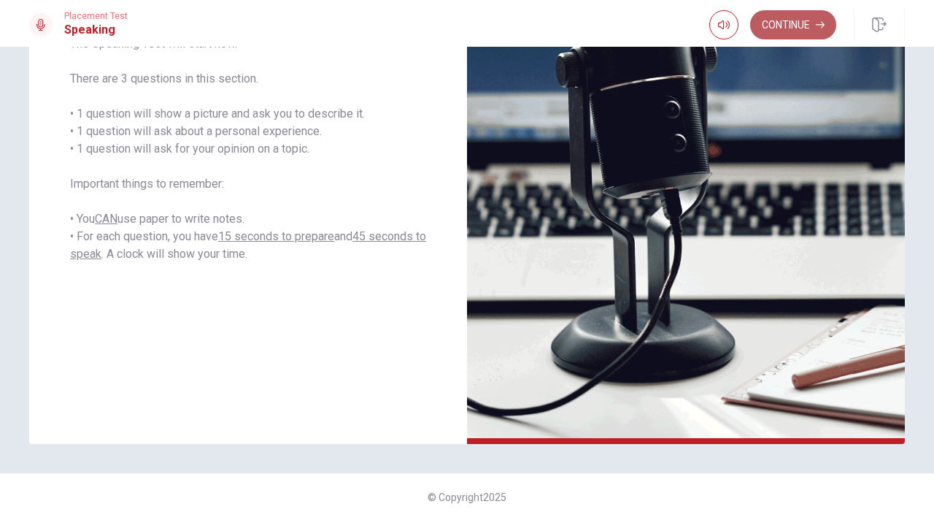
click at [774, 36] on button "Continue" at bounding box center [793, 24] width 86 height 29
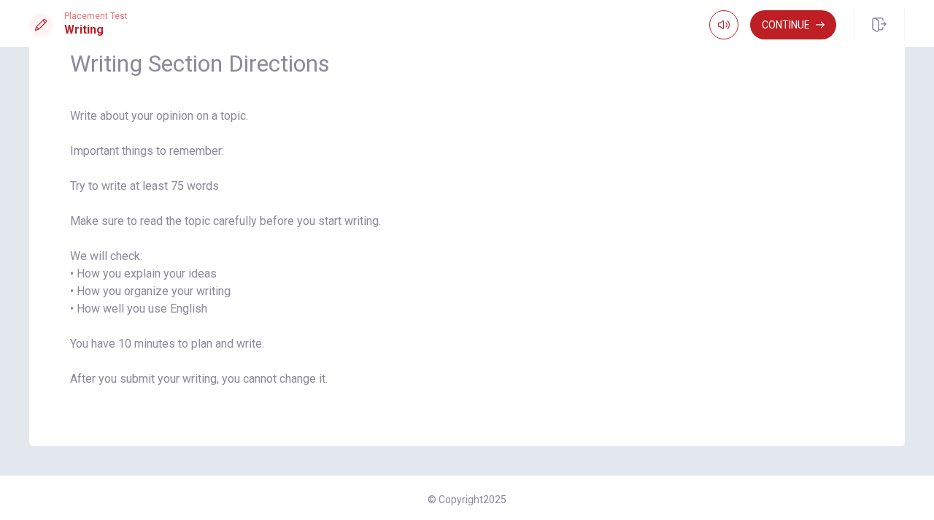
scroll to position [70, 0]
click at [787, 23] on button "Continue" at bounding box center [793, 24] width 86 height 29
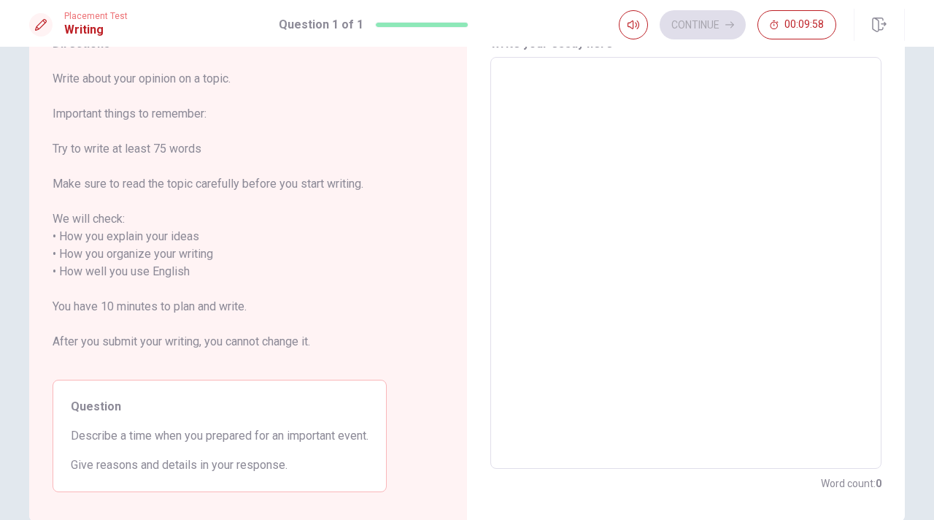
click at [655, 128] on textarea at bounding box center [686, 262] width 371 height 387
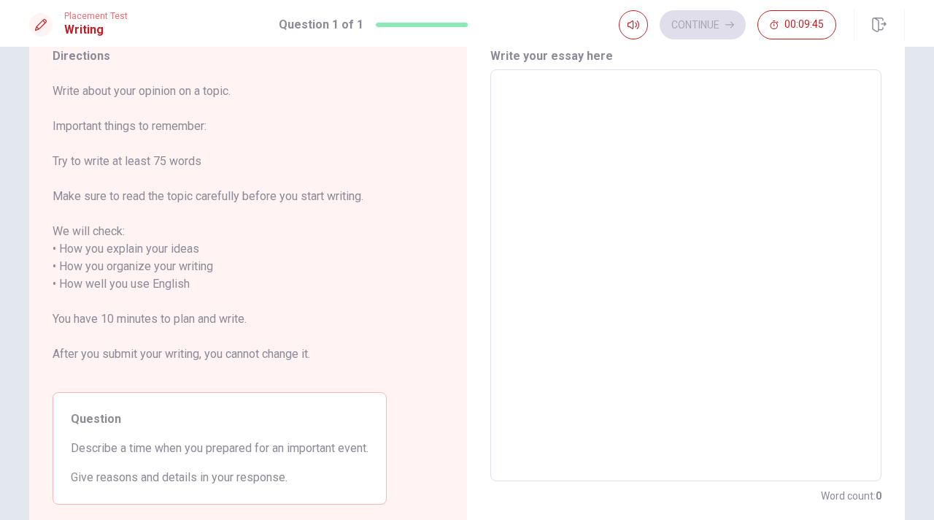
scroll to position [0, 0]
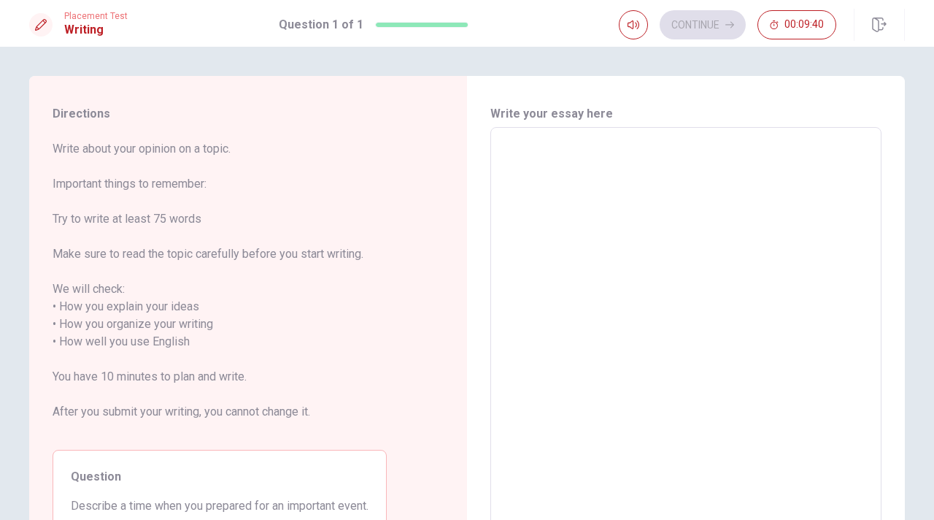
type textarea "m"
type textarea "x"
type textarea "my"
type textarea "x"
type textarea "my"
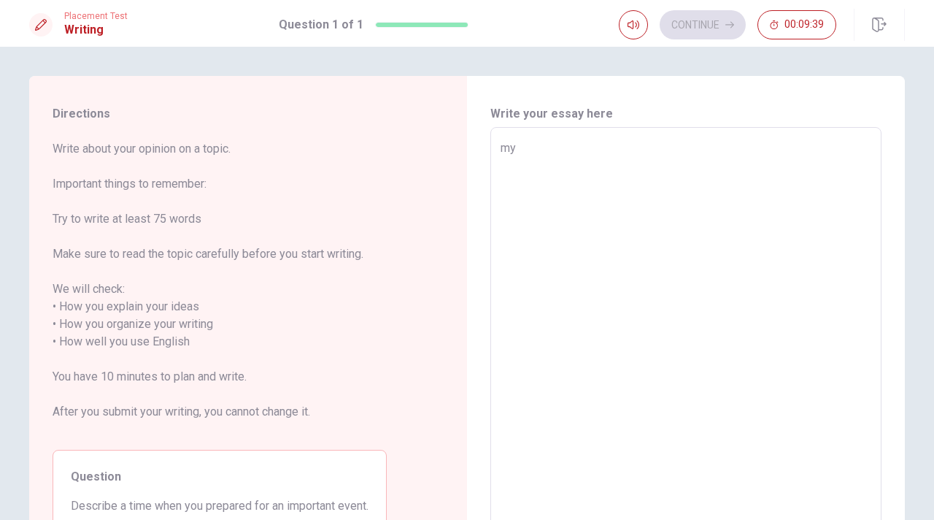
type textarea "x"
type textarea "my x"
type textarea "x"
type textarea "my xv"
type textarea "x"
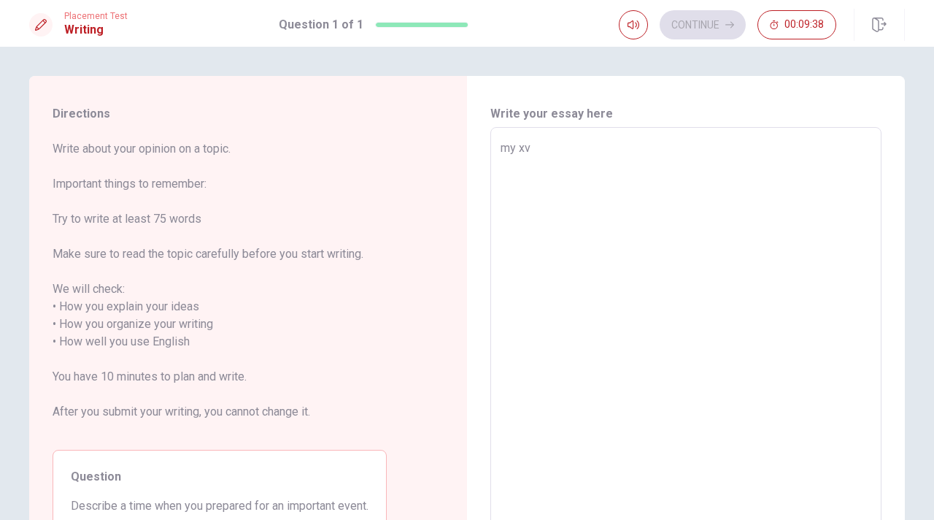
type textarea "my xv"
type textarea "x"
type textarea "my xv t"
type textarea "x"
type textarea "my xv tr"
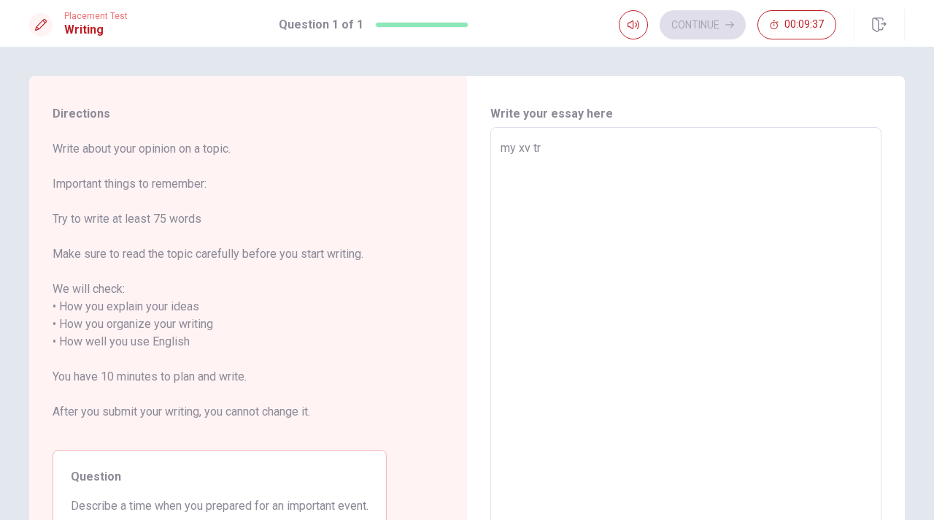
type textarea "x"
type textarea "my xv tri"
type textarea "x"
type textarea "my xv trio"
type textarea "x"
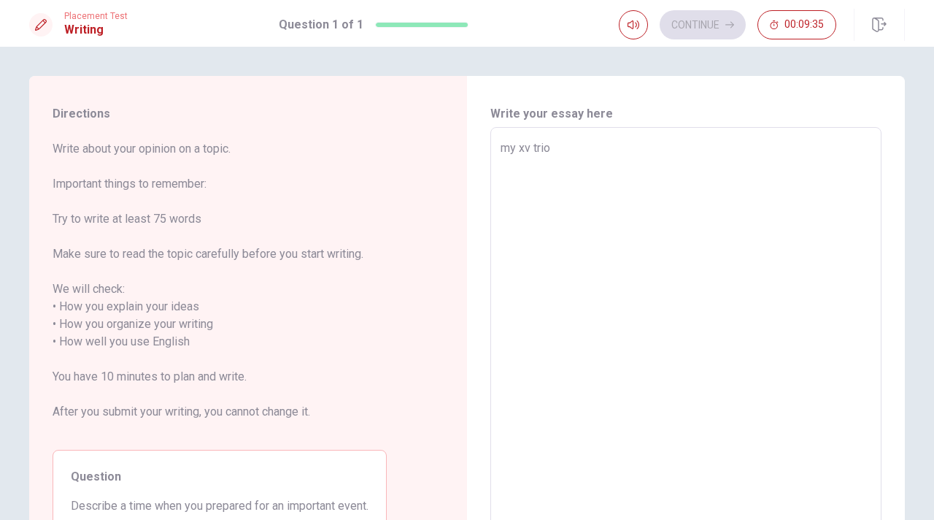
type textarea "my xv tri"
type textarea "x"
type textarea "my xv trip"
type textarea "x"
type textarea "my xv trip"
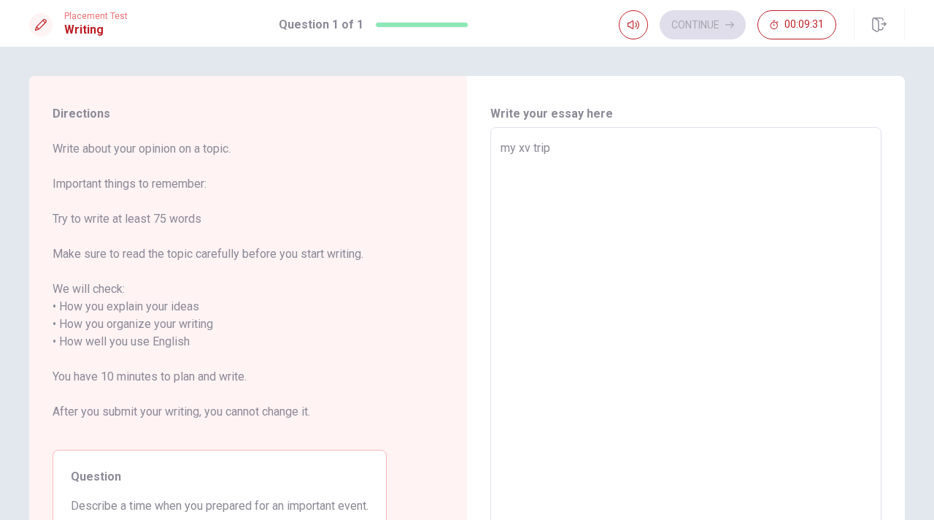
type textarea "x"
type textarea "my xv trip w"
type textarea "x"
type textarea "my xv trip wh"
type textarea "x"
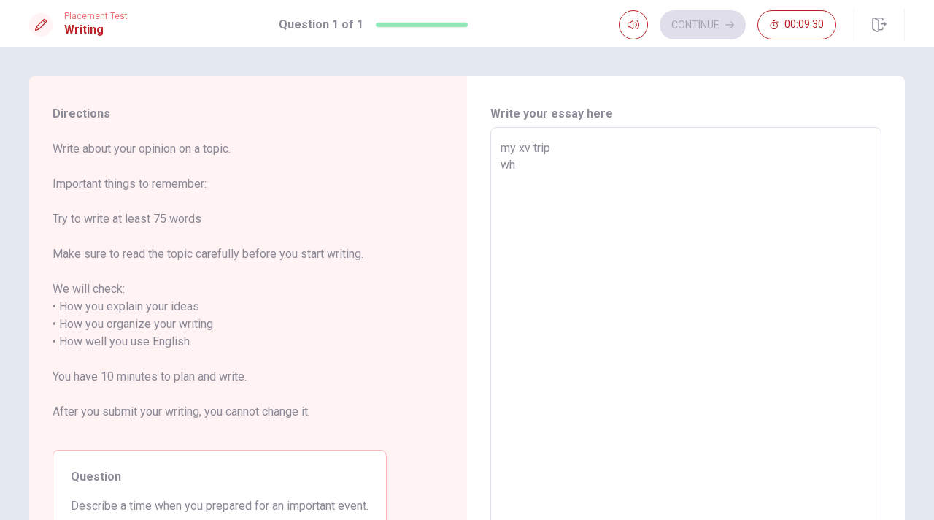
type textarea "my xv trip whe"
type textarea "x"
type textarea "my xv trip when"
type textarea "x"
type textarea "my xv trip when"
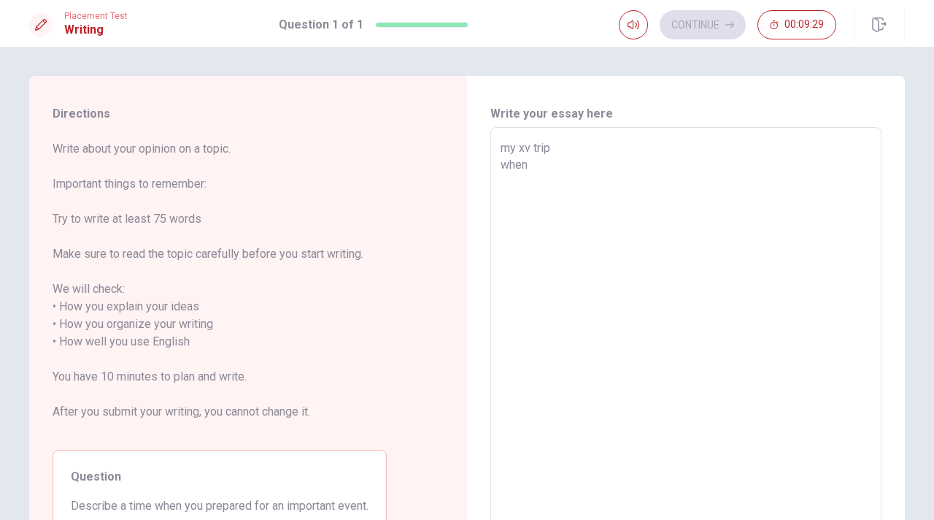
type textarea "x"
type textarea "my xv trip when i"
type textarea "x"
type textarea "my xv trip when i"
type textarea "x"
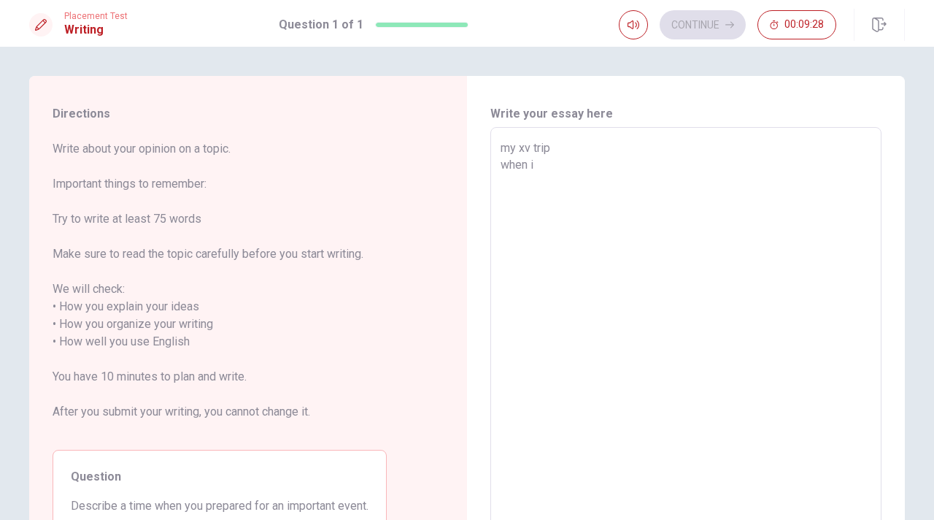
type textarea "my xv trip when i w"
type textarea "x"
type textarea "my xv trip when i wa"
type textarea "x"
type textarea "my xv trip when i was"
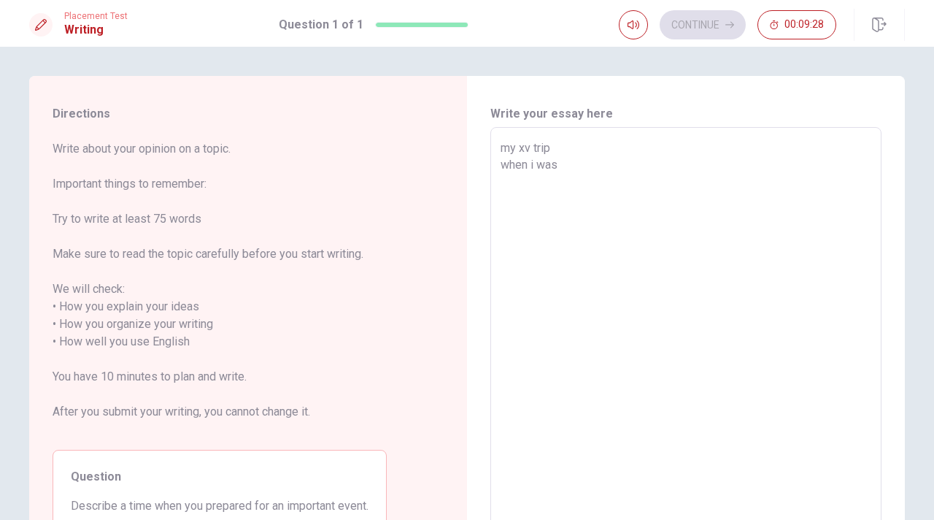
type textarea "x"
type textarea "my xv trip when i was"
type textarea "x"
type textarea "my xv trip when i was 2"
type textarea "x"
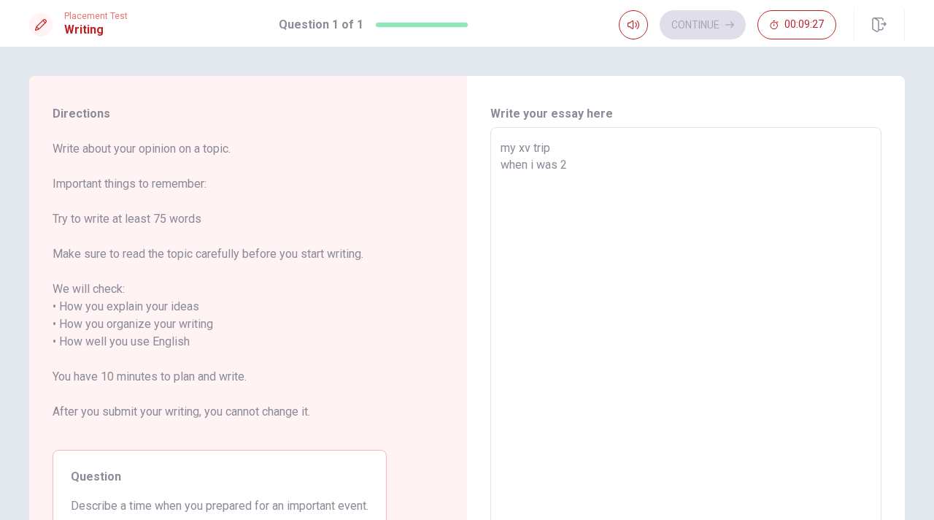
type textarea "my xv trip when i was 25"
type textarea "x"
type textarea "my xv trip when i was 25"
type textarea "x"
type textarea "my xv trip when i was 25 y"
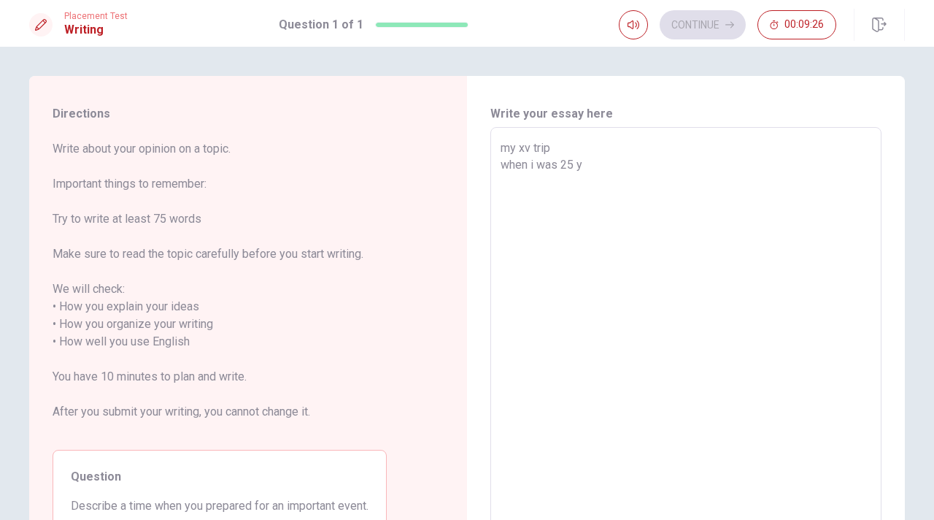
type textarea "x"
type textarea "my xv trip when i was 25 ye"
type textarea "x"
type textarea "my xv trip when i was 25 yea"
type textarea "x"
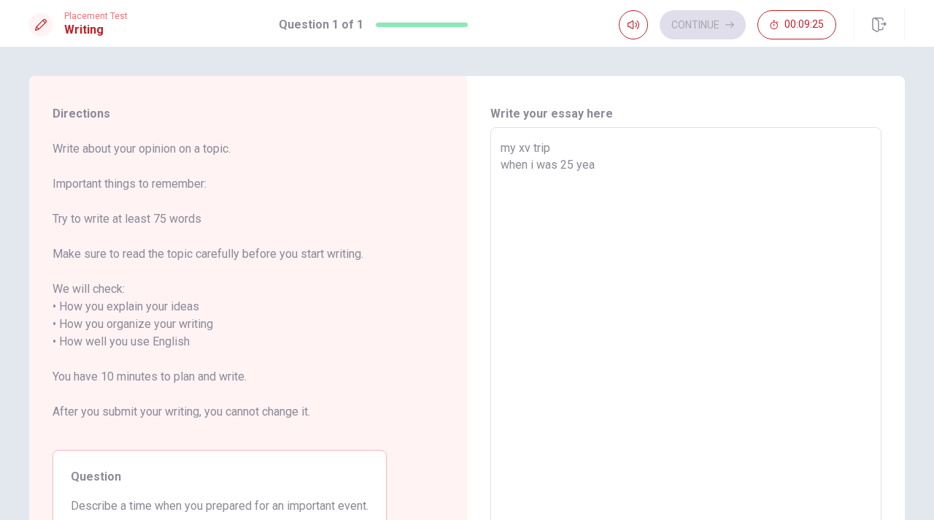
type textarea "my xv trip when i was 25 year"
type textarea "x"
type textarea "my xv trip when i was 25 years"
type textarea "x"
type textarea "my xv trip when i was 25 years"
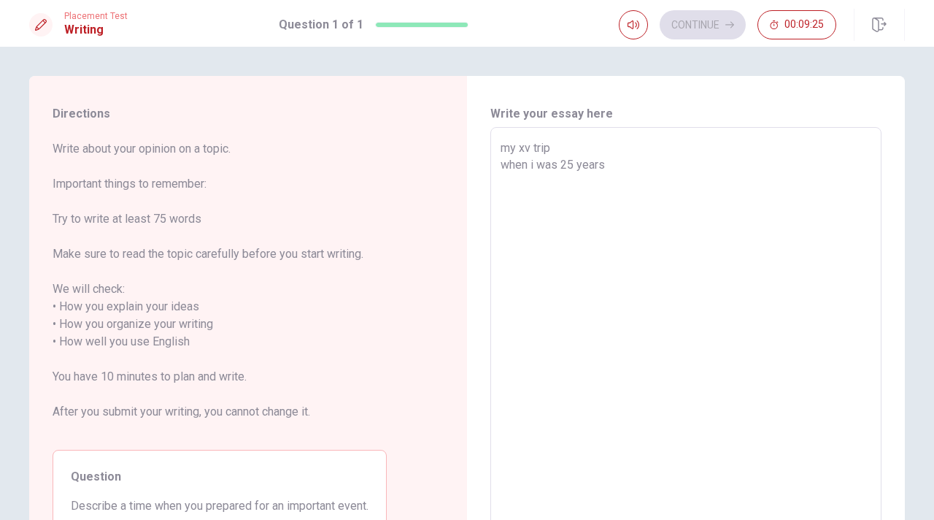
type textarea "x"
type textarea "my xv trip when i was [DEMOGRAPHIC_DATA]"
type textarea "x"
type textarea "my xv trip when i was 25 years or"
type textarea "x"
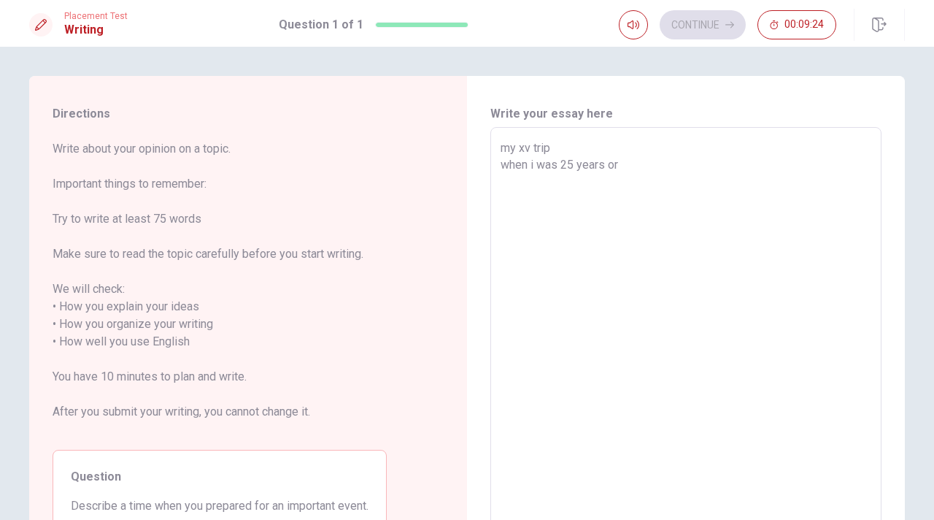
type textarea "my xv trip when i was [DEMOGRAPHIC_DATA]"
type textarea "x"
type textarea "my xv trip when i was 25 years ol"
type textarea "x"
type textarea "my xv trip when i was [DEMOGRAPHIC_DATA]"
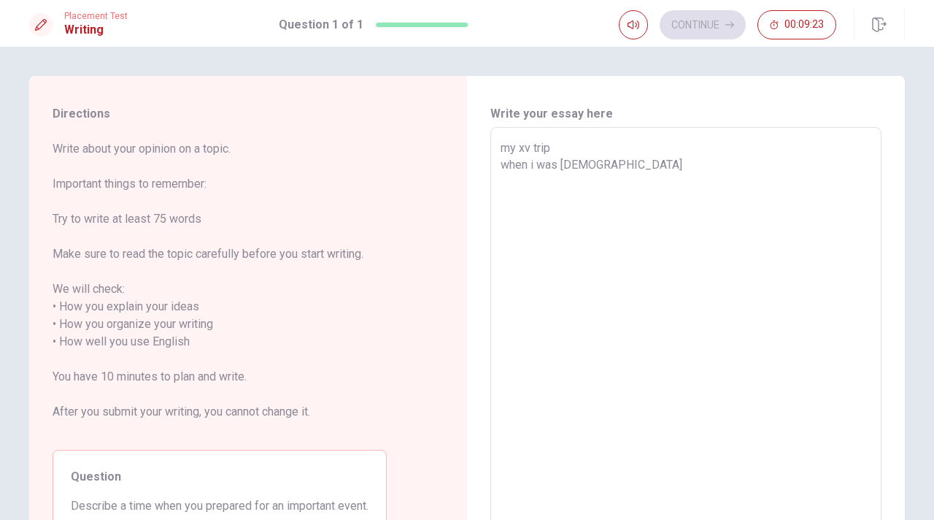
type textarea "x"
type textarea "my xv trip when i was [DEMOGRAPHIC_DATA]"
type textarea "x"
type textarea "my xv trip when i was [DEMOGRAPHIC_DATA] y"
type textarea "x"
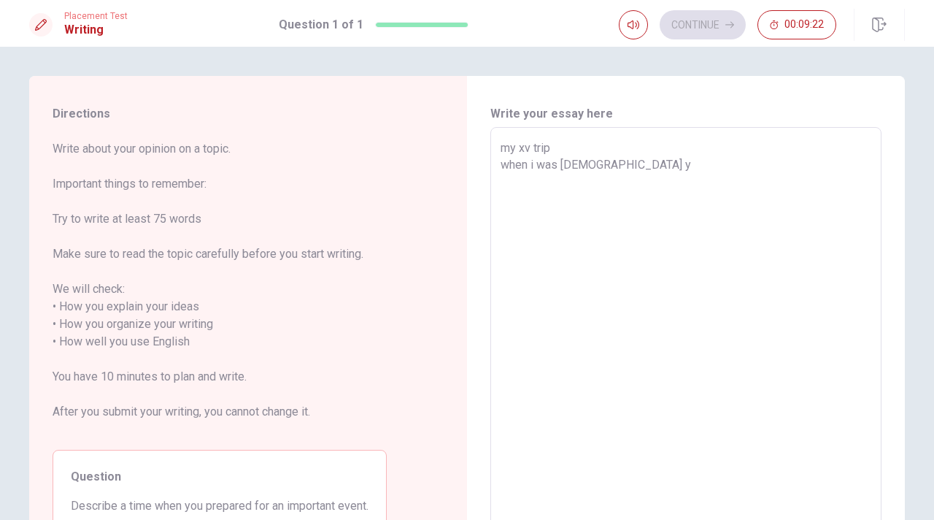
type textarea "my xv trip when i was [DEMOGRAPHIC_DATA] y"
type textarea "x"
type textarea "my xv trip when i was [DEMOGRAPHIC_DATA] y c"
type textarea "x"
type textarea "my xv trip when i was [DEMOGRAPHIC_DATA] y co"
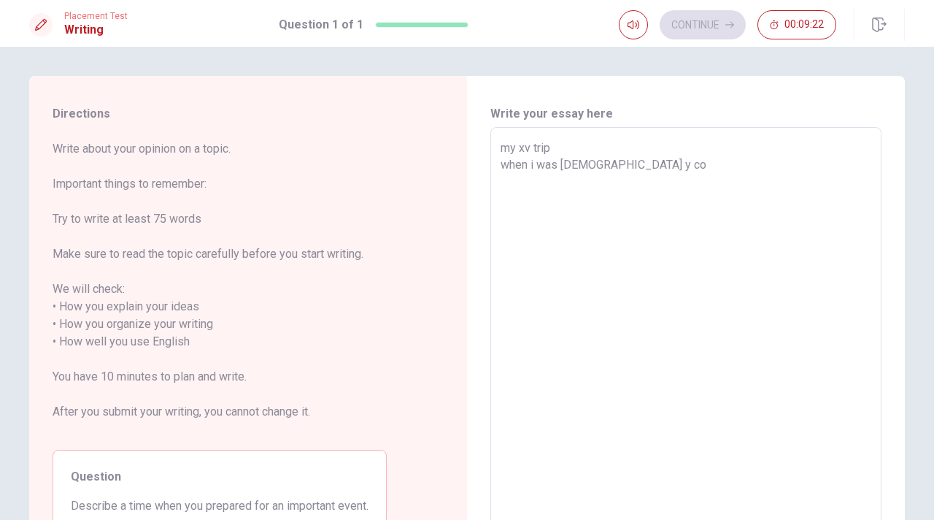
type textarea "x"
type textarea "my xv trip when i was [DEMOGRAPHIC_DATA] y com"
type textarea "x"
type textarea "my xv trip when i was [DEMOGRAPHIC_DATA] y come"
type textarea "x"
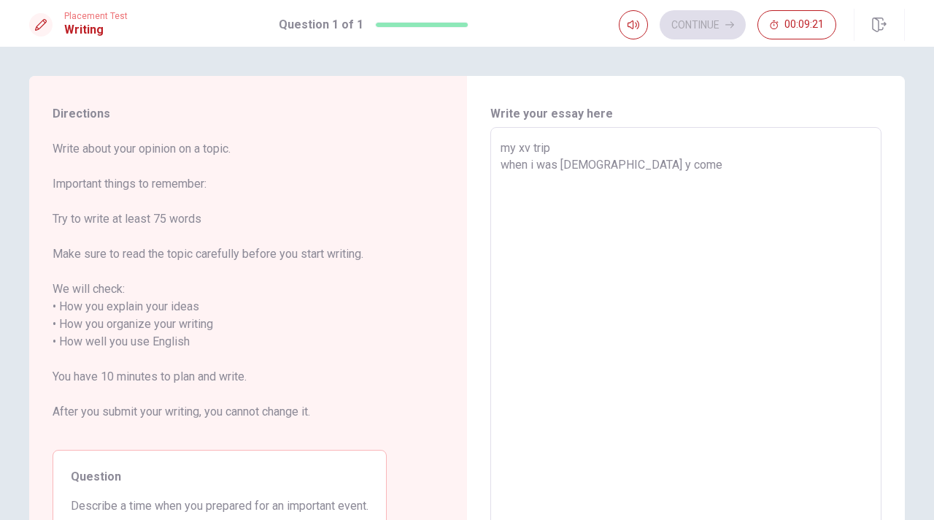
type textarea "my xv trip when i was [DEMOGRAPHIC_DATA] y come"
type textarea "x"
type textarea "my xv trip when i was [DEMOGRAPHIC_DATA] y come t"
type textarea "x"
type textarea "my xv trip when i was [DEMOGRAPHIC_DATA] y come to"
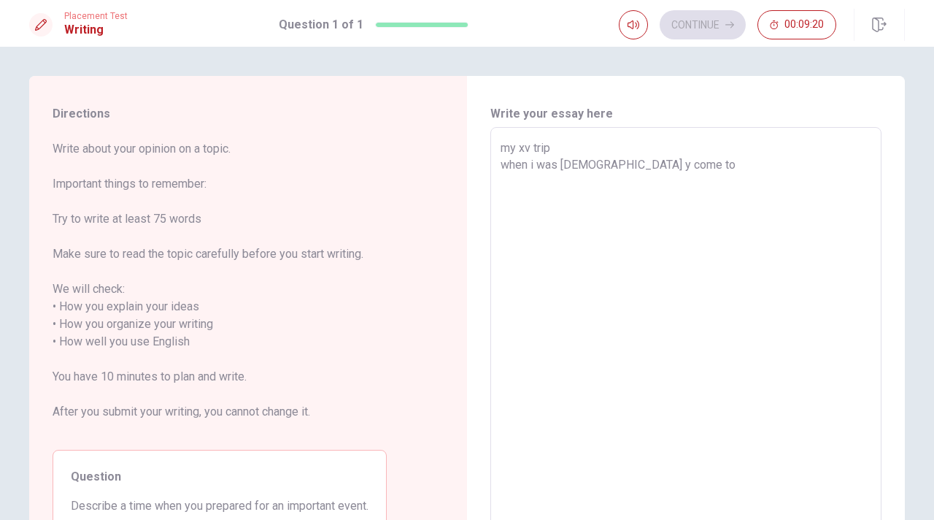
type textarea "x"
type textarea "my xv trip when i was [DEMOGRAPHIC_DATA] y come to"
type textarea "x"
type textarea "my xv trip when i was [DEMOGRAPHIC_DATA] y come to r"
type textarea "x"
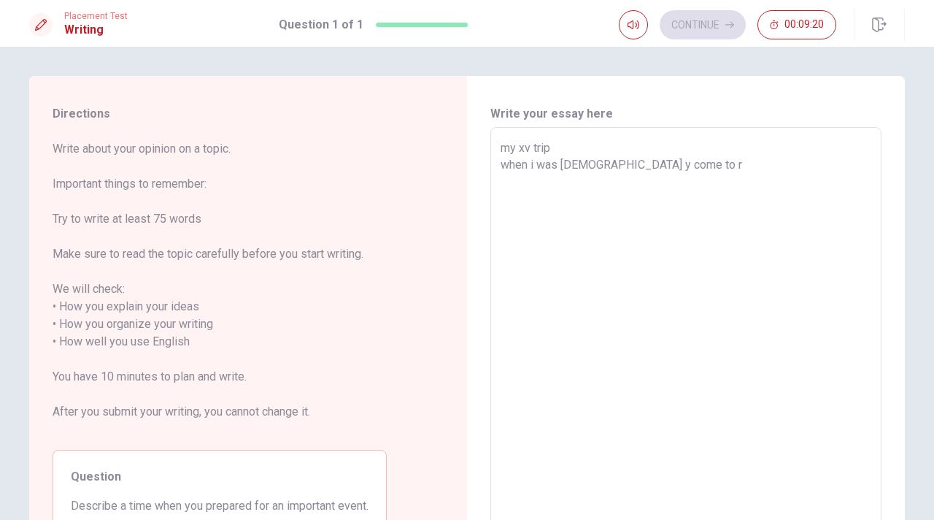
type textarea "my xv trip when i was [DEMOGRAPHIC_DATA] y come to ro"
type textarea "x"
type textarea "my xv trip when i was [DEMOGRAPHIC_DATA] y come to rol"
type textarea "x"
type textarea "my xv trip when i was [DEMOGRAPHIC_DATA] y come to ro"
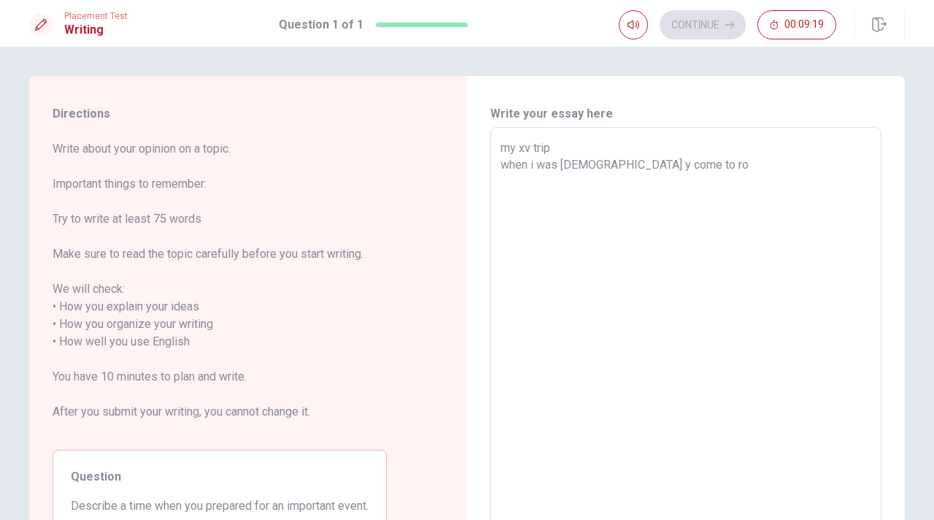
type textarea "x"
type textarea "my xv trip when i was [DEMOGRAPHIC_DATA] y come to r"
type textarea "x"
type textarea "my xv trip when i was [DEMOGRAPHIC_DATA] y come to"
type textarea "x"
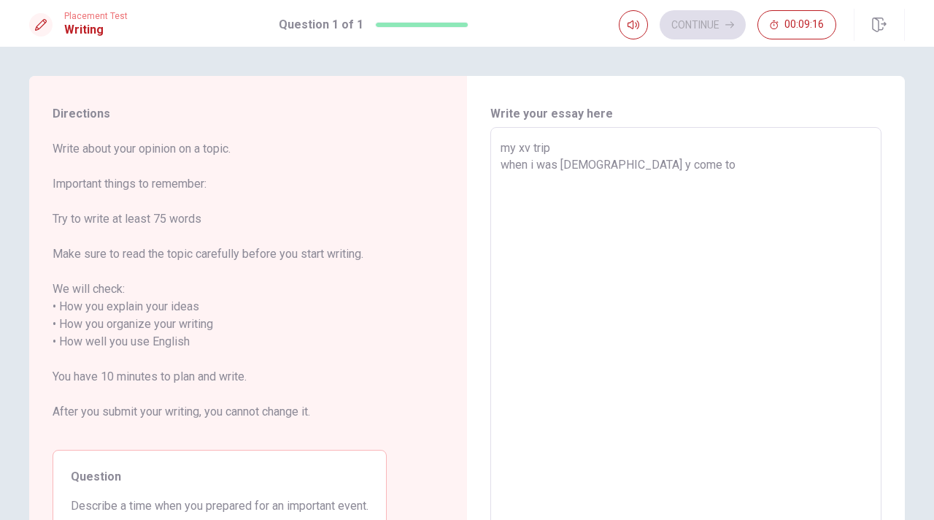
type textarea "my xv trip when i was [DEMOGRAPHIC_DATA] y come to o"
type textarea "x"
type textarea "my xv trip when i was [DEMOGRAPHIC_DATA] y come to or"
type textarea "x"
type textarea "my xv trip when i was [DEMOGRAPHIC_DATA] y come to orl"
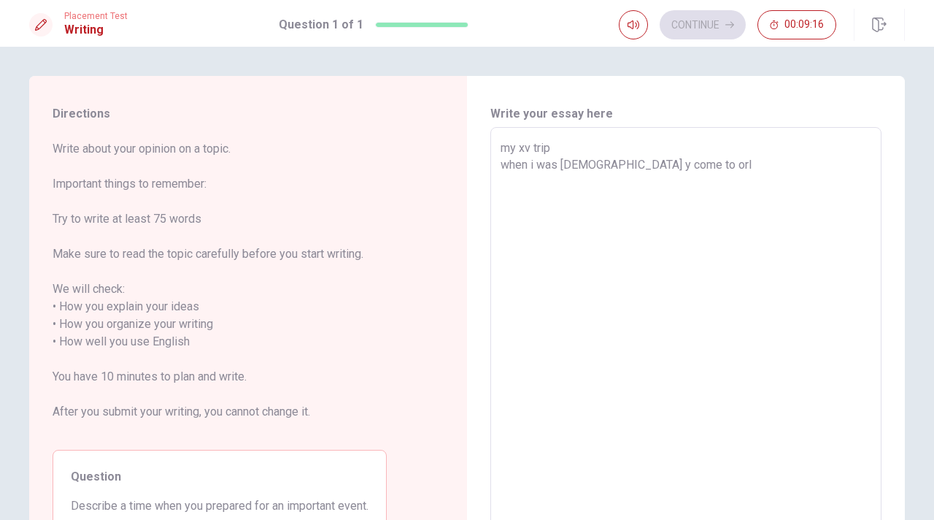
type textarea "x"
type textarea "my xv trip when i was [DEMOGRAPHIC_DATA] y come to orla"
type textarea "x"
type textarea "my xv trip when i was [DEMOGRAPHIC_DATA] y come to [PERSON_NAME]"
type textarea "x"
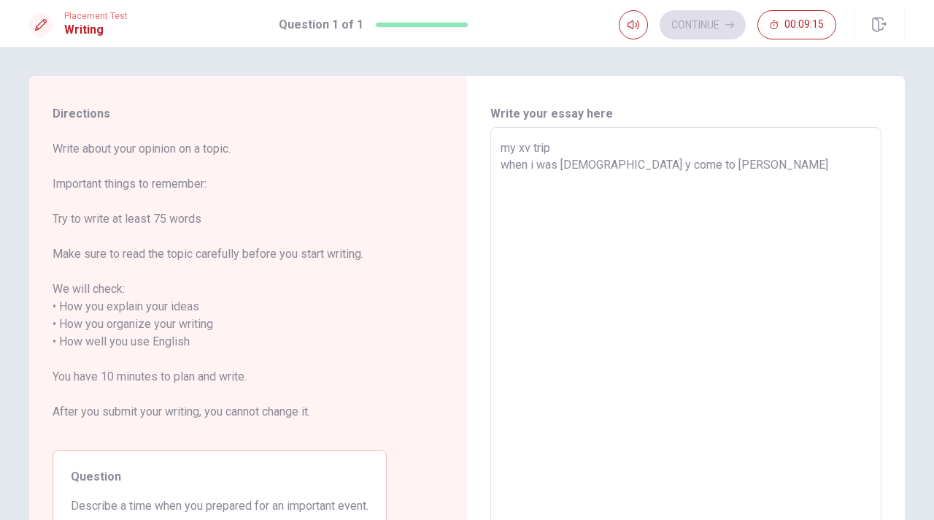
type textarea "my xv trip when i was [DEMOGRAPHIC_DATA] y come to [GEOGRAPHIC_DATA]"
type textarea "x"
type textarea "my xv trip when i was [DEMOGRAPHIC_DATA] y come to [GEOGRAPHIC_DATA]"
type textarea "x"
type textarea "my xv trip when i was [DEMOGRAPHIC_DATA] y come to [GEOGRAPHIC_DATA]"
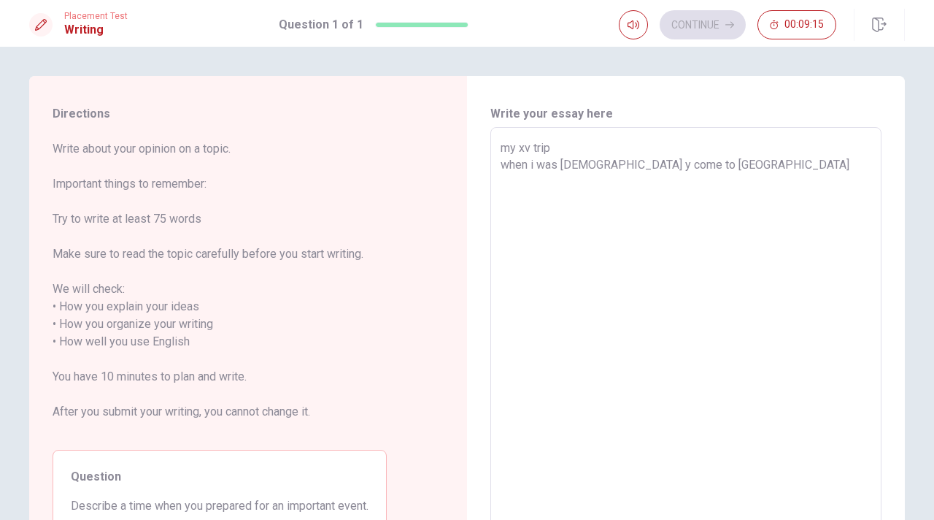
type textarea "x"
type textarea "my xv trip when i was [DEMOGRAPHIC_DATA] y come to [PERSON_NAME]"
type textarea "x"
type textarea "my xv trip when i was [DEMOGRAPHIC_DATA] y come to orlando fl"
type textarea "x"
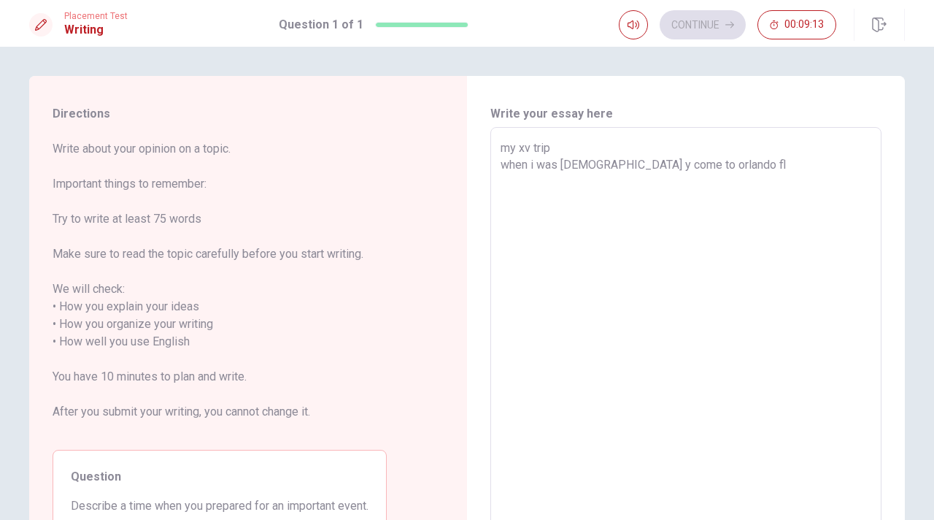
type textarea "my xv trip when i was [DEMOGRAPHIC_DATA] y come to [PERSON_NAME]"
type textarea "x"
type textarea "my xv trip when i was [DEMOGRAPHIC_DATA] y come to [PERSON_NAME]"
type textarea "x"
type textarea "my xv trip when i was [DEMOGRAPHIC_DATA] y come to [PERSON_NAME]"
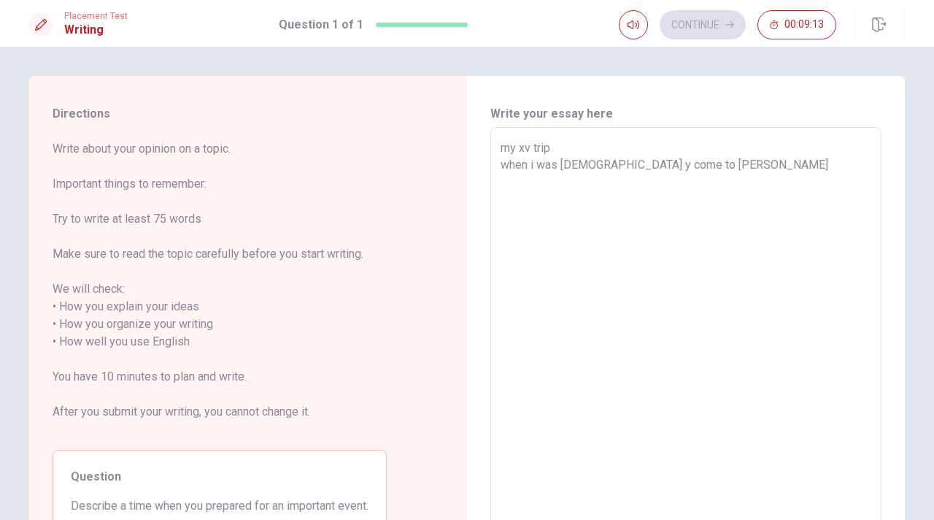
type textarea "x"
type textarea "my xv trip when i was [DEMOGRAPHIC_DATA] y come to [PERSON_NAME]"
type textarea "x"
type textarea "my xv trip when i was [DEMOGRAPHIC_DATA] y come to [GEOGRAPHIC_DATA][US_STATE]"
type textarea "x"
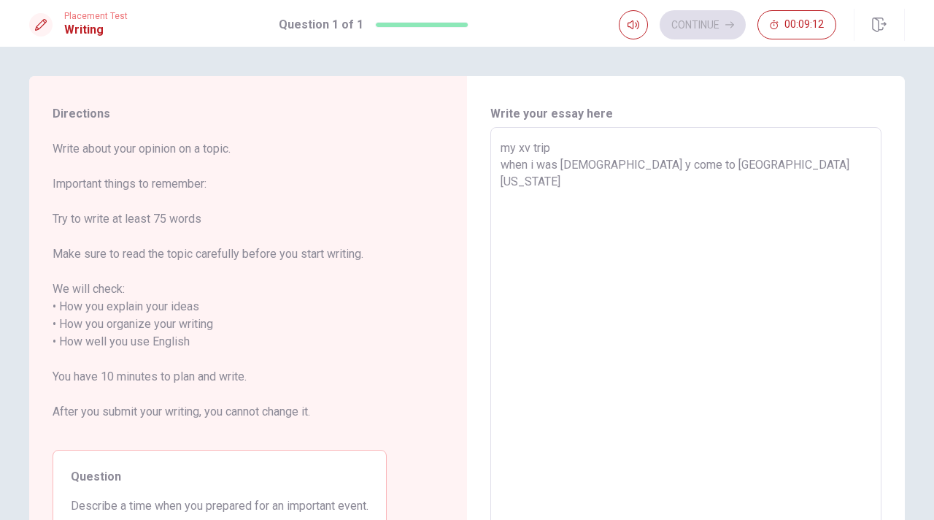
type textarea "my xv trip when i was [DEMOGRAPHIC_DATA] y come to [GEOGRAPHIC_DATA][US_STATE]"
type textarea "x"
type textarea "my xv trip when i was [DEMOGRAPHIC_DATA] y come to [GEOGRAPHIC_DATA][US_STATE] w"
type textarea "x"
type textarea "my xv trip when i was [DEMOGRAPHIC_DATA] y come to orlando [US_STATE] wi"
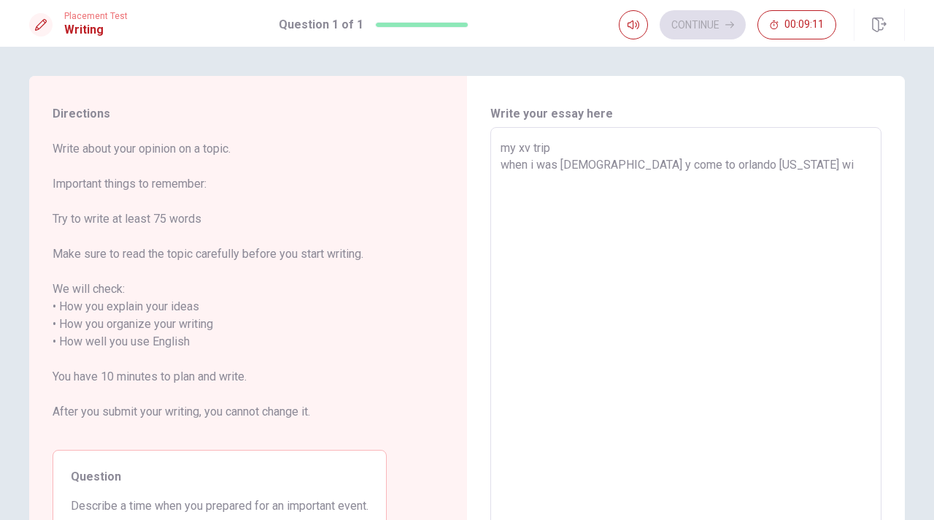
type textarea "x"
type textarea "my xv trip when i was [DEMOGRAPHIC_DATA] y come to orlando [US_STATE] wit"
type textarea "x"
type textarea "my xv trip when i was [DEMOGRAPHIC_DATA] y come to [GEOGRAPHIC_DATA][US_STATE] …"
type textarea "x"
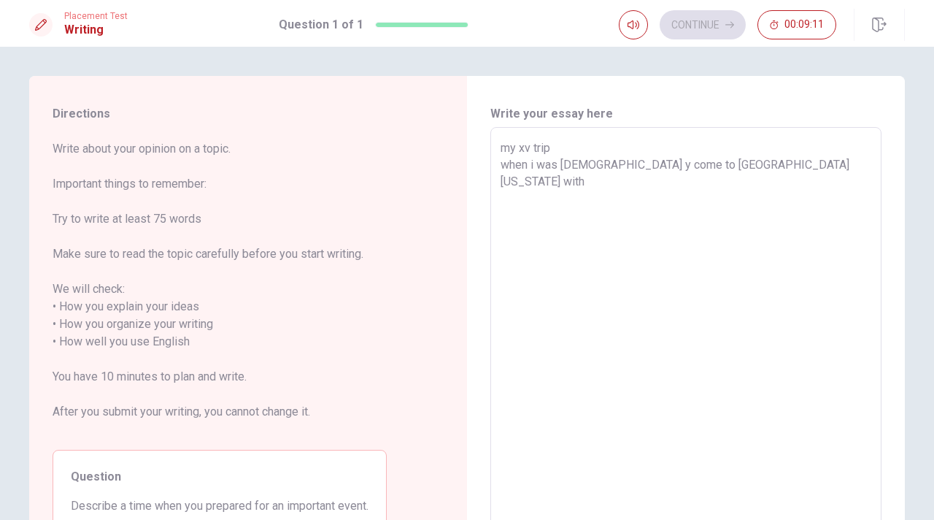
type textarea "my xv trip when i was [DEMOGRAPHIC_DATA] y come to [GEOGRAPHIC_DATA][US_STATE] …"
type textarea "x"
type textarea "my xv trip when i was [DEMOGRAPHIC_DATA] y come to [GEOGRAPHIC_DATA][US_STATE] …"
type textarea "x"
type textarea "my xv trip when i was [DEMOGRAPHIC_DATA] y come to orlando [US_STATE] with my"
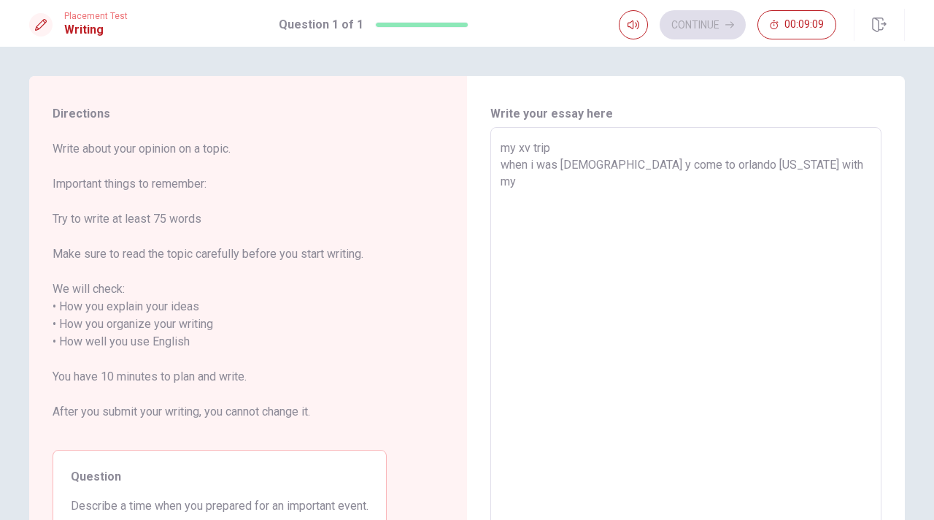
type textarea "x"
type textarea "my xv trip when i was [DEMOGRAPHIC_DATA] y come to orlando [US_STATE] with my"
type textarea "x"
type textarea "my xv trip when i was [DEMOGRAPHIC_DATA] y come to orlando [US_STATE] with my b"
type textarea "x"
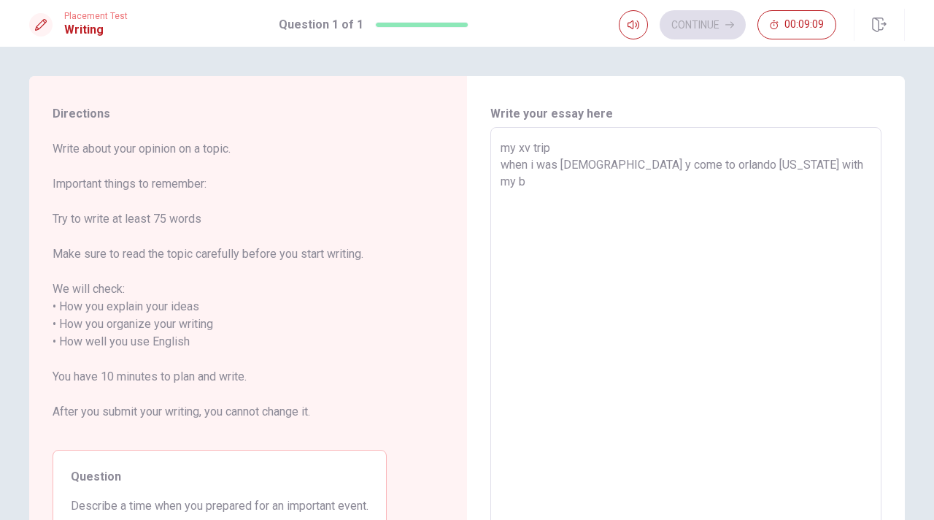
type textarea "my xv trip when i was [DEMOGRAPHIC_DATA] y come to [GEOGRAPHIC_DATA][US_STATE] …"
type textarea "x"
type textarea "my xv trip when i was [DEMOGRAPHIC_DATA] y come to orlando [US_STATE] with my b…"
type textarea "x"
type textarea "my xv trip when i was [DEMOGRAPHIC_DATA] y come to [GEOGRAPHIC_DATA] [US_STATE]…"
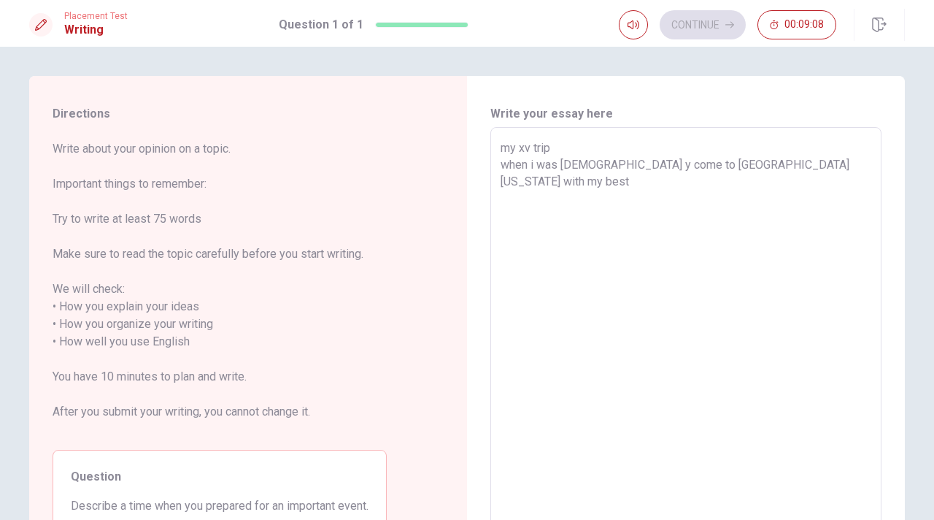
type textarea "x"
type textarea "my xv trip when i was [DEMOGRAPHIC_DATA] y come to [GEOGRAPHIC_DATA] [US_STATE]…"
type textarea "x"
type textarea "my xv trip when i was [DEMOGRAPHIC_DATA] y come to [GEOGRAPHIC_DATA] [US_STATE]…"
type textarea "x"
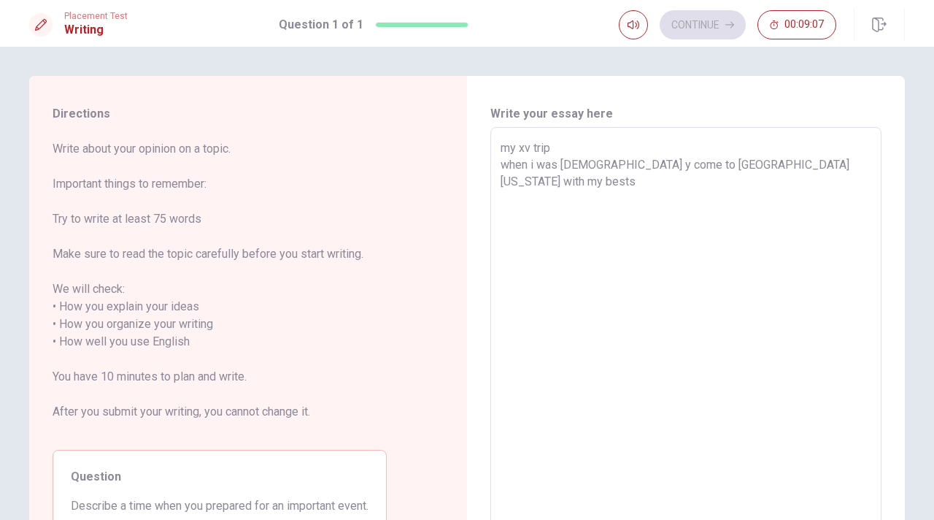
type textarea "my xv trip when i was [DEMOGRAPHIC_DATA] y come to [GEOGRAPHIC_DATA] [US_STATE]…"
type textarea "x"
type textarea "my xv trip when i was [DEMOGRAPHIC_DATA] y come to [GEOGRAPHIC_DATA] [US_STATE]…"
type textarea "x"
type textarea "my xv trip when i was [DEMOGRAPHIC_DATA] y come to [GEOGRAPHIC_DATA] [US_STATE]…"
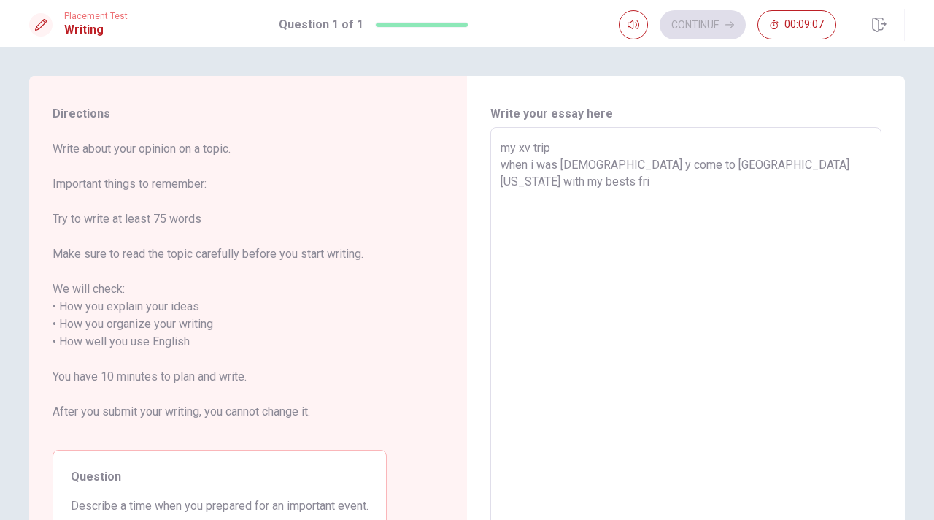
type textarea "x"
type textarea "my xv trip when i was [DEMOGRAPHIC_DATA] y come to [GEOGRAPHIC_DATA] [US_STATE]…"
type textarea "x"
type textarea "my xv trip when i was [DEMOGRAPHIC_DATA] y come to [GEOGRAPHIC_DATA] [US_STATE]…"
type textarea "x"
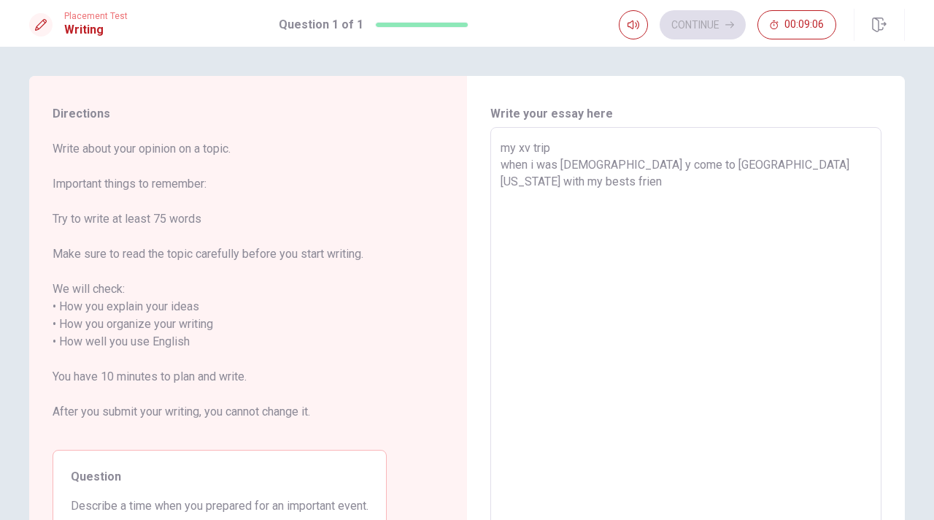
type textarea "my xv trip when i was [DEMOGRAPHIC_DATA] y come to [GEOGRAPHIC_DATA] [US_STATE]…"
type textarea "x"
type textarea "my xv trip when i was [DEMOGRAPHIC_DATA] y come to [GEOGRAPHIC_DATA] [US_STATE]…"
type textarea "x"
type textarea "my xv trip when i was [DEMOGRAPHIC_DATA] y come to [GEOGRAPHIC_DATA] [US_STATE]…"
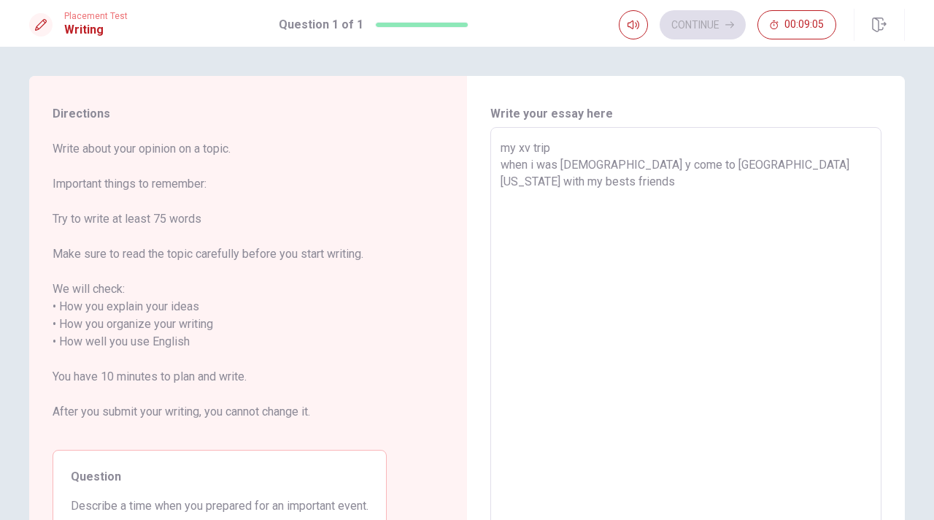
type textarea "x"
type textarea "my xv trip when i was [DEMOGRAPHIC_DATA] y come to [GEOGRAPHIC_DATA] [US_STATE]…"
type textarea "x"
type textarea "my xv trip when i was [DEMOGRAPHIC_DATA] y come to [GEOGRAPHIC_DATA] [US_STATE]…"
type textarea "x"
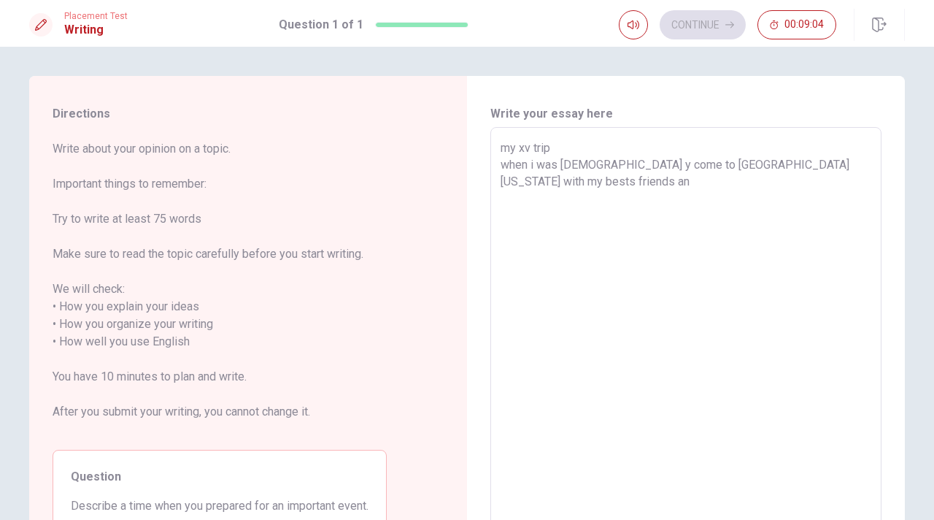
type textarea "my xv trip when i was [DEMOGRAPHIC_DATA] y come to [GEOGRAPHIC_DATA] [US_STATE]…"
type textarea "x"
type textarea "my xv trip when i was [DEMOGRAPHIC_DATA] y come to [GEOGRAPHIC_DATA] [US_STATE]…"
type textarea "x"
type textarea "my xv trip when i was [DEMOGRAPHIC_DATA] y come to [GEOGRAPHIC_DATA] [US_STATE]…"
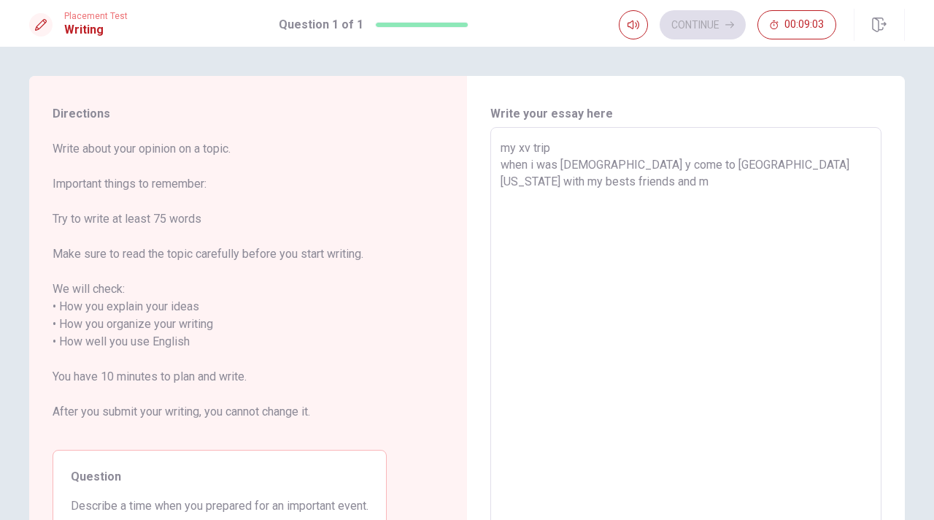
type textarea "x"
type textarea "my xv trip when i was [DEMOGRAPHIC_DATA] y come to [GEOGRAPHIC_DATA] [US_STATE]…"
click at [568, 163] on textarea "my xv trip when i was [DEMOGRAPHIC_DATA] y come to [GEOGRAPHIC_DATA] [US_STATE]…" at bounding box center [686, 332] width 371 height 387
click at [635, 166] on textarea "my xv trip when i was [DEMOGRAPHIC_DATA] y come to [GEOGRAPHIC_DATA] [US_STATE]…" at bounding box center [686, 332] width 371 height 387
click at [750, 186] on textarea "my xv trip when i was [DEMOGRAPHIC_DATA] i come to [GEOGRAPHIC_DATA] [US_STATE]…" at bounding box center [686, 332] width 371 height 387
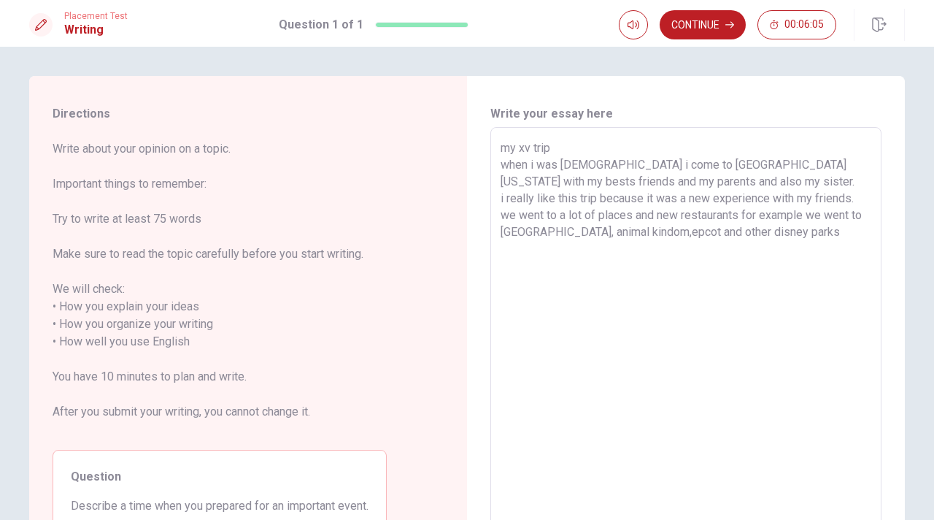
click at [739, 231] on textarea "my xv trip when i was [DEMOGRAPHIC_DATA] i come to [GEOGRAPHIC_DATA] [US_STATE]…" at bounding box center [686, 332] width 371 height 387
click at [828, 231] on textarea "my xv trip when i was [DEMOGRAPHIC_DATA] i come to [GEOGRAPHIC_DATA] [US_STATE]…" at bounding box center [686, 332] width 371 height 387
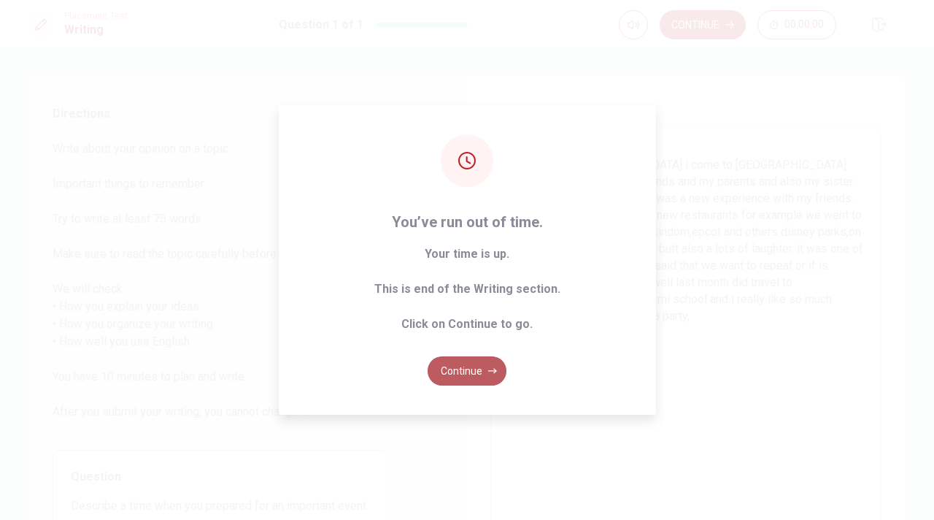
click at [464, 365] on button "Continue" at bounding box center [467, 370] width 79 height 29
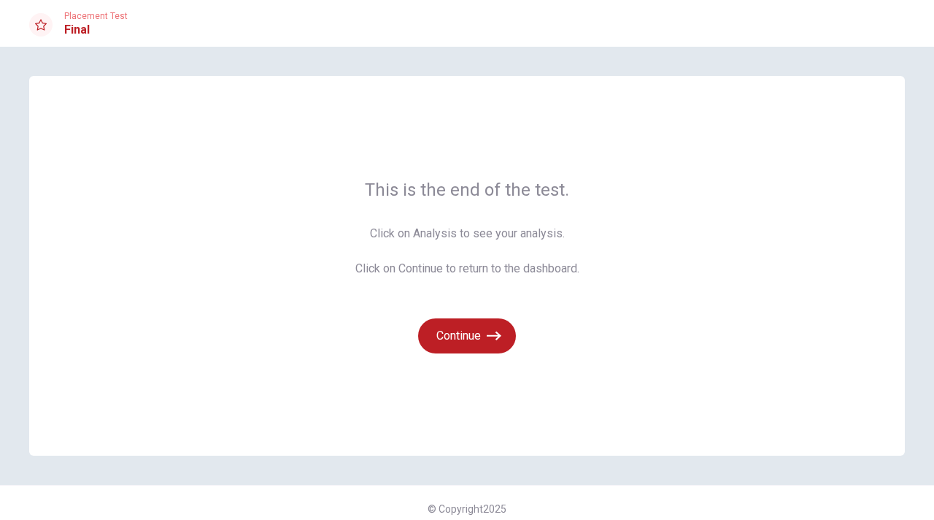
scroll to position [12, 0]
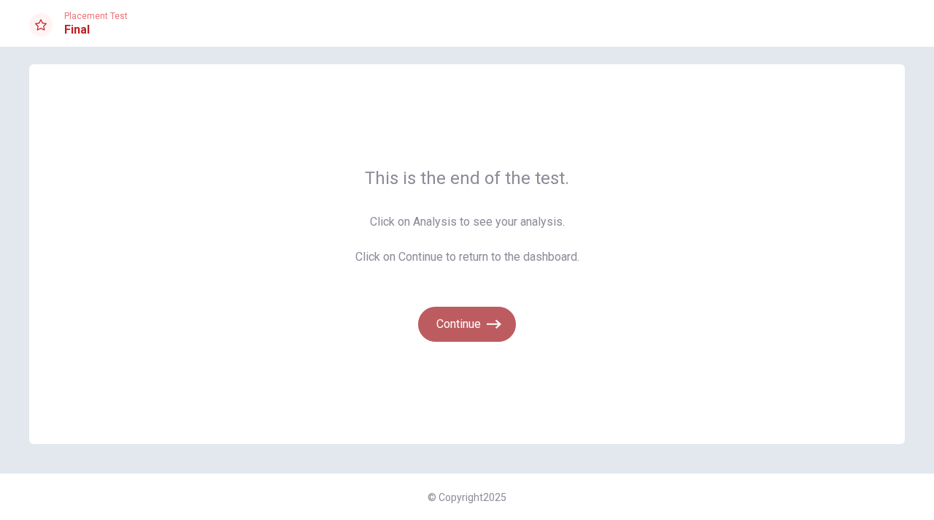
click at [485, 334] on button "Continue" at bounding box center [467, 323] width 98 height 35
